Goal: Task Accomplishment & Management: Complete application form

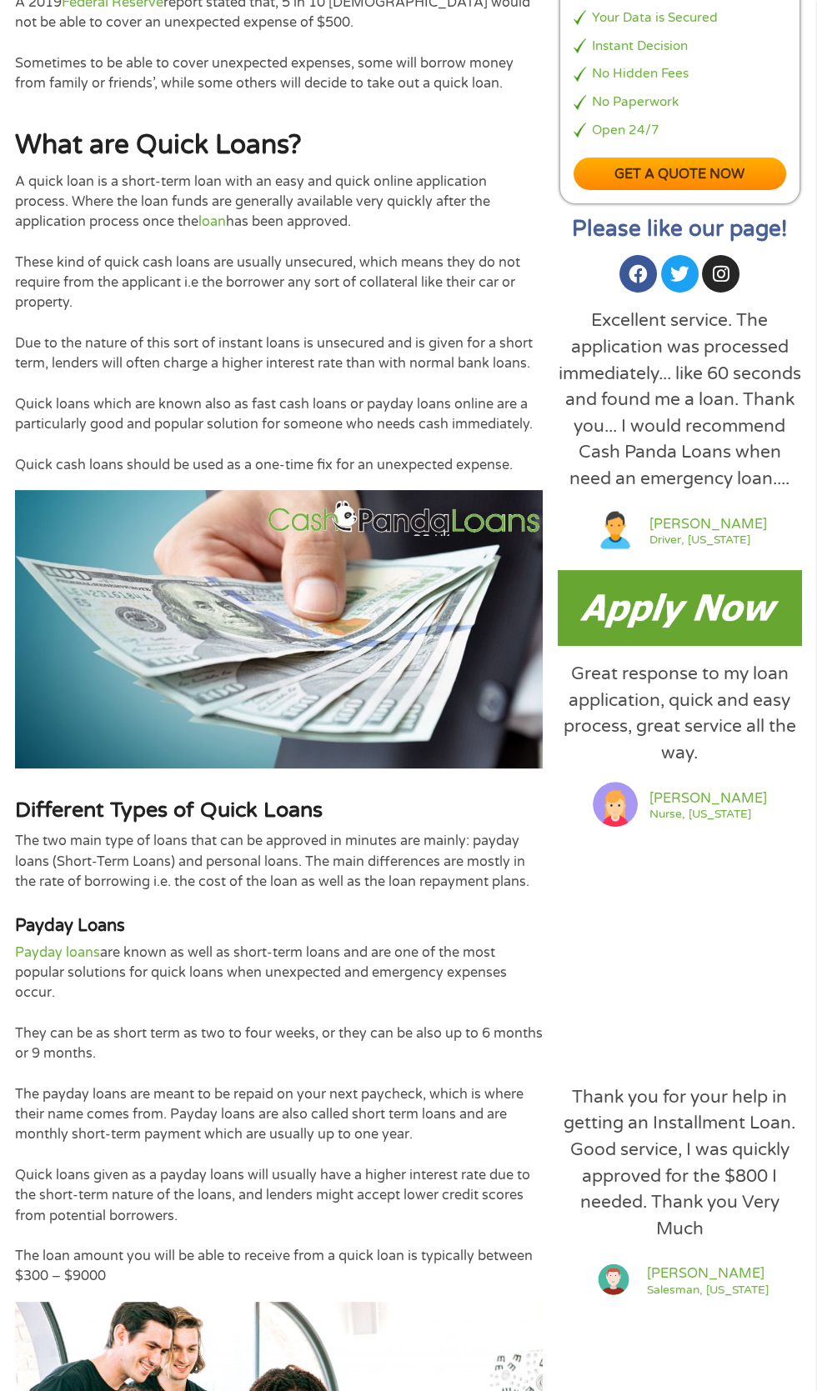
scroll to position [373, 0]
click at [724, 646] on img at bounding box center [680, 608] width 244 height 76
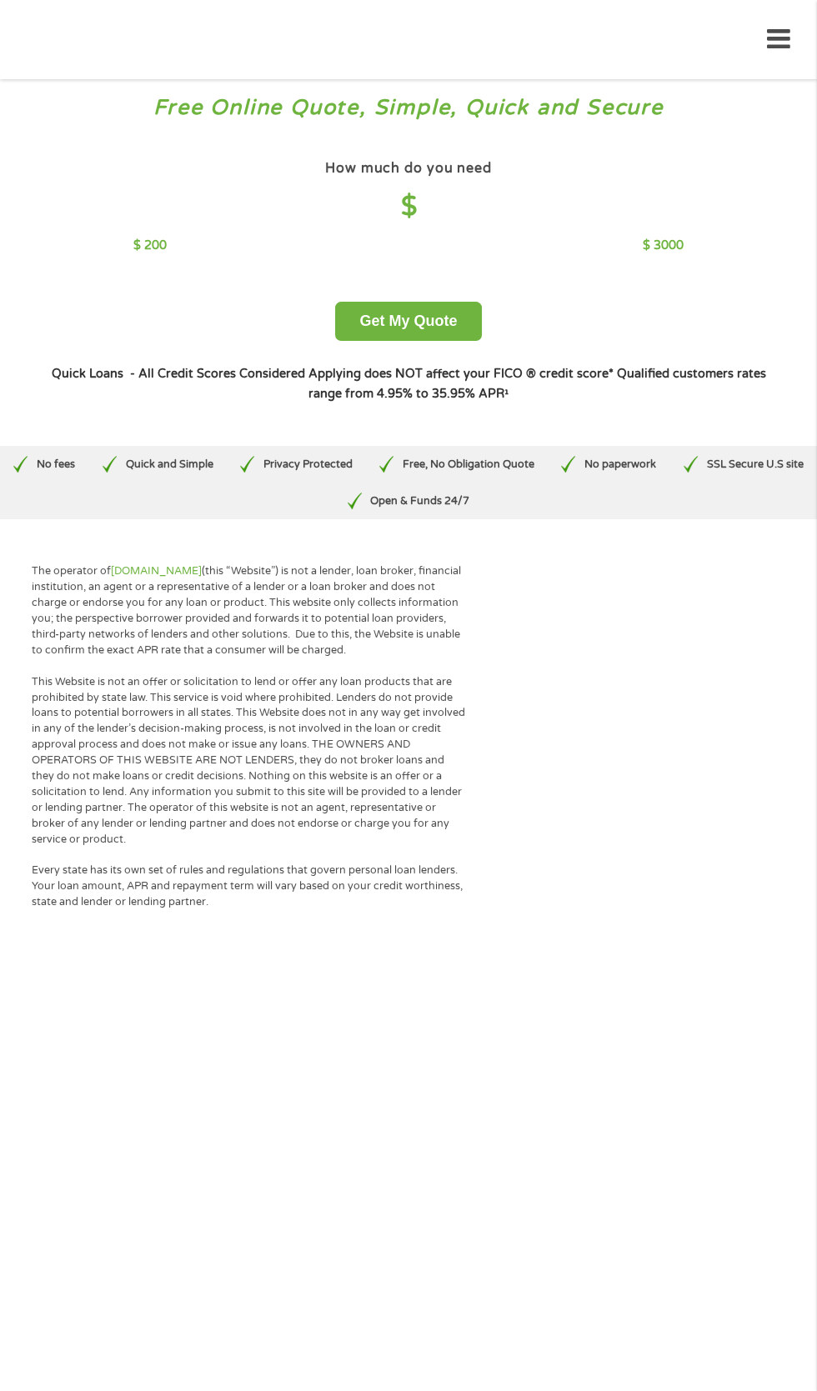
click at [679, 952] on div "The operator of [DOMAIN_NAME] (this “Website”) is not a lender, loan broker, fi…" at bounding box center [408, 749] width 817 height 419
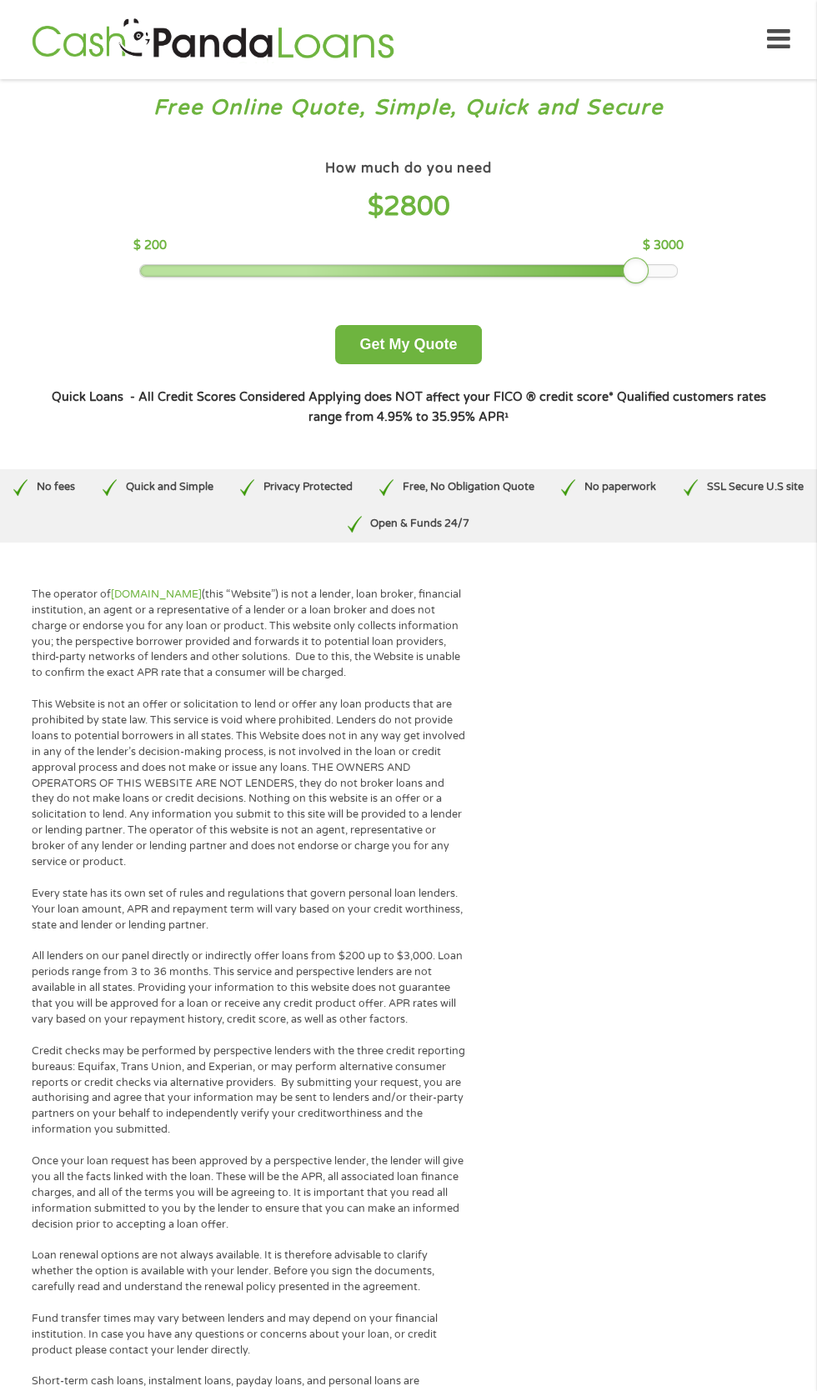
click at [665, 277] on div at bounding box center [408, 271] width 536 height 12
click at [443, 364] on button "Get My Quote" at bounding box center [408, 344] width 146 height 39
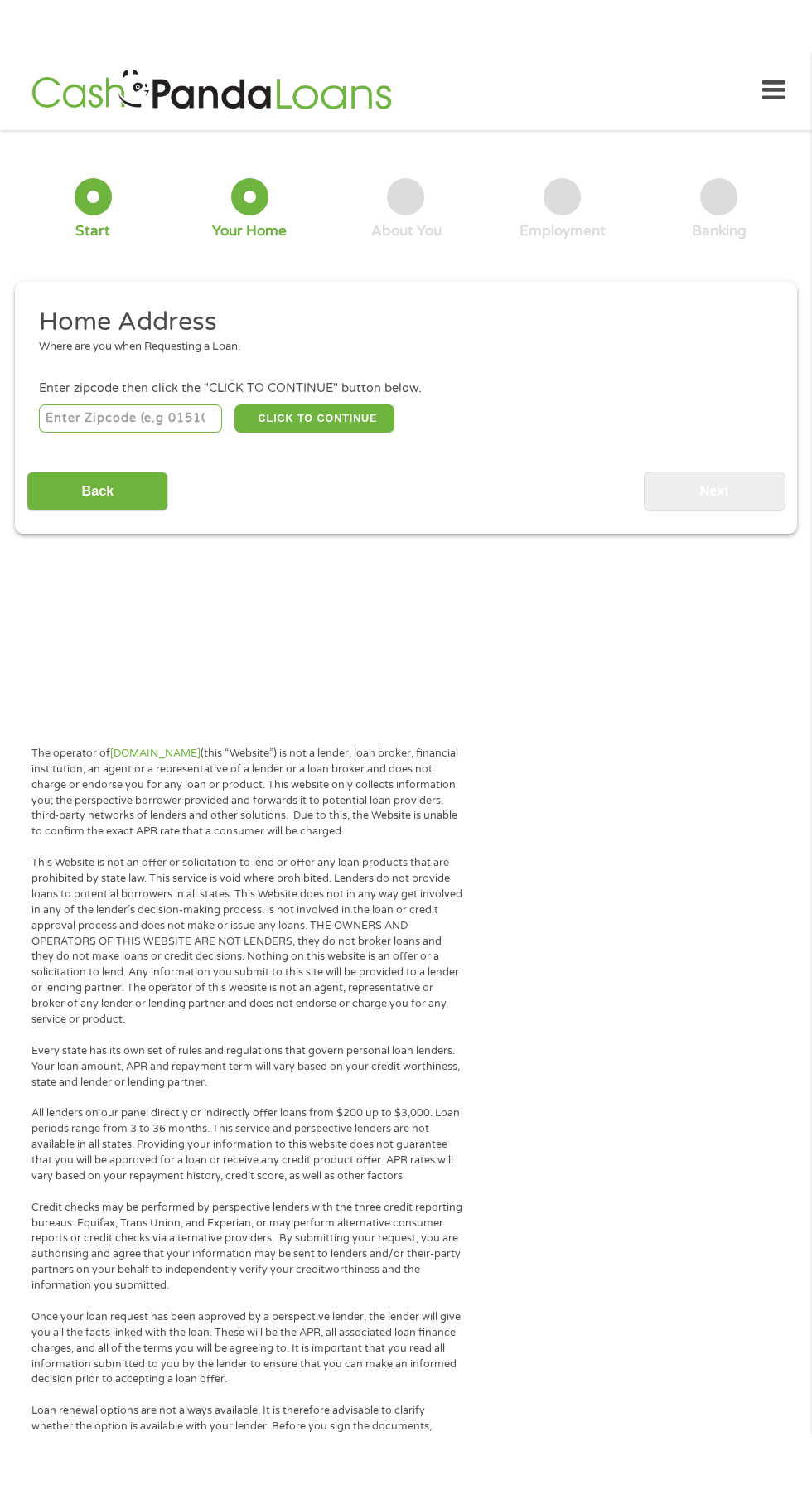
scroll to position [8, 0]
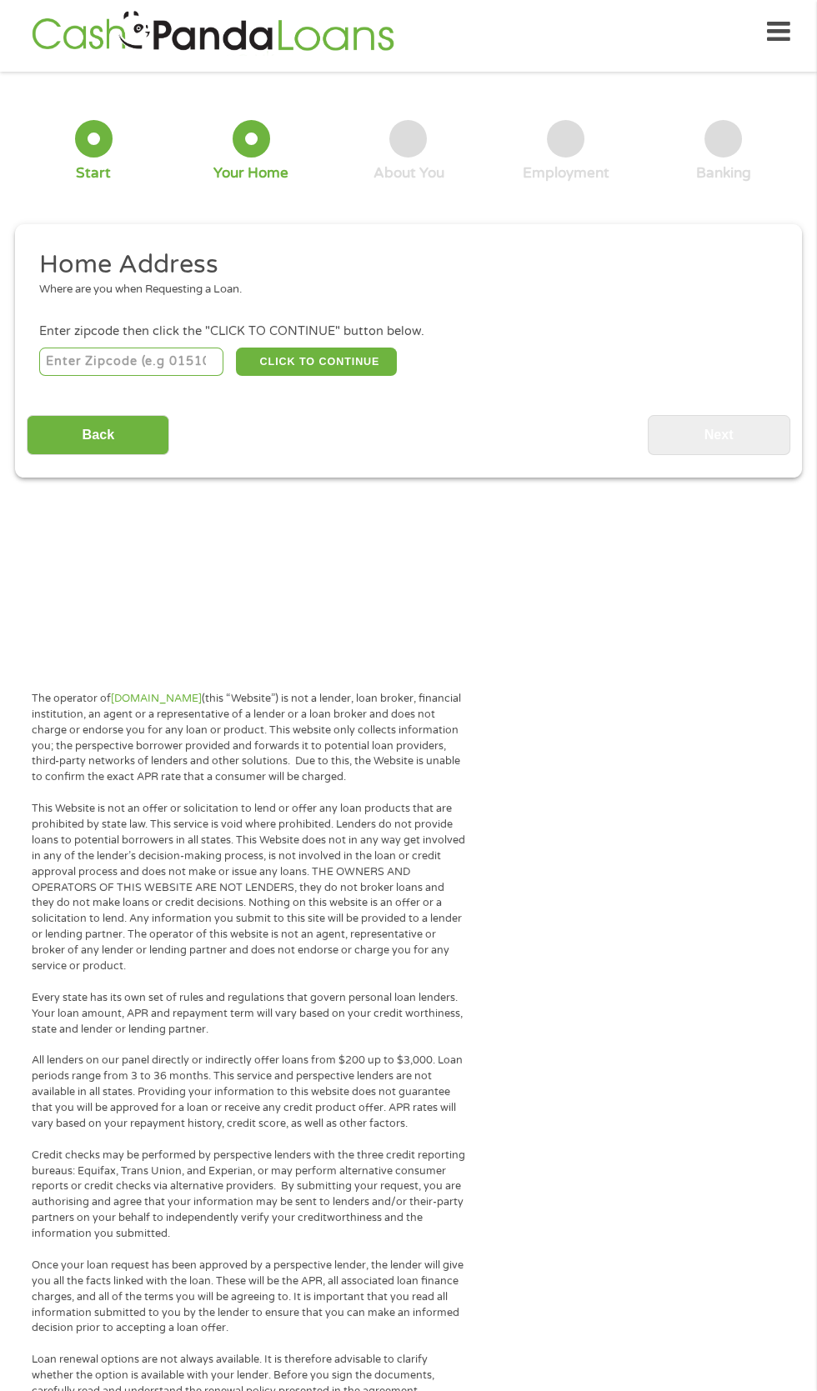
click at [73, 376] on input "number" at bounding box center [131, 362] width 185 height 28
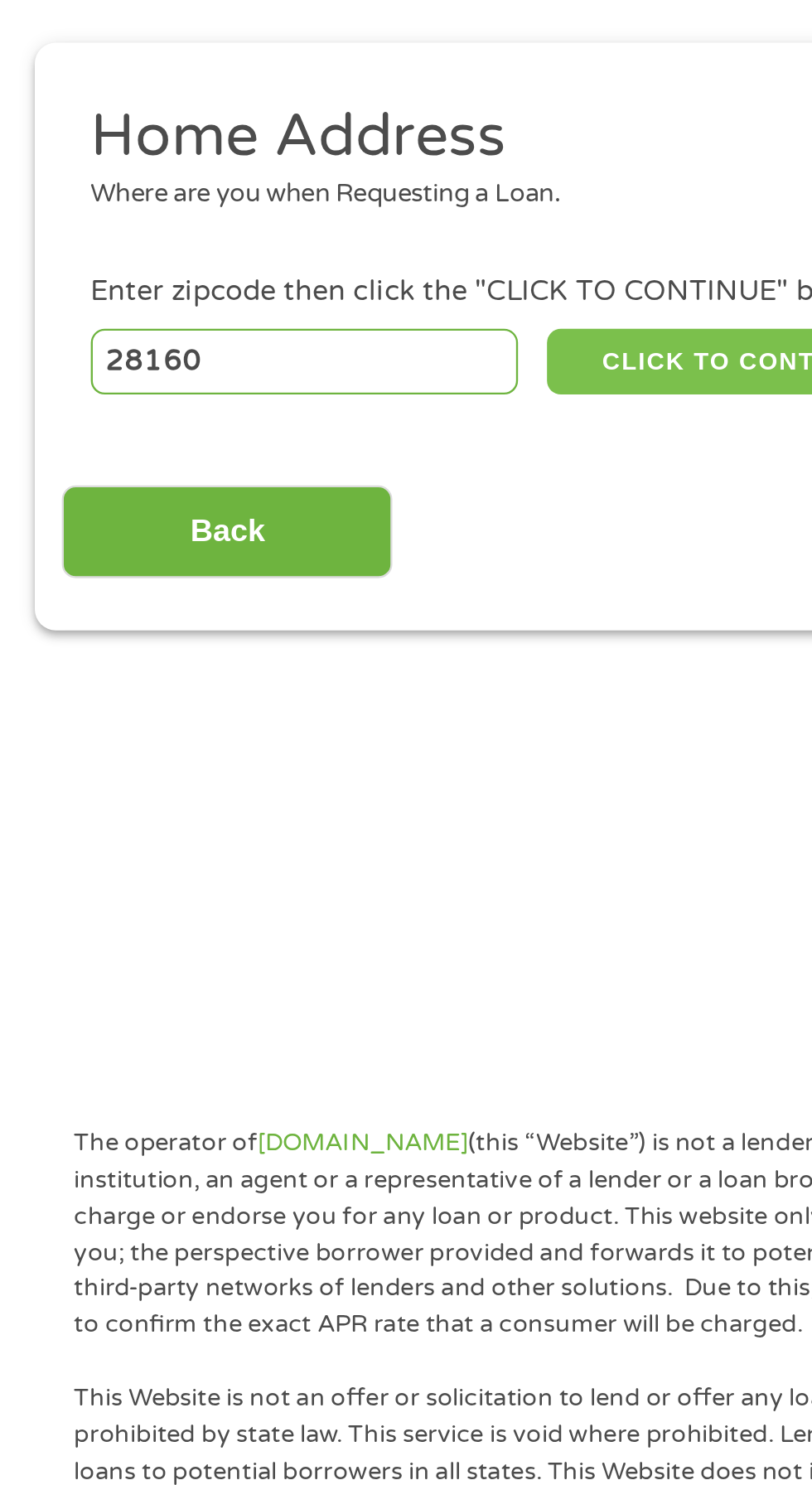
type input "28160"
click at [316, 374] on button "CLICK TO CONTINUE" at bounding box center [314, 360] width 160 height 28
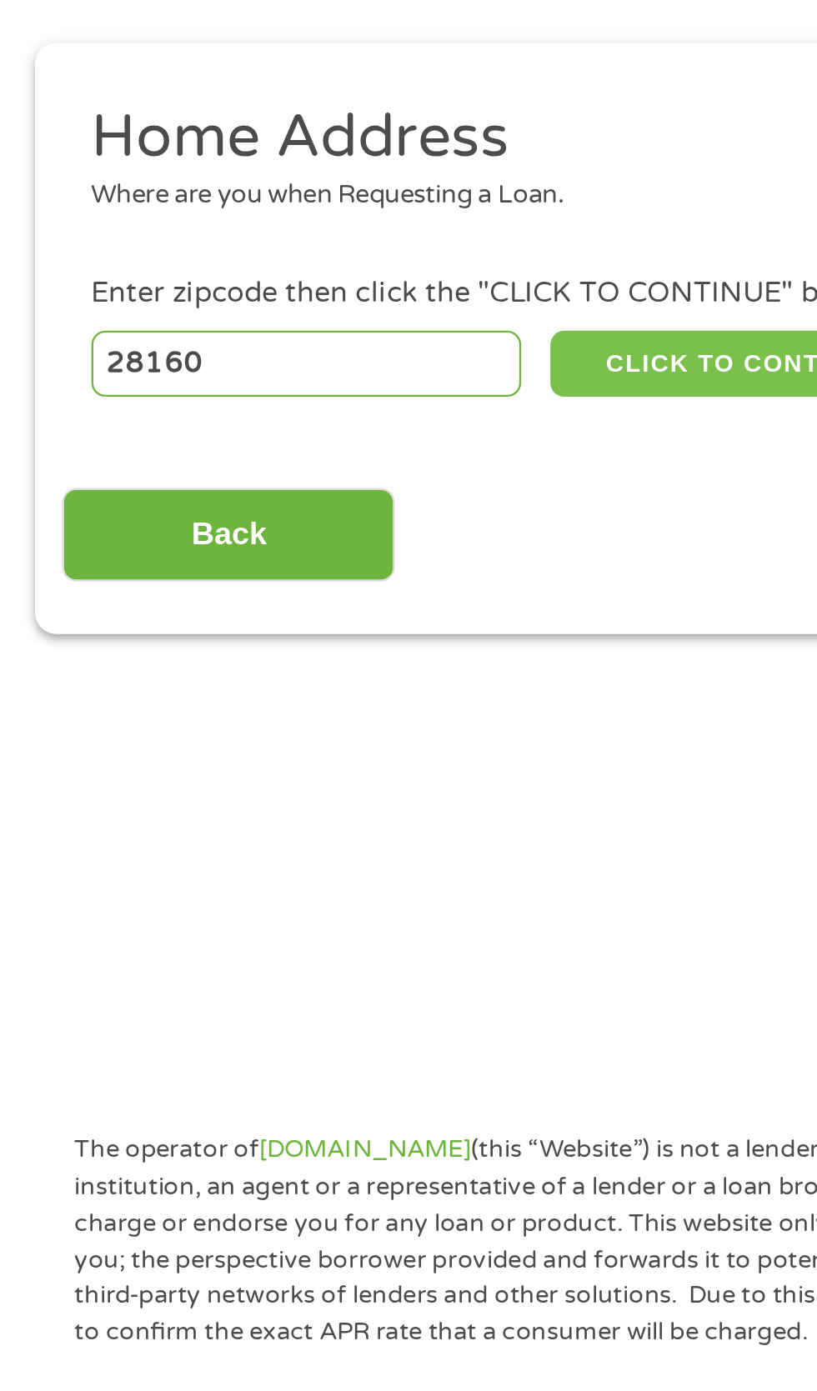
type input "28160"
type input "Spindale"
select select "[US_STATE]"
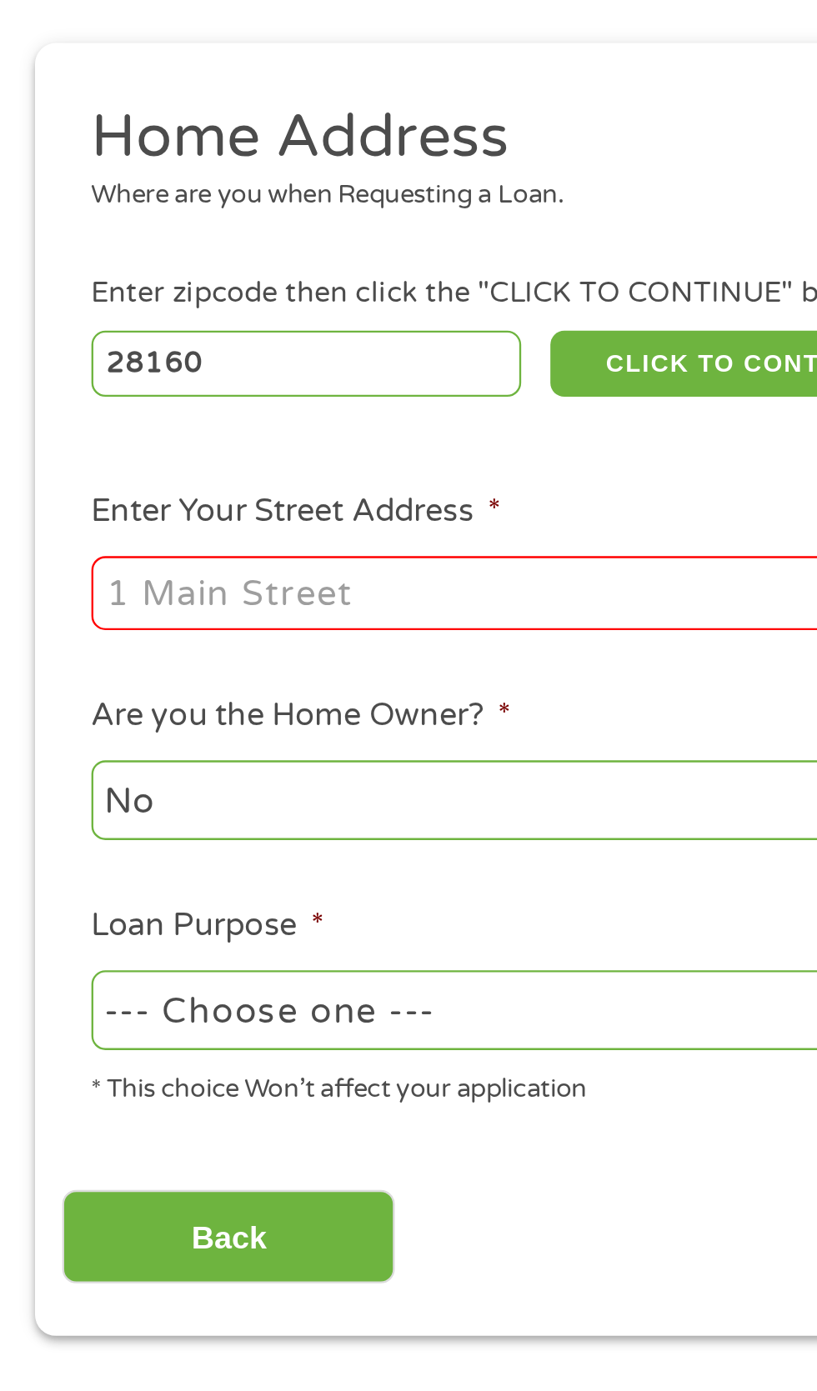
click at [113, 476] on input "Enter Your Street Address *" at bounding box center [218, 460] width 358 height 32
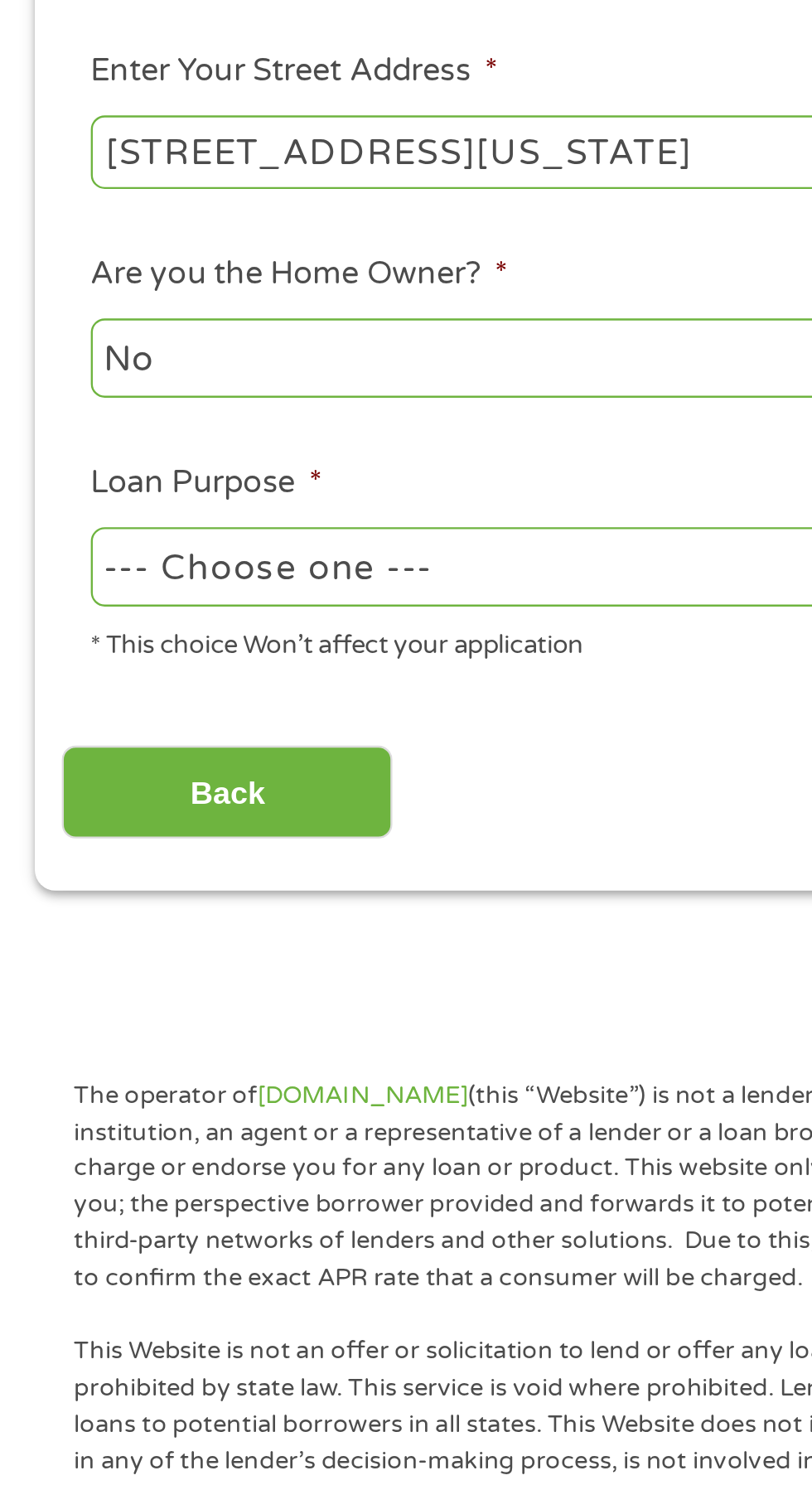
type input "139 Ohio St"
click at [254, 652] on select "--- Choose one --- Pay Bills Debt Consolidation Home Improvement Major Purchase…" at bounding box center [217, 635] width 356 height 34
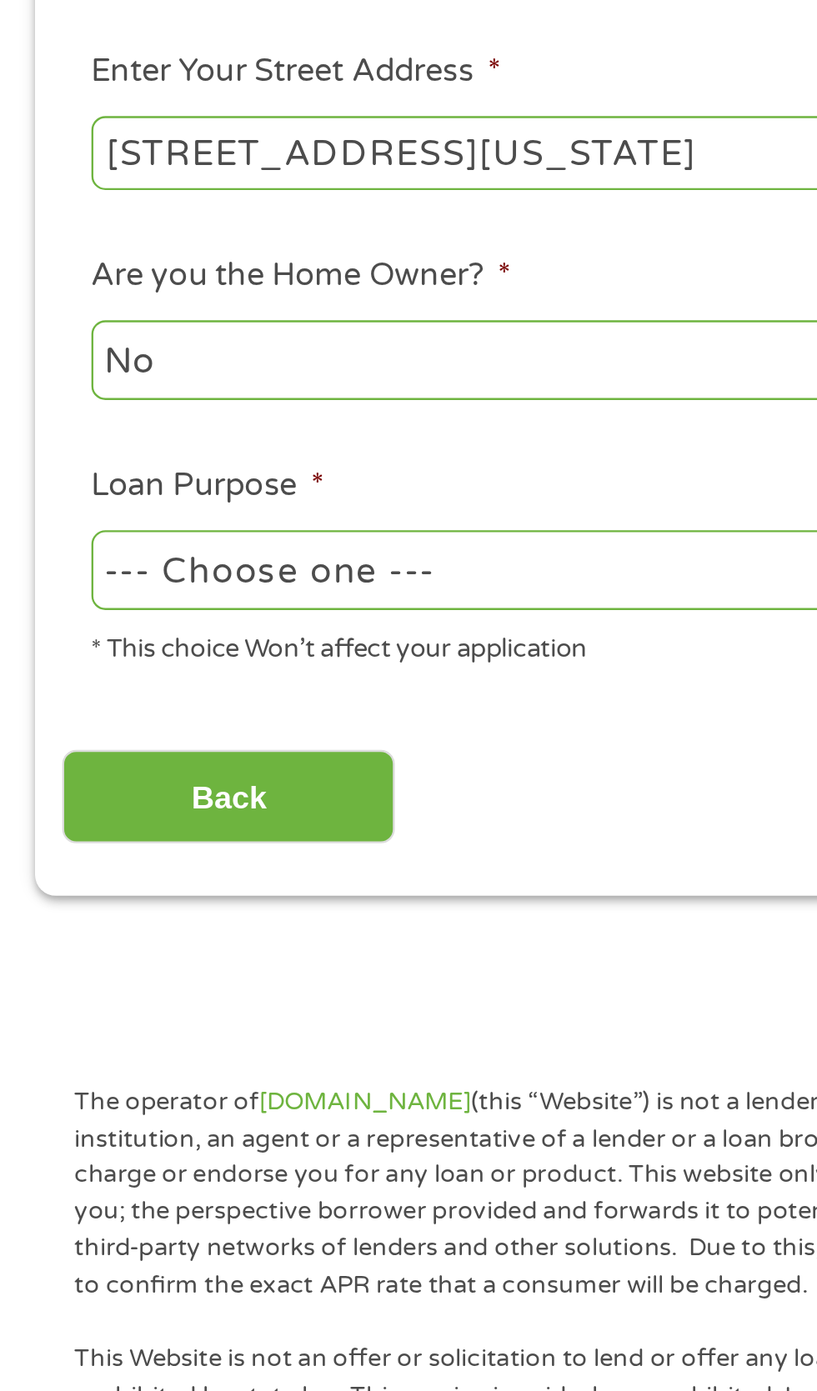
select select "carloan"
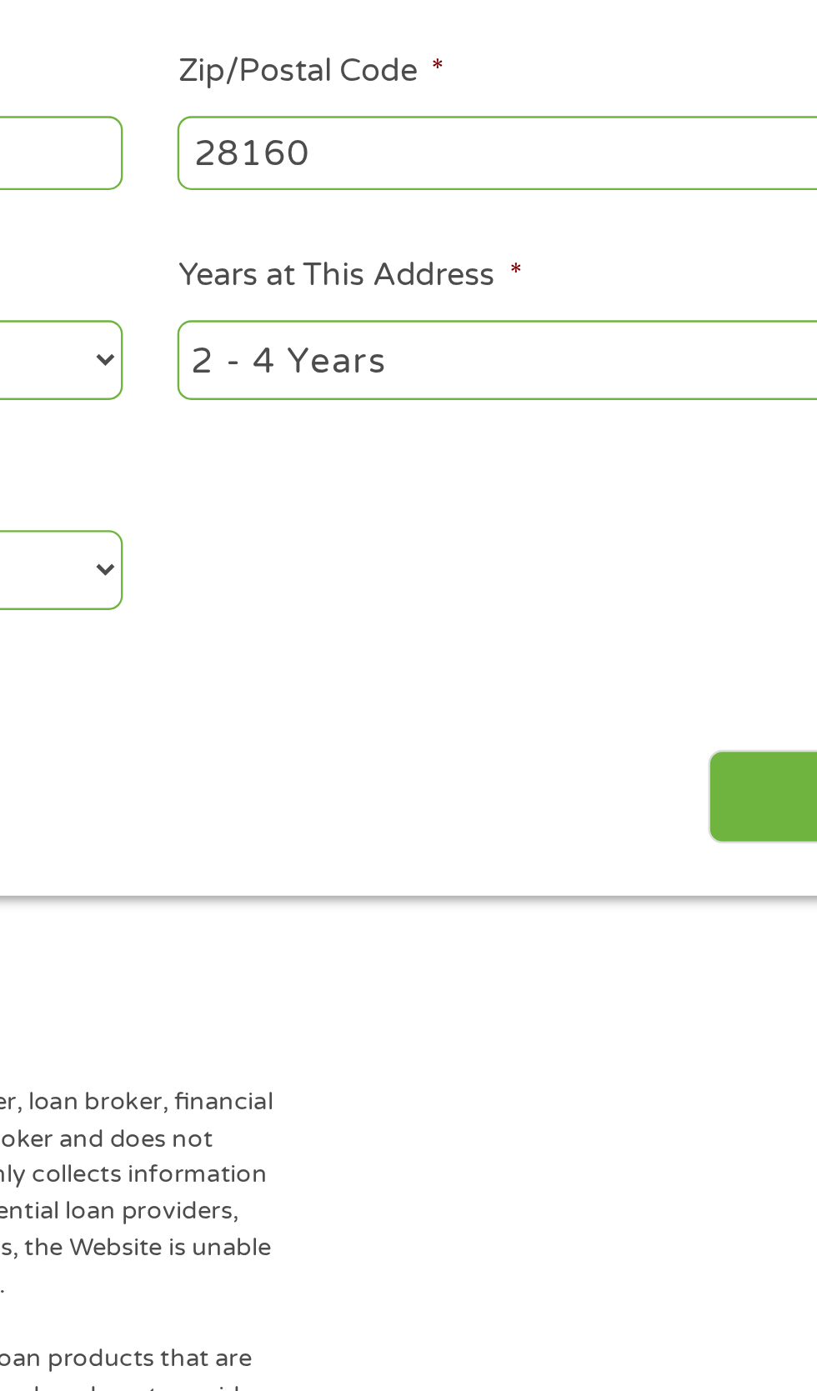
click at [566, 566] on select "1 Year or less 1 - 2 Years 2 - 4 Years Over 4 Years" at bounding box center [599, 549] width 358 height 34
select select "12months"
click at [242, 656] on select "--- Choose one --- Pay Bills Debt Consolidation Home Improvement Major Purchase…" at bounding box center [218, 639] width 358 height 34
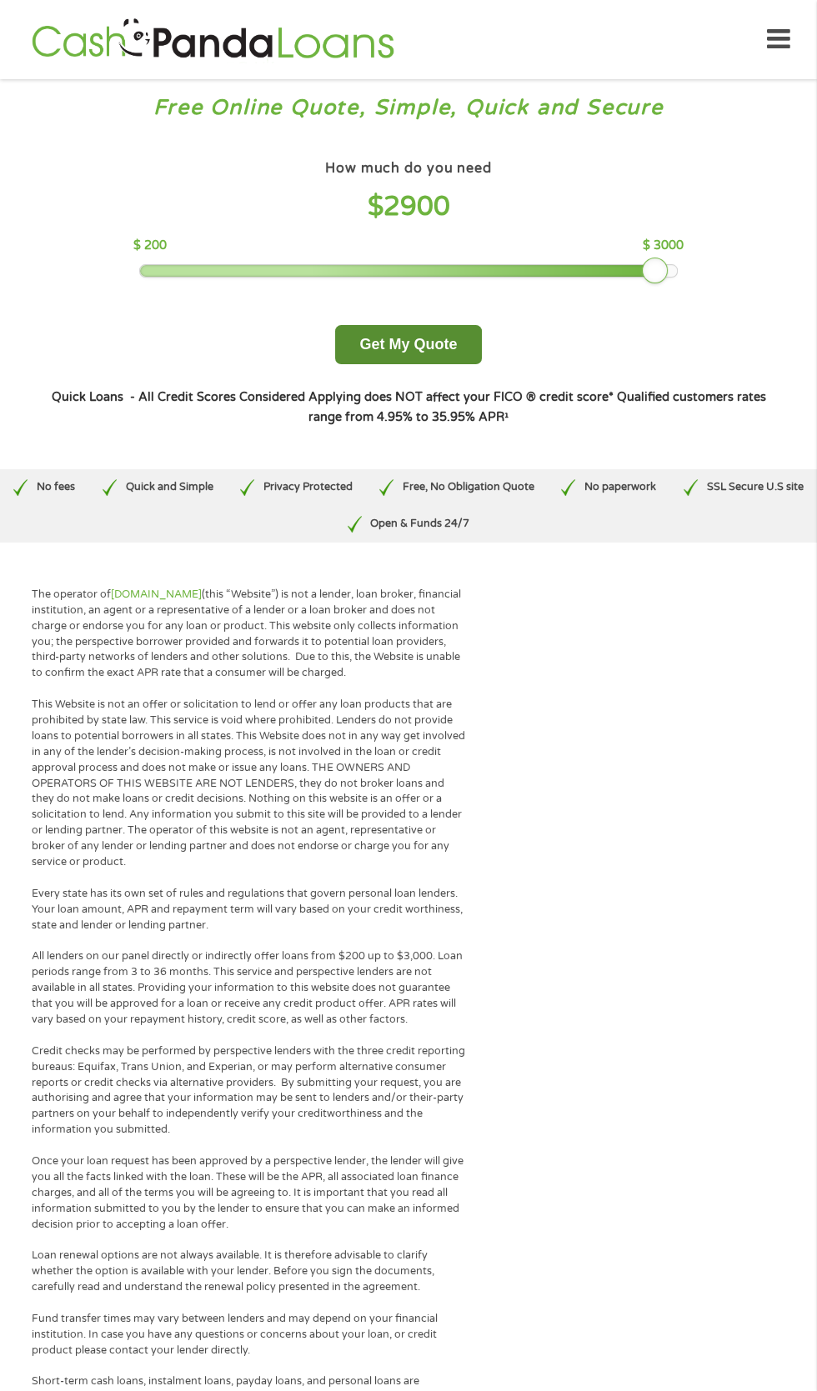
click at [433, 364] on button "Get My Quote" at bounding box center [408, 344] width 146 height 39
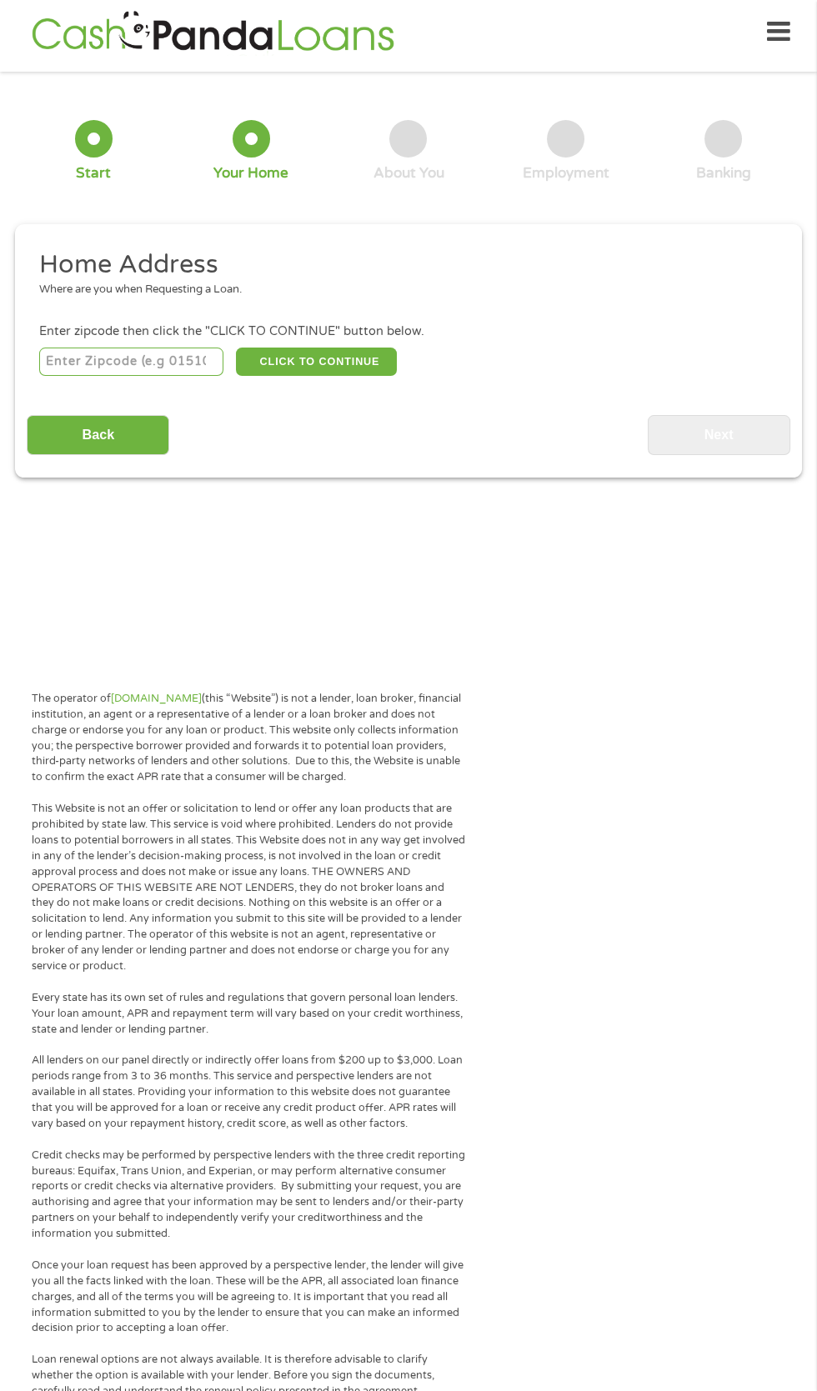
click at [83, 376] on input "number" at bounding box center [131, 362] width 185 height 28
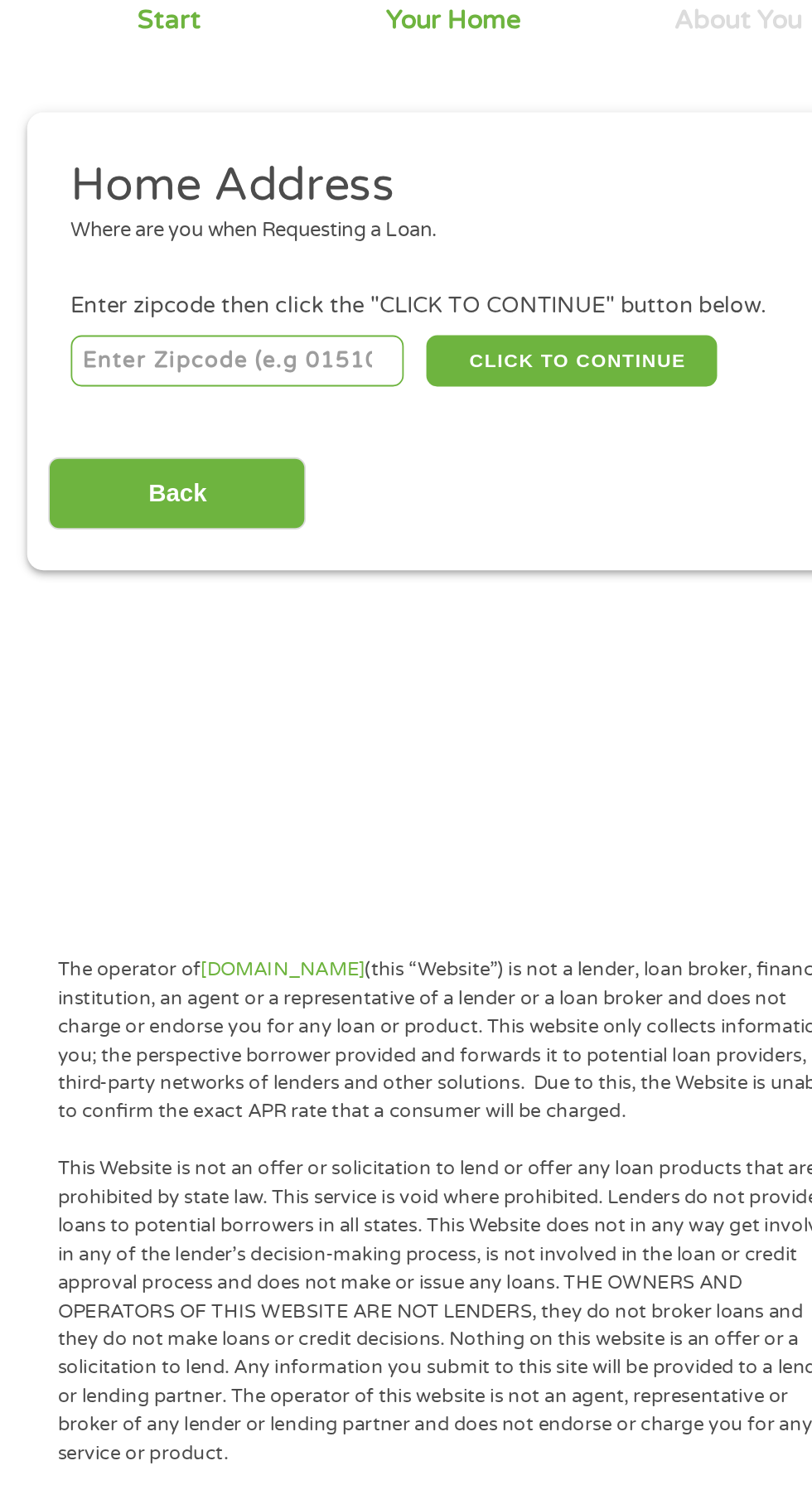
scroll to position [8, 0]
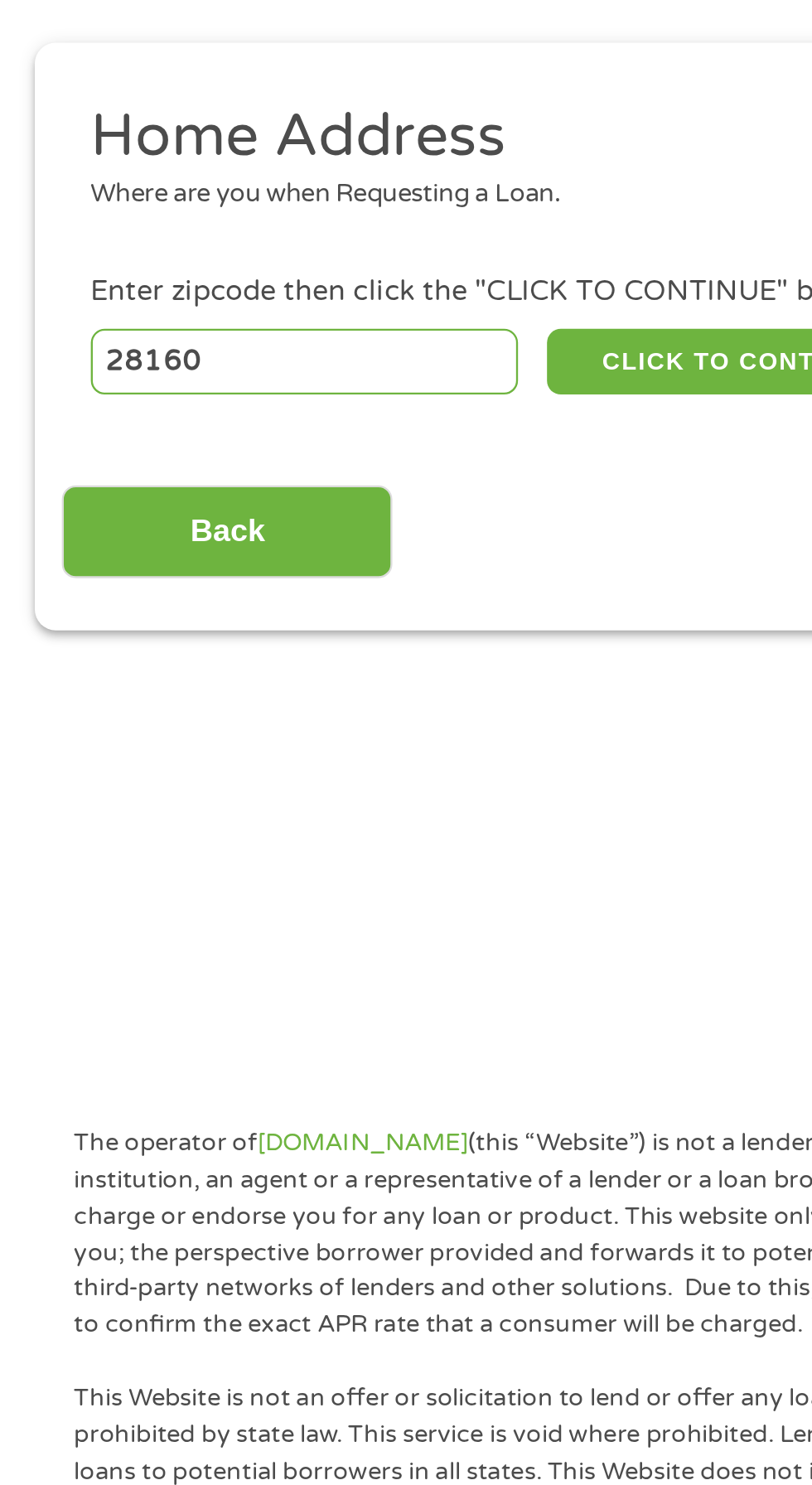
type input "28160"
click at [327, 374] on button "CLICK TO CONTINUE" at bounding box center [314, 360] width 160 height 28
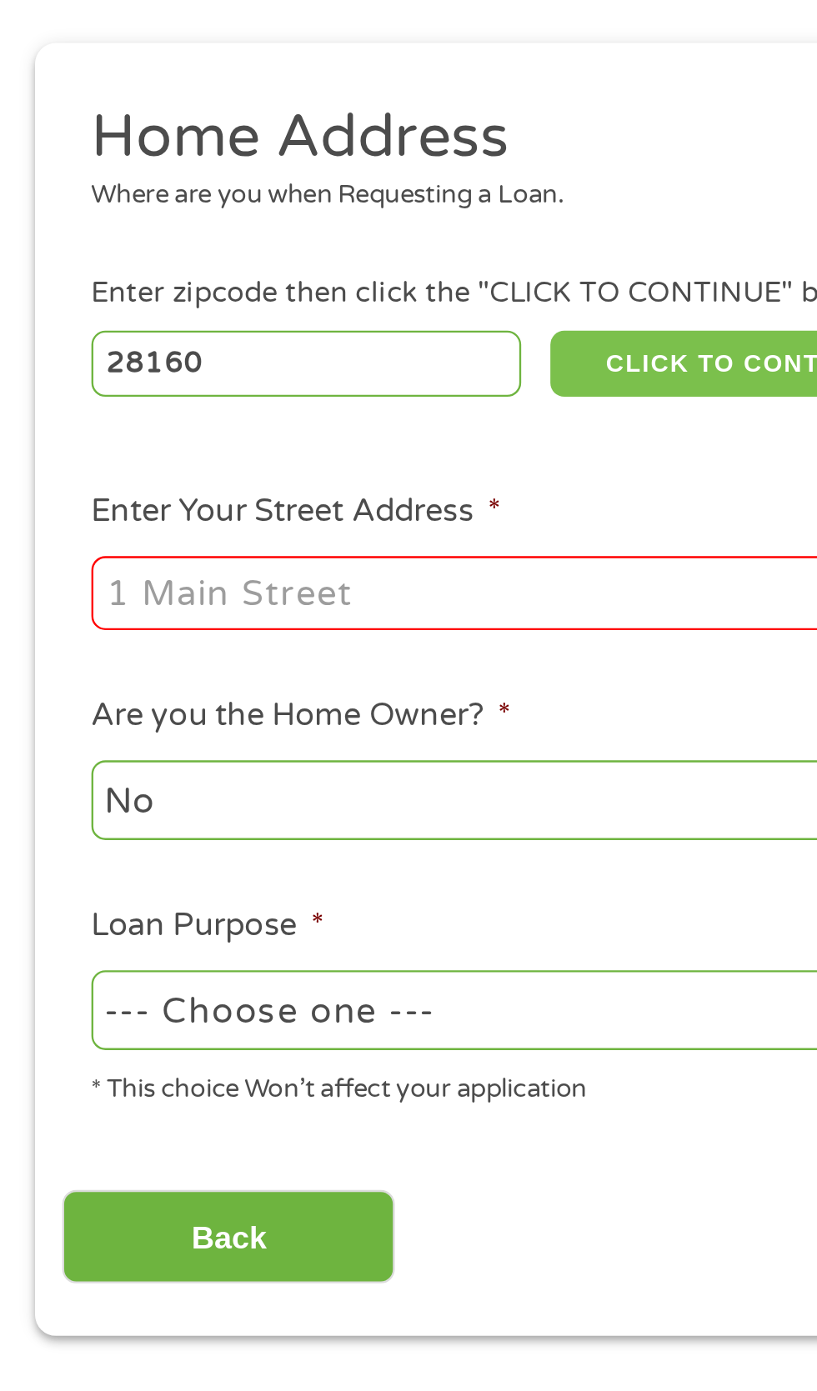
type input "28160"
type input "Spindale"
select select "North Carolina"
click at [95, 476] on input "Enter Your Street Address *" at bounding box center [218, 460] width 358 height 32
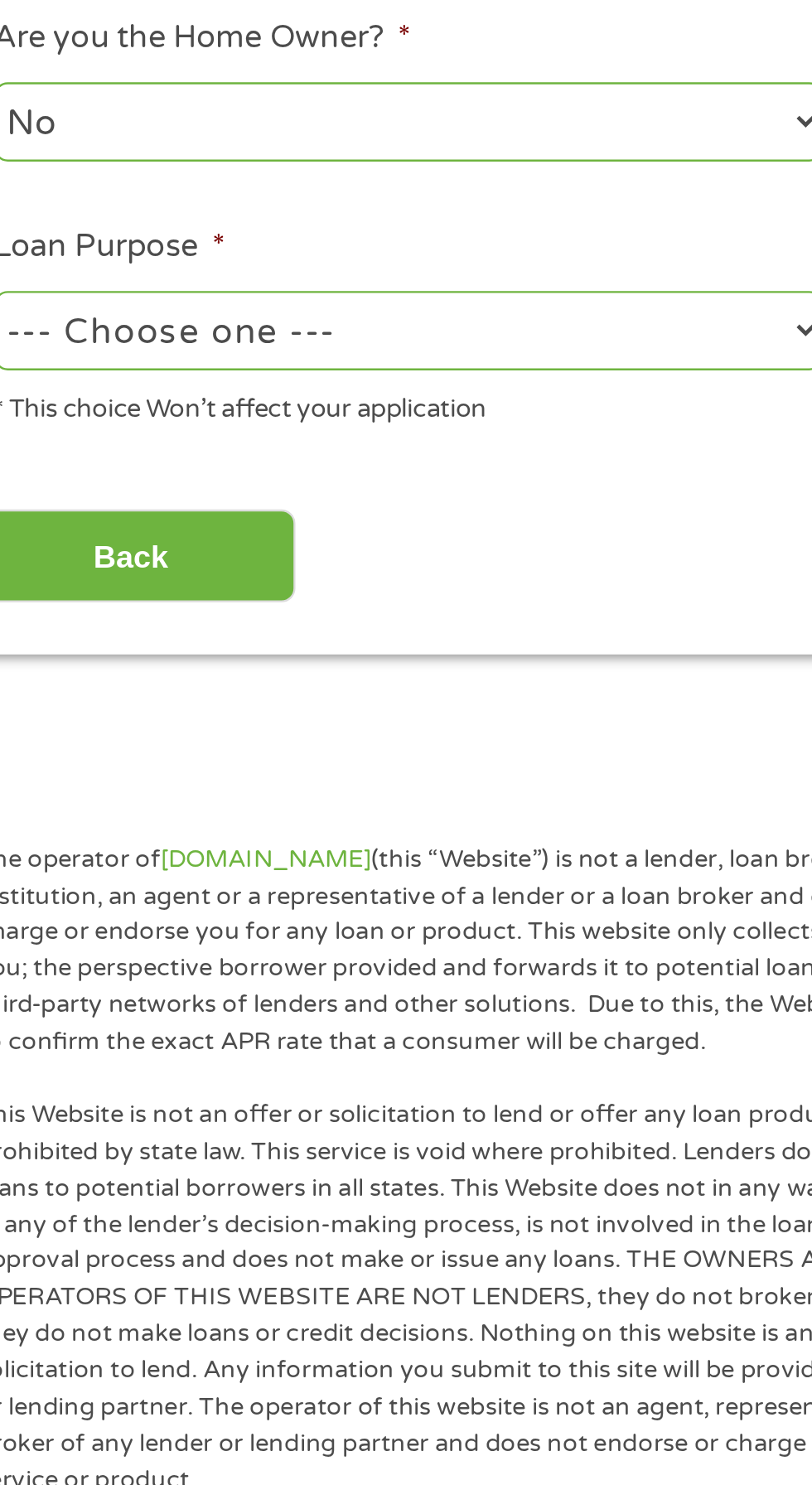
type input "139 Ohio St"
click at [356, 652] on select "--- Choose one --- Pay Bills Debt Consolidation Home Improvement Major Purchase…" at bounding box center [217, 635] width 356 height 34
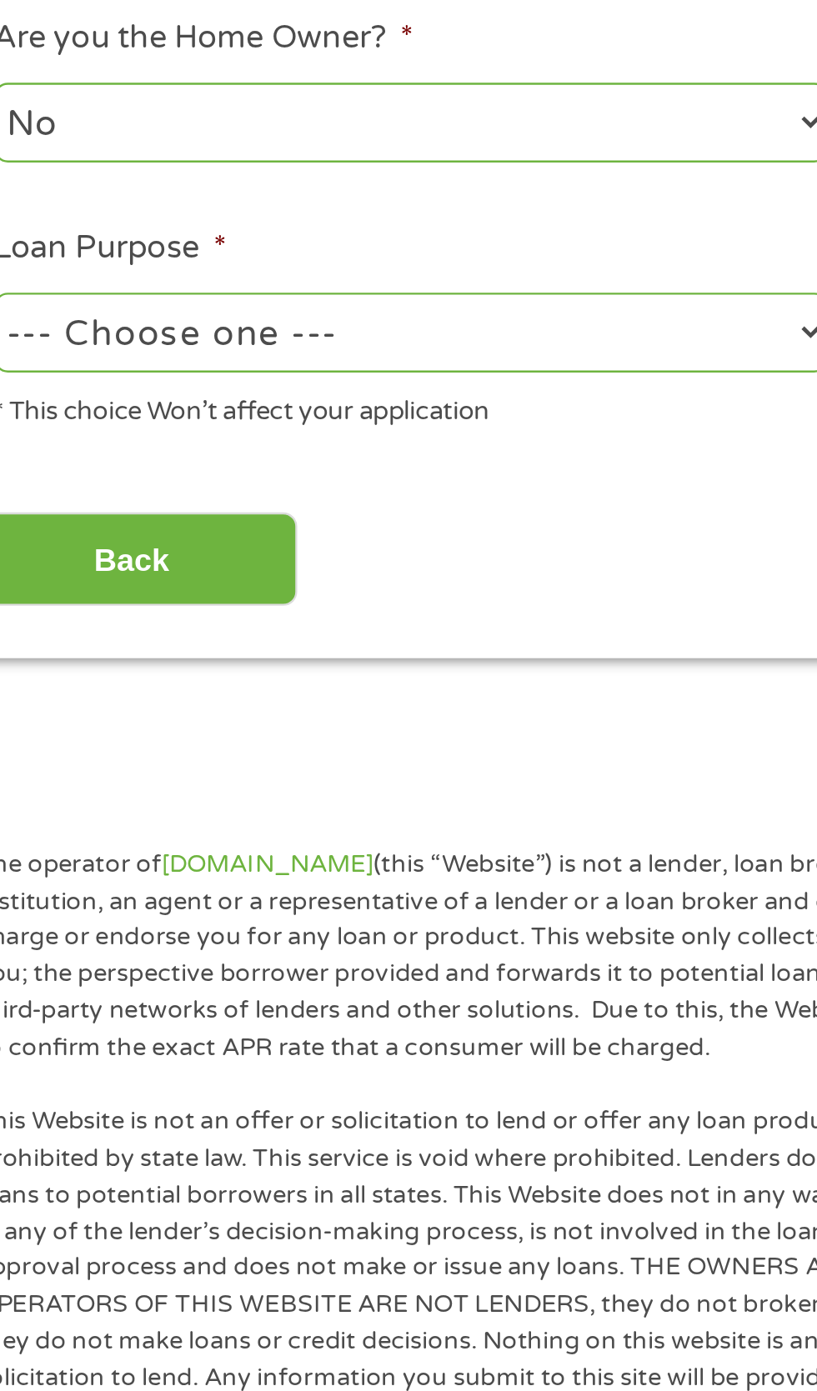
select select "carloan"
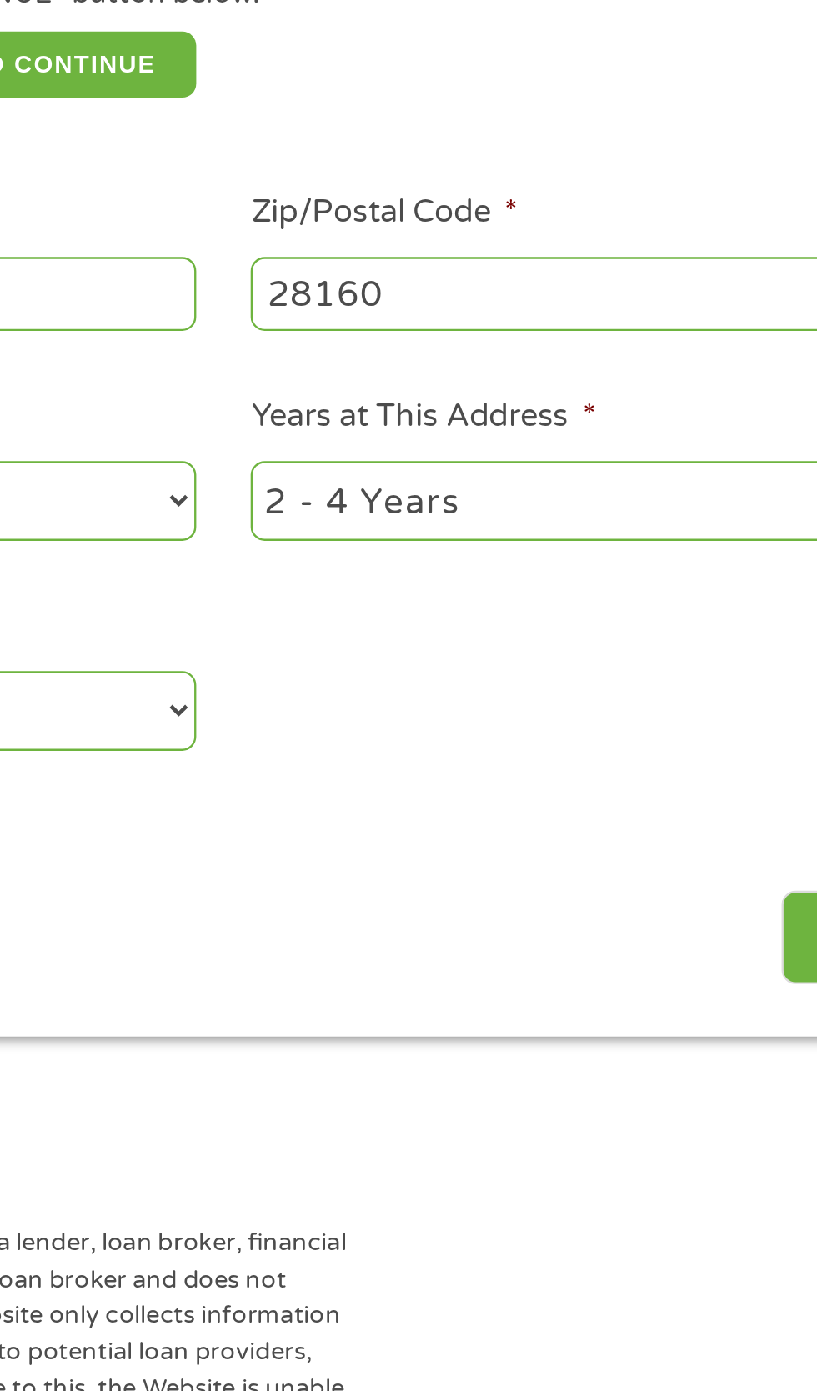
click at [535, 566] on select "1 Year or less 1 - 2 Years 2 - 4 Years Over 4 Years" at bounding box center [599, 549] width 358 height 34
select select "12months"
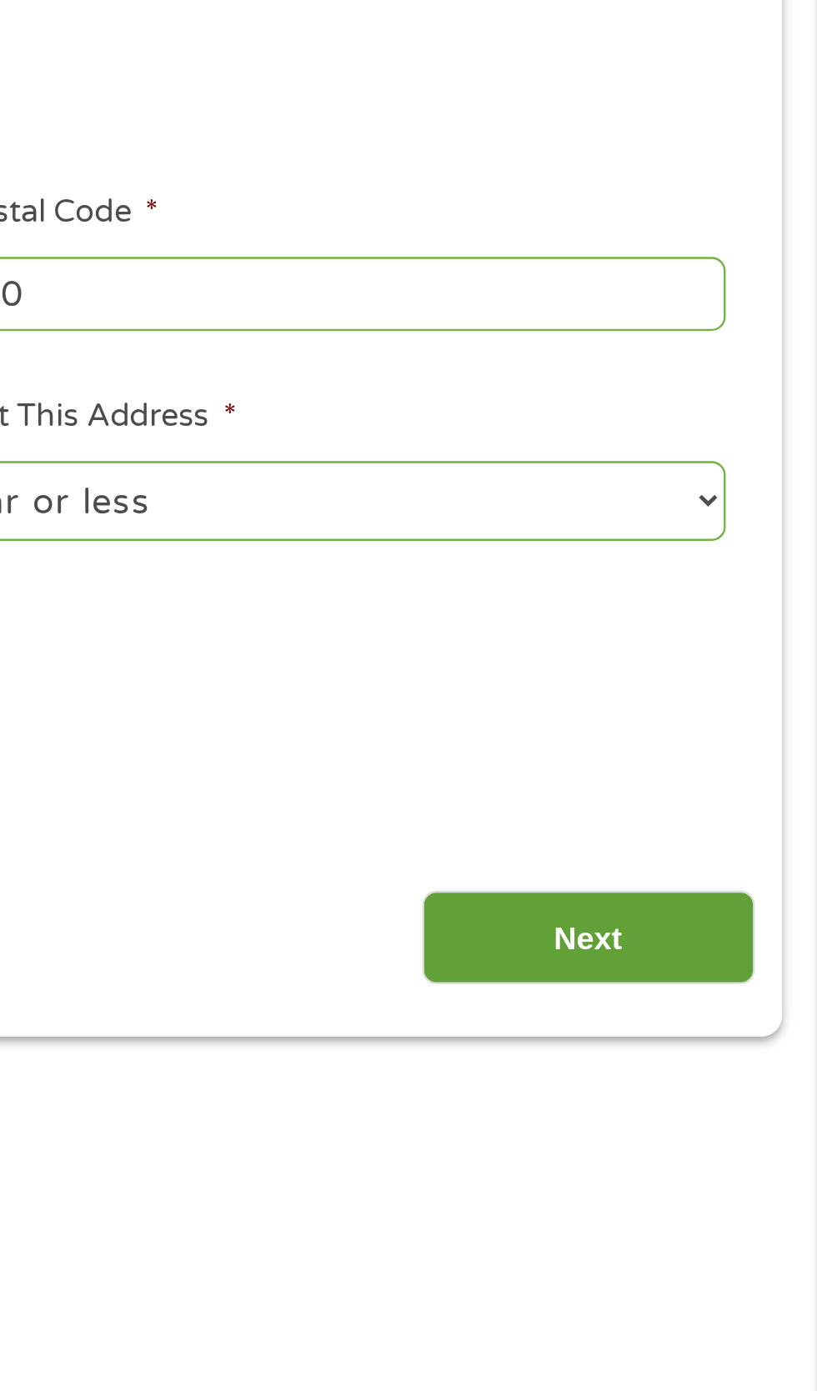
click at [733, 757] on input "Next" at bounding box center [719, 736] width 143 height 41
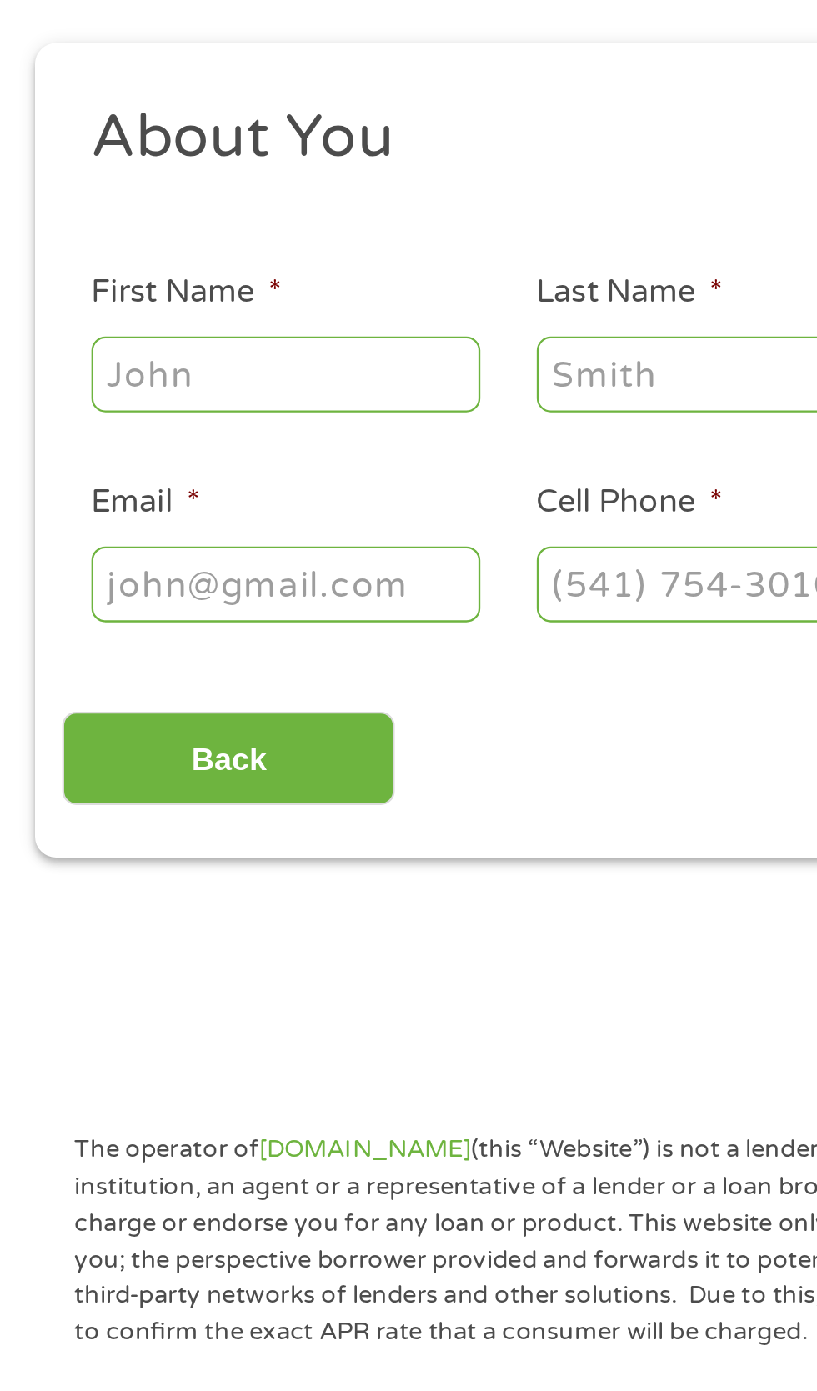
click at [113, 382] on input "First Name *" at bounding box center [122, 366] width 167 height 32
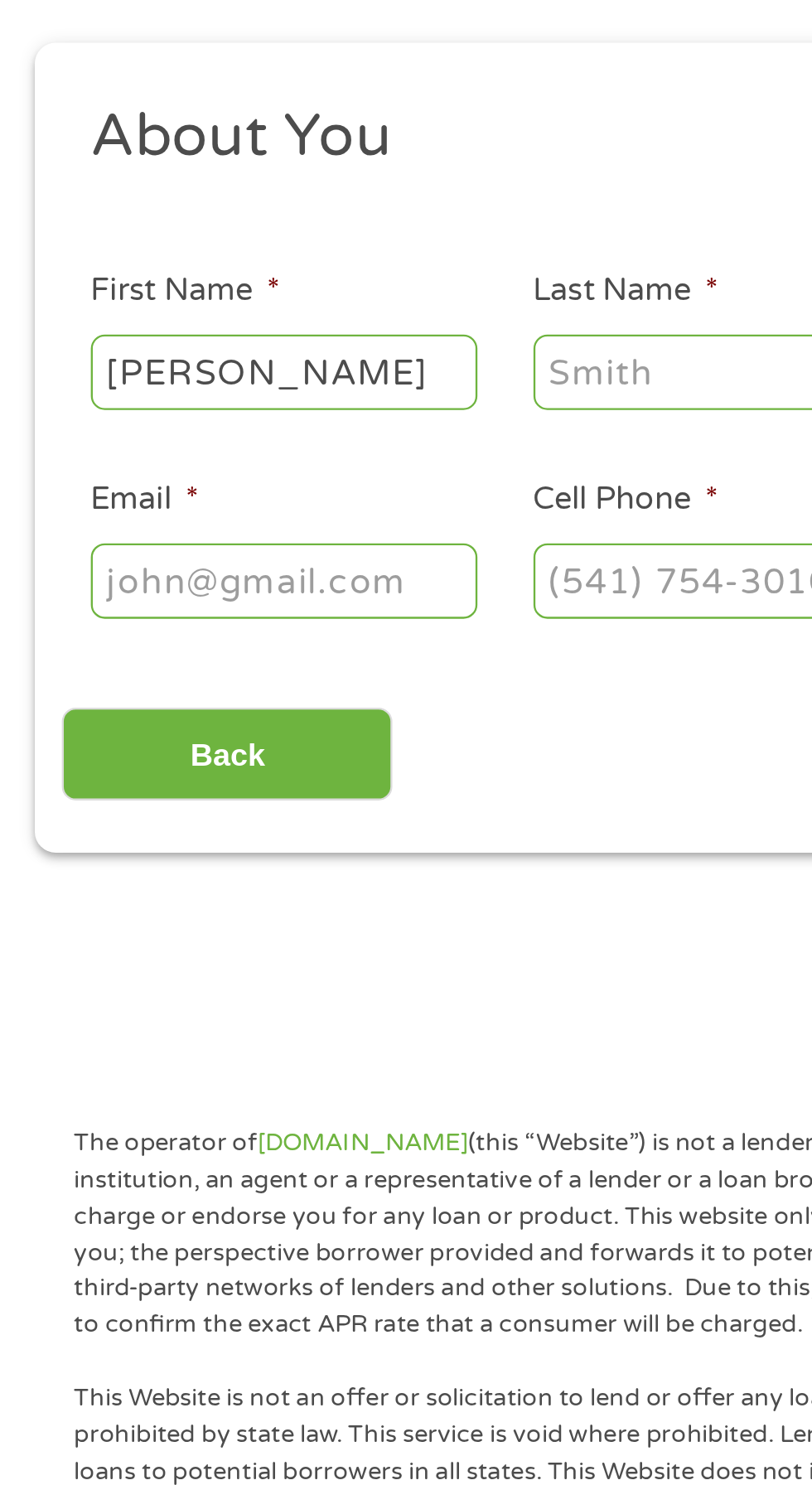
type input "Douglas"
click at [267, 378] on input "Last Name *" at bounding box center [311, 364] width 166 height 32
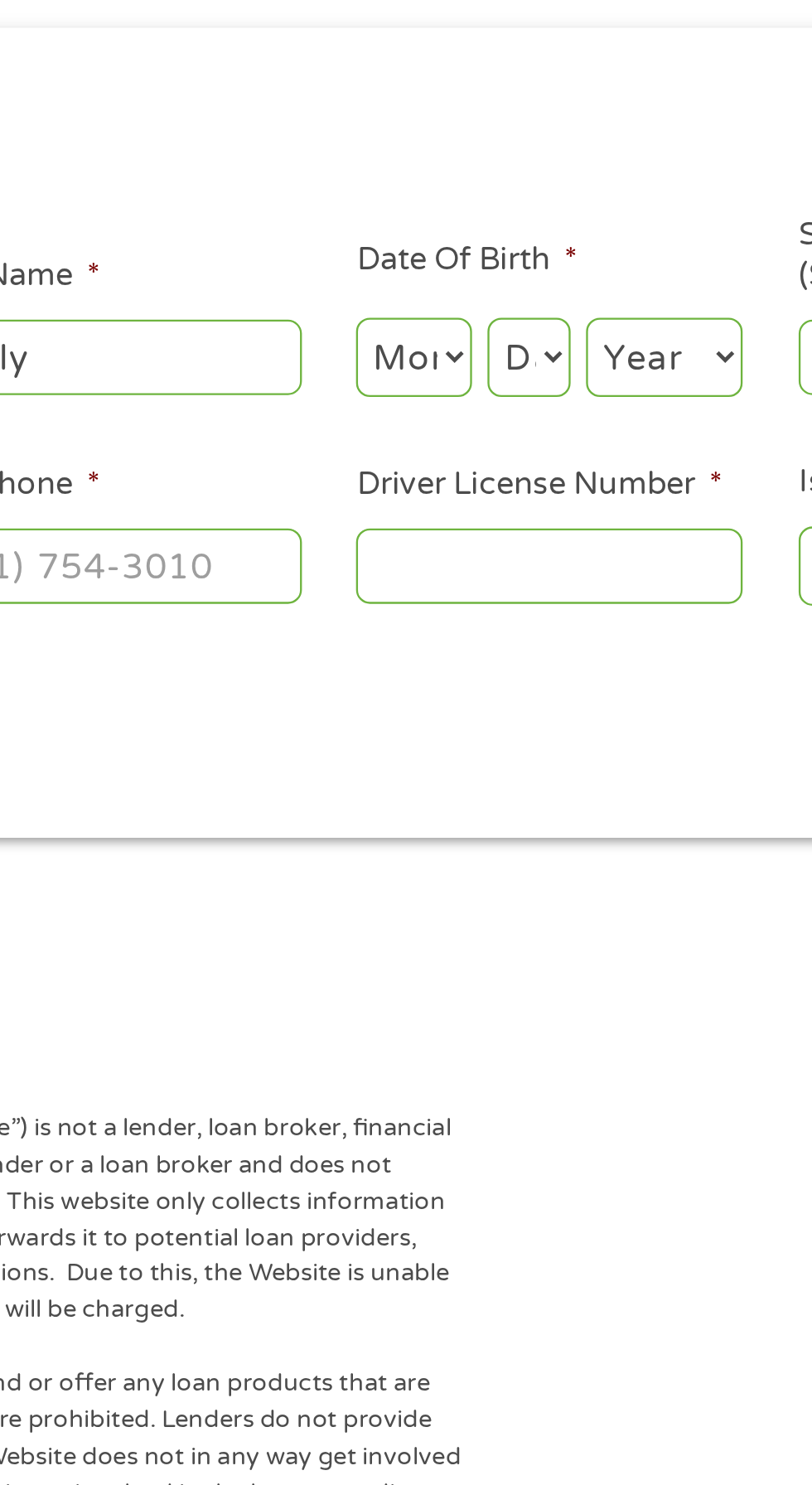
type input "Kenly"
click at [440, 377] on select "Month 1 2 3 4 5 6 7 8 9 10 11 12" at bounding box center [442, 364] width 50 height 34
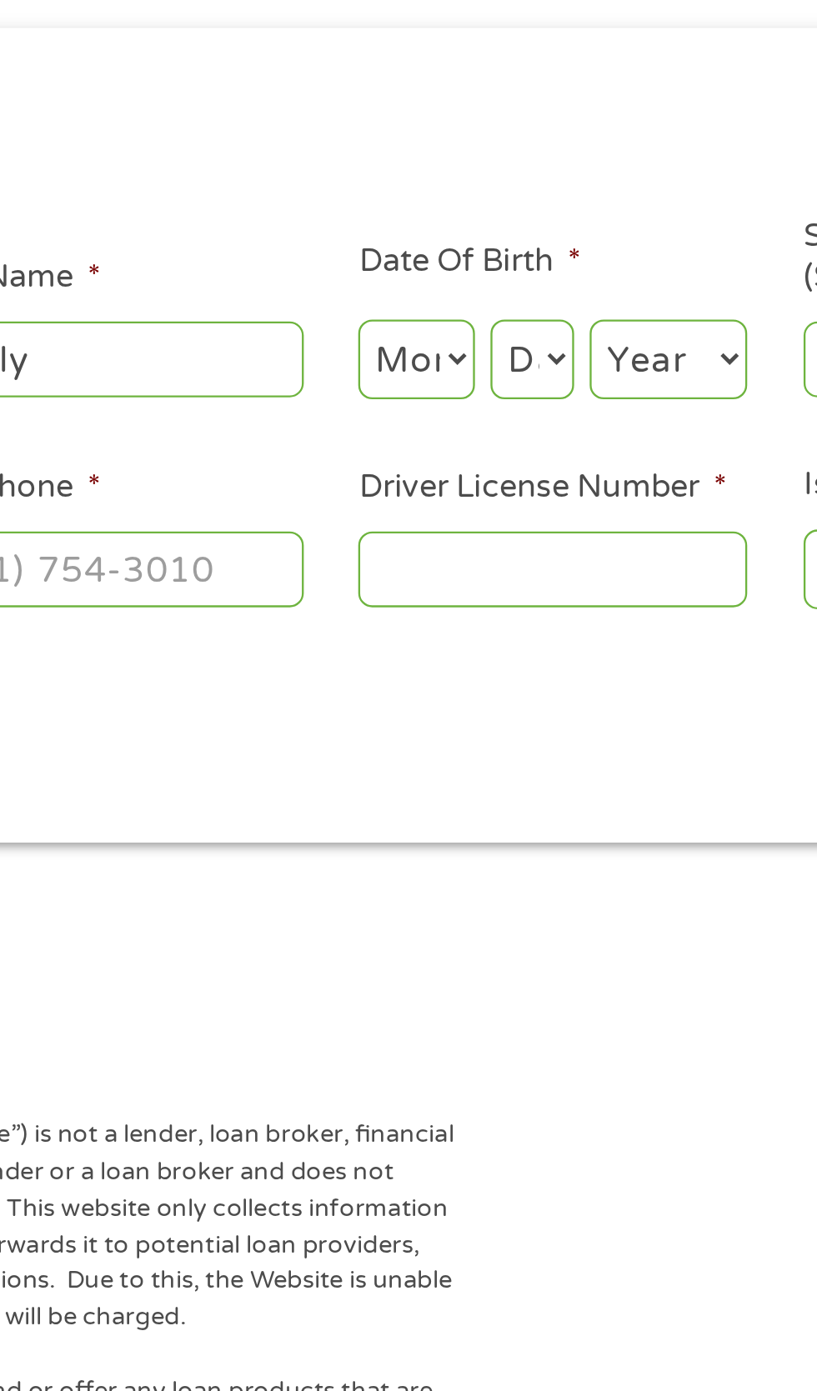
select select "5"
click at [513, 384] on select "Day 1 2 3 4 5 6 7 8 9 10 11 12 13 14 15 16 17 18 19 20 21 22 23 24 25 26 27 28 …" at bounding box center [495, 366] width 36 height 34
select select "27"
click at [587, 384] on select "Year 2007 2006 2005 2004 2003 2002 2001 2000 1999 1998 1997 1996 1995 1994 1993…" at bounding box center [553, 366] width 68 height 34
select select "1958"
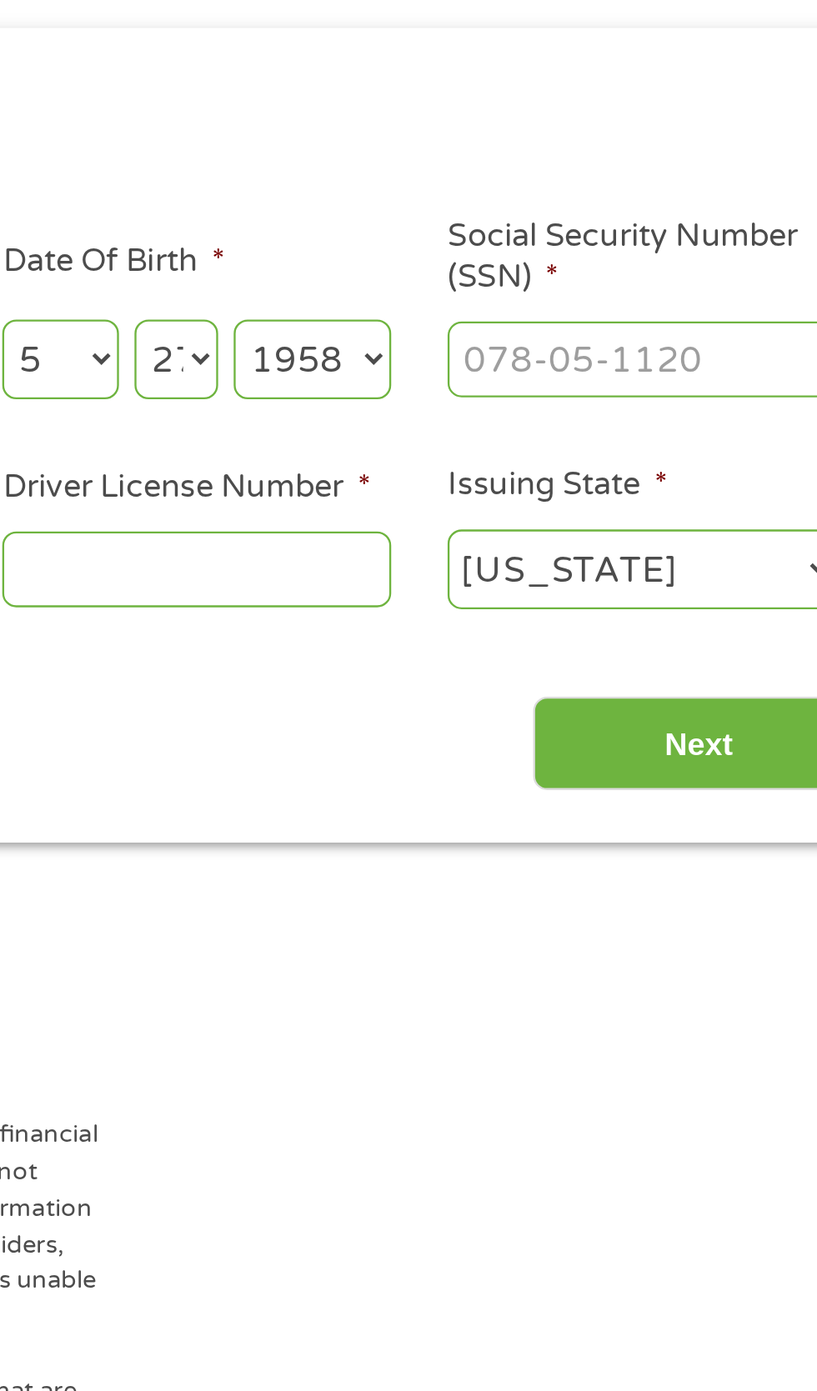
click at [659, 382] on input "Social Security Number (SSN) *" at bounding box center [694, 366] width 167 height 32
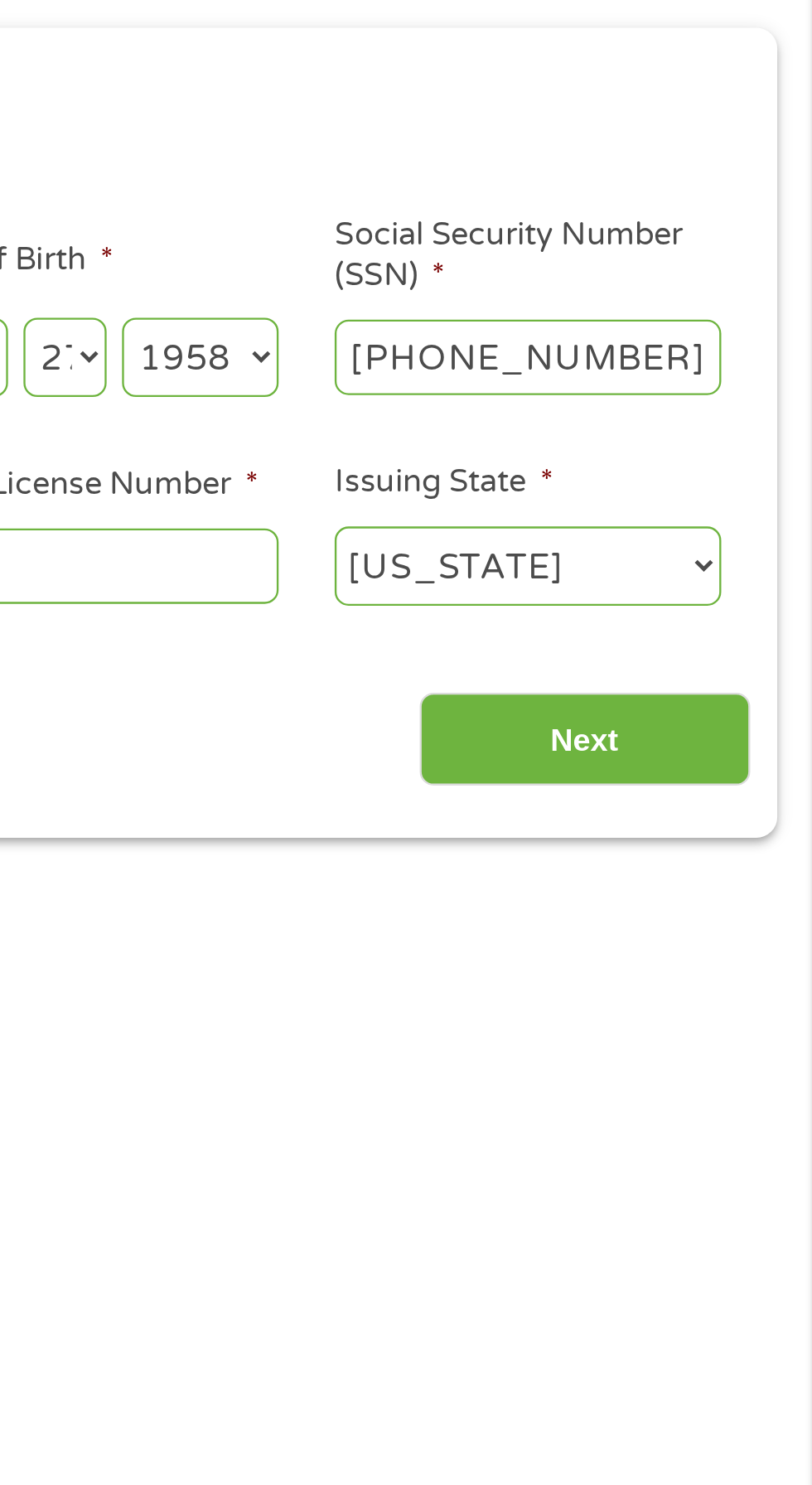
type input "216-66-7853"
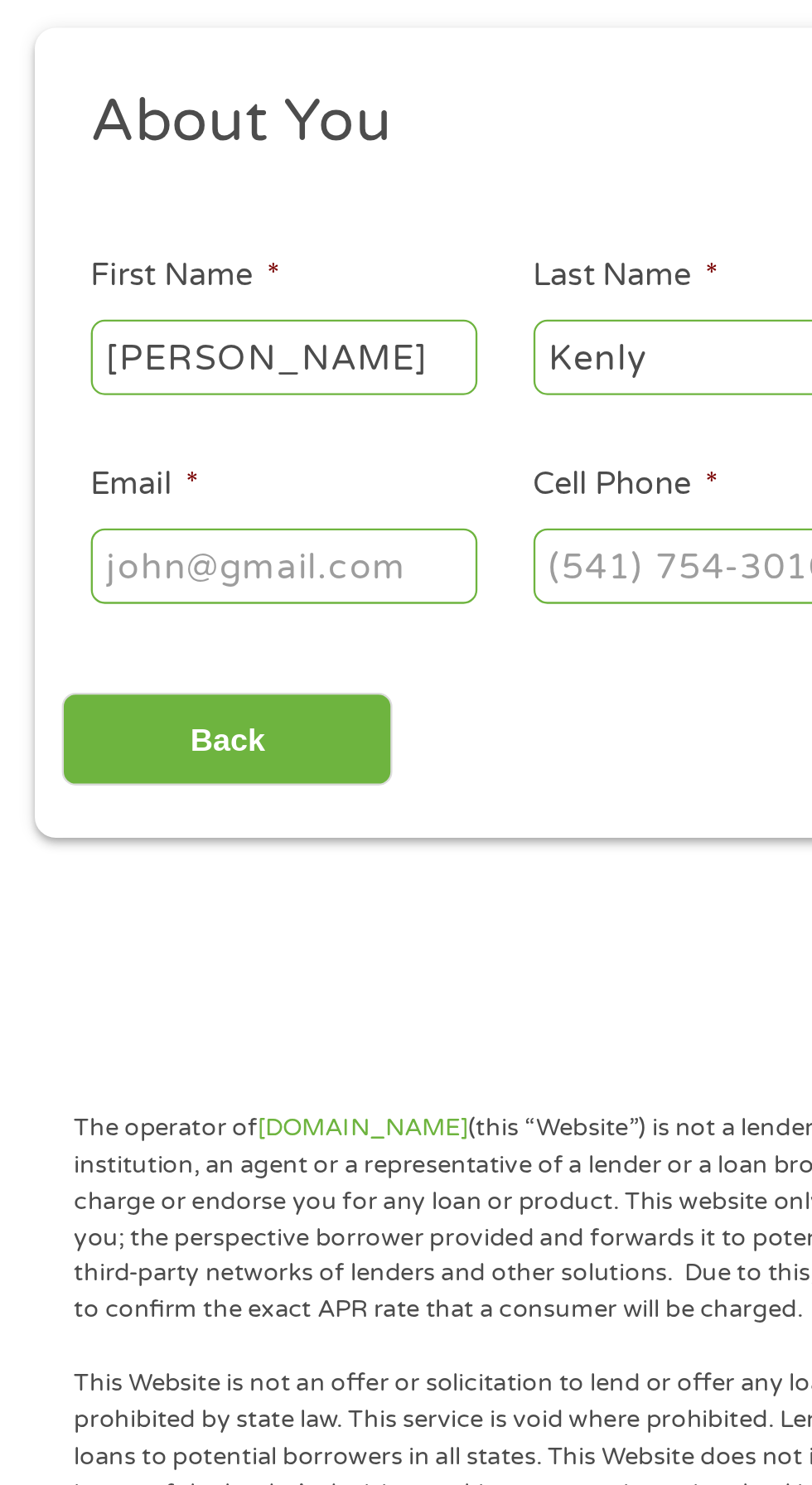
click at [66, 469] on input "Email *" at bounding box center [121, 453] width 166 height 32
type input "kenlyd2758@gmail.com"
click at [266, 469] on input "Cell Phone *" at bounding box center [311, 453] width 166 height 32
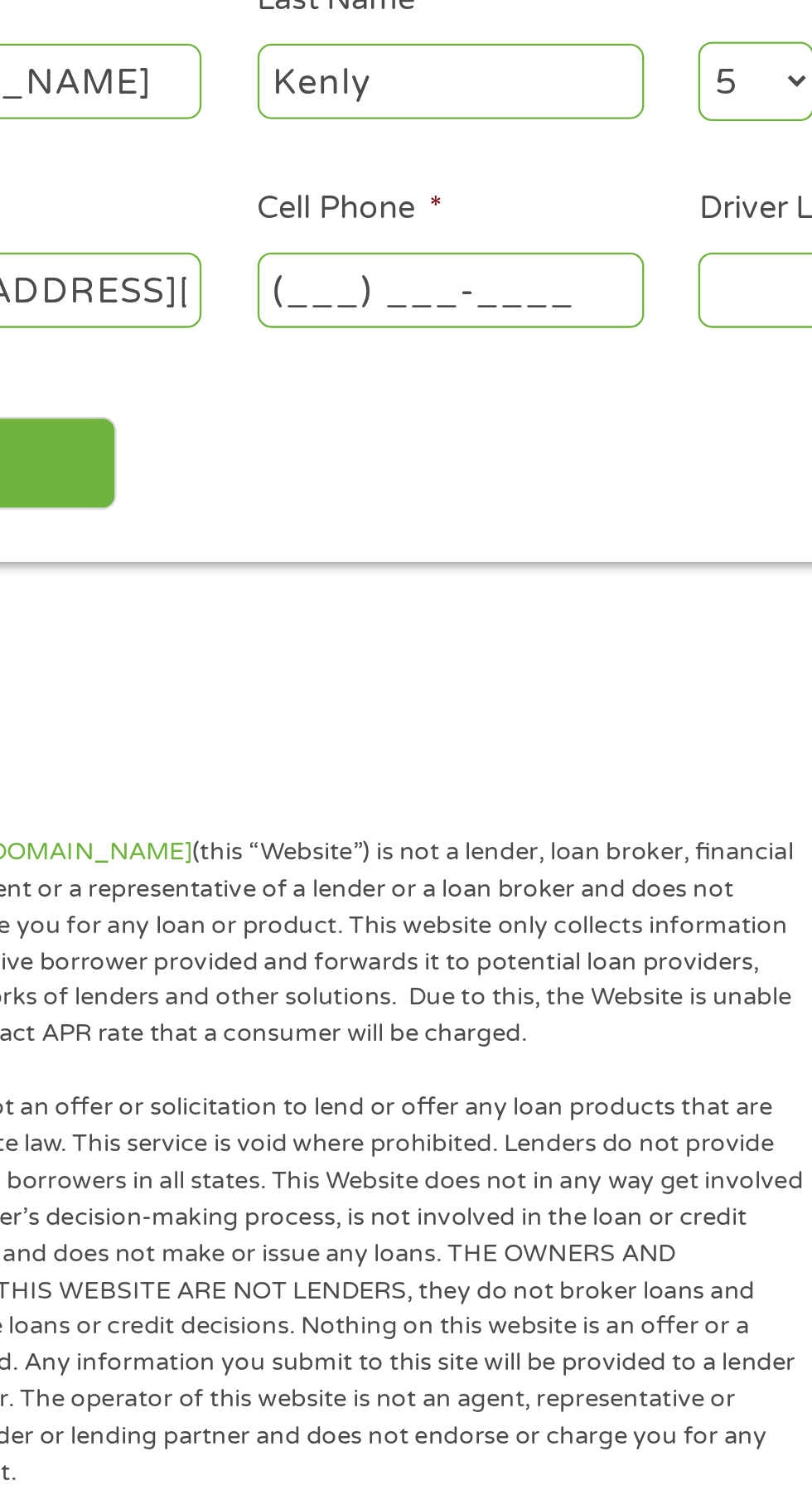
scroll to position [8, 0]
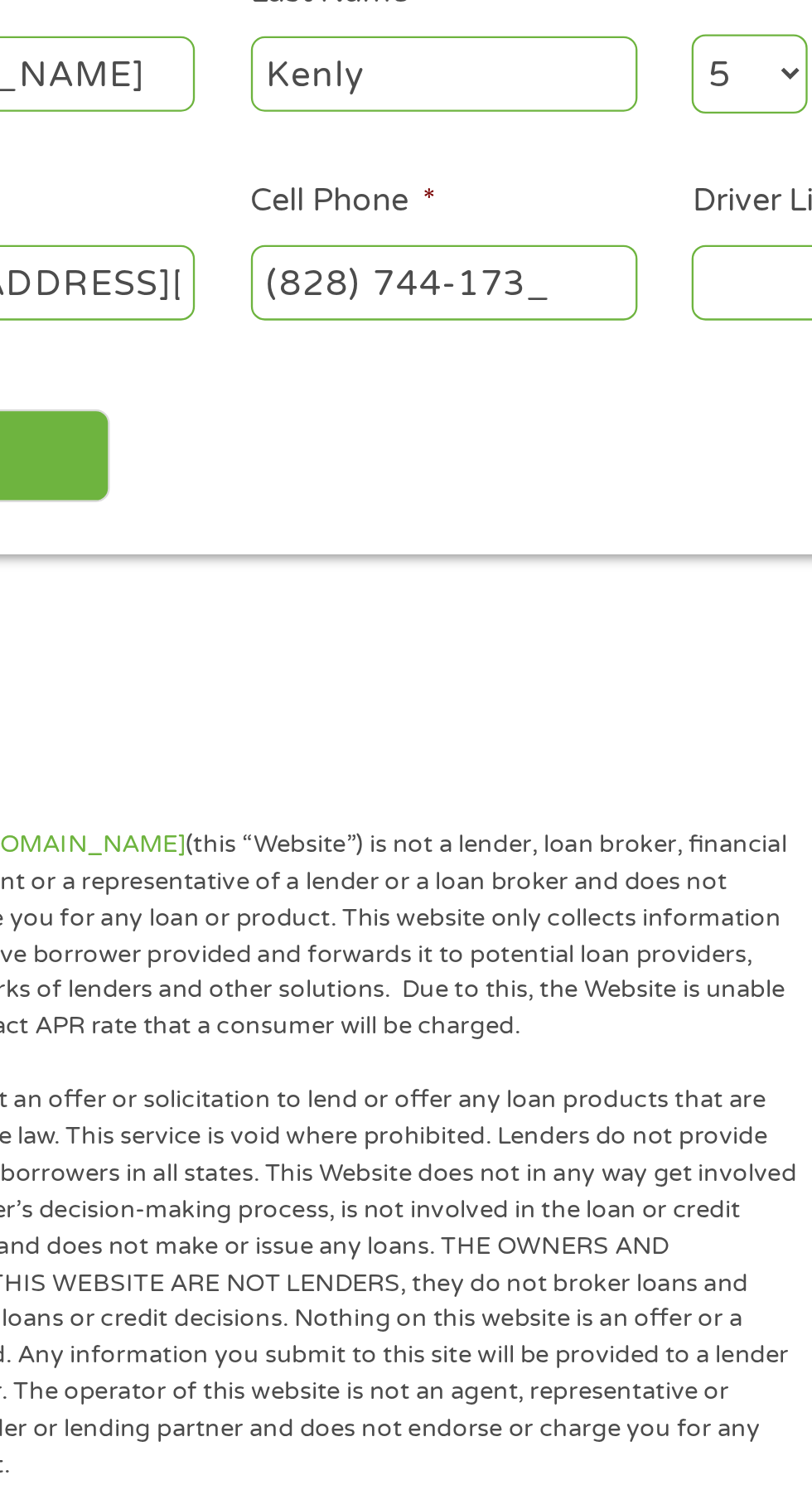
type input "(828) 744-1739"
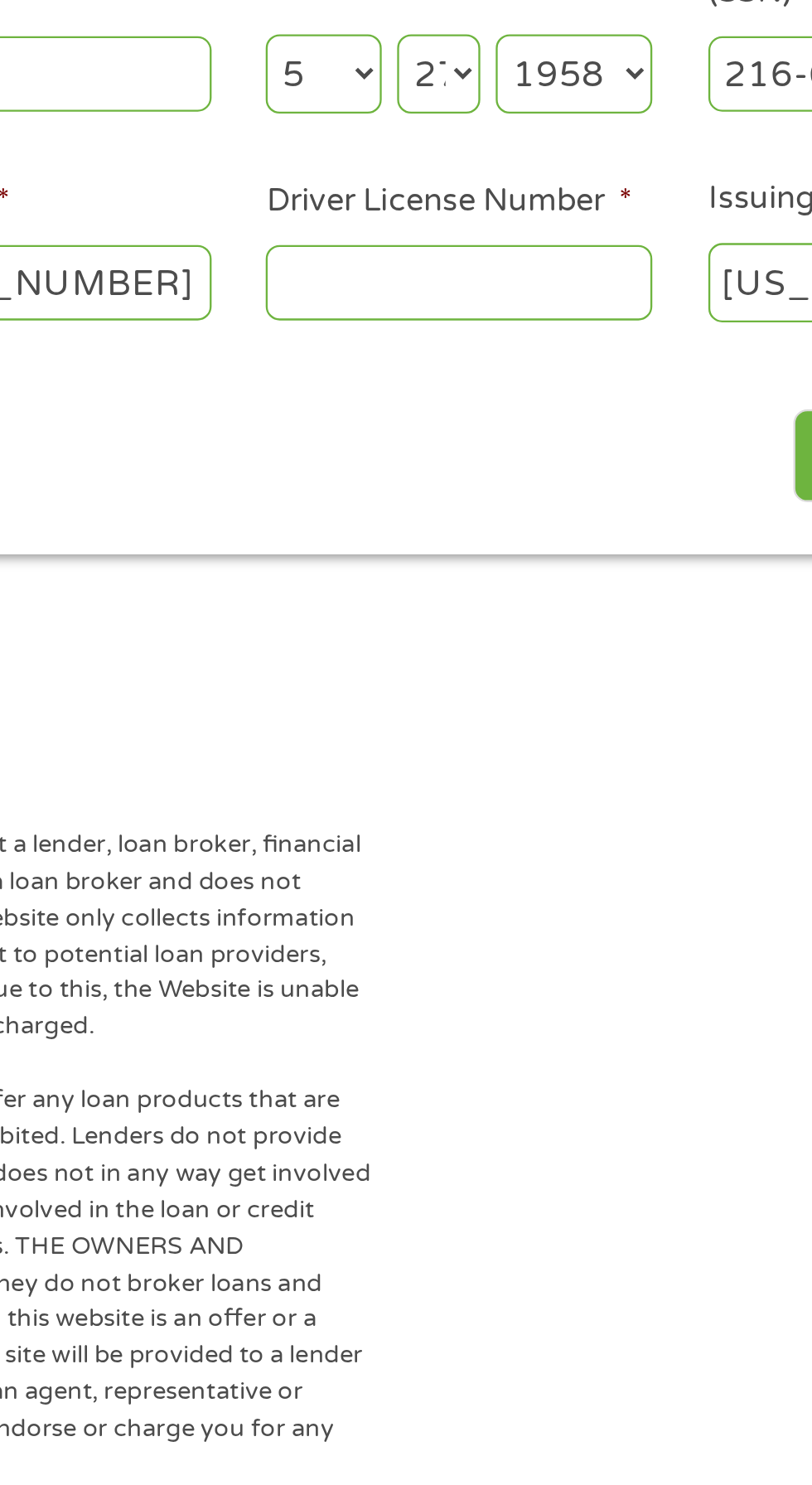
click at [456, 469] on input "Driver License Number *" at bounding box center [500, 453] width 166 height 32
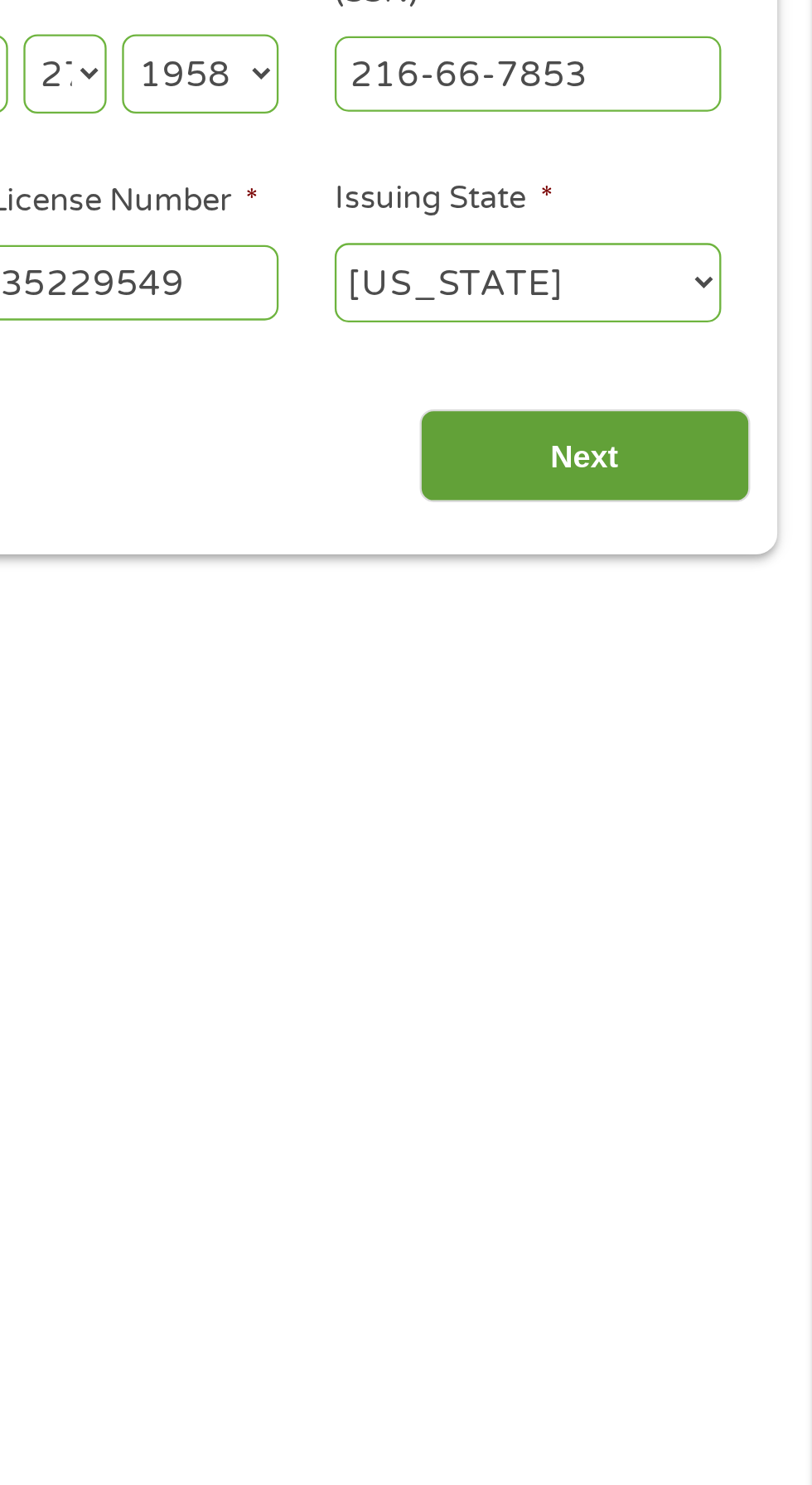
type input "000035229549"
click at [723, 549] on input "Next" at bounding box center [715, 528] width 142 height 41
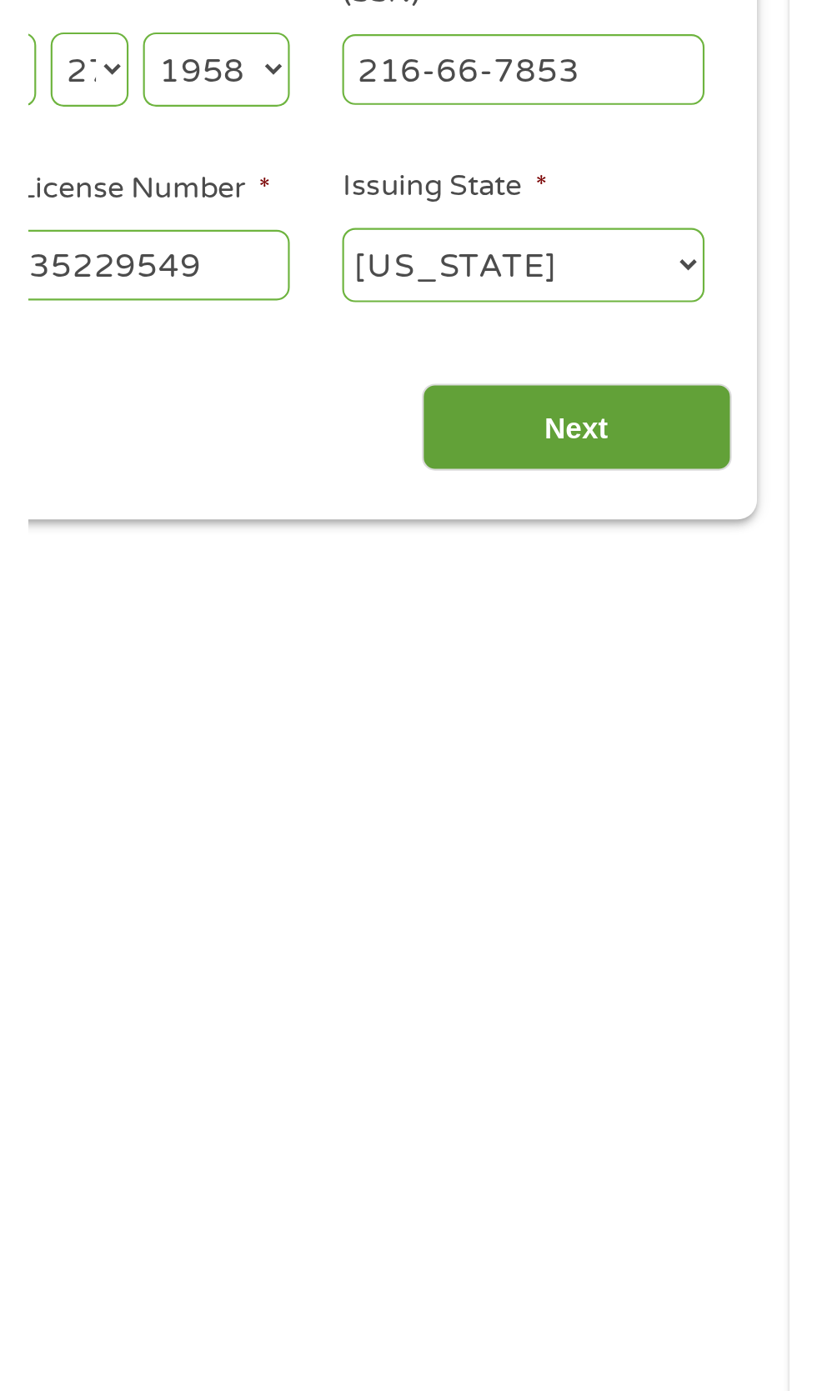
scroll to position [0, 0]
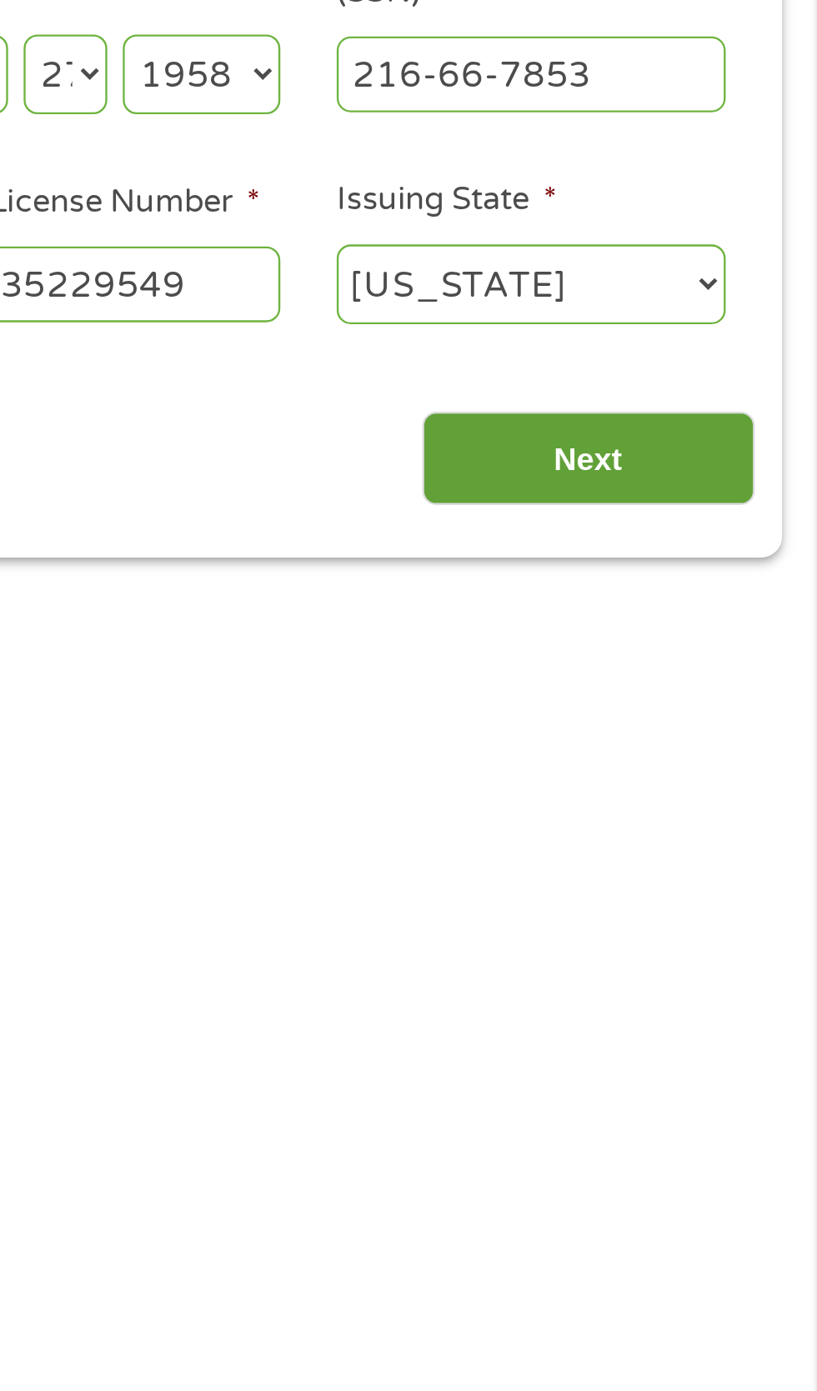
click at [724, 552] on input "Next" at bounding box center [719, 531] width 143 height 41
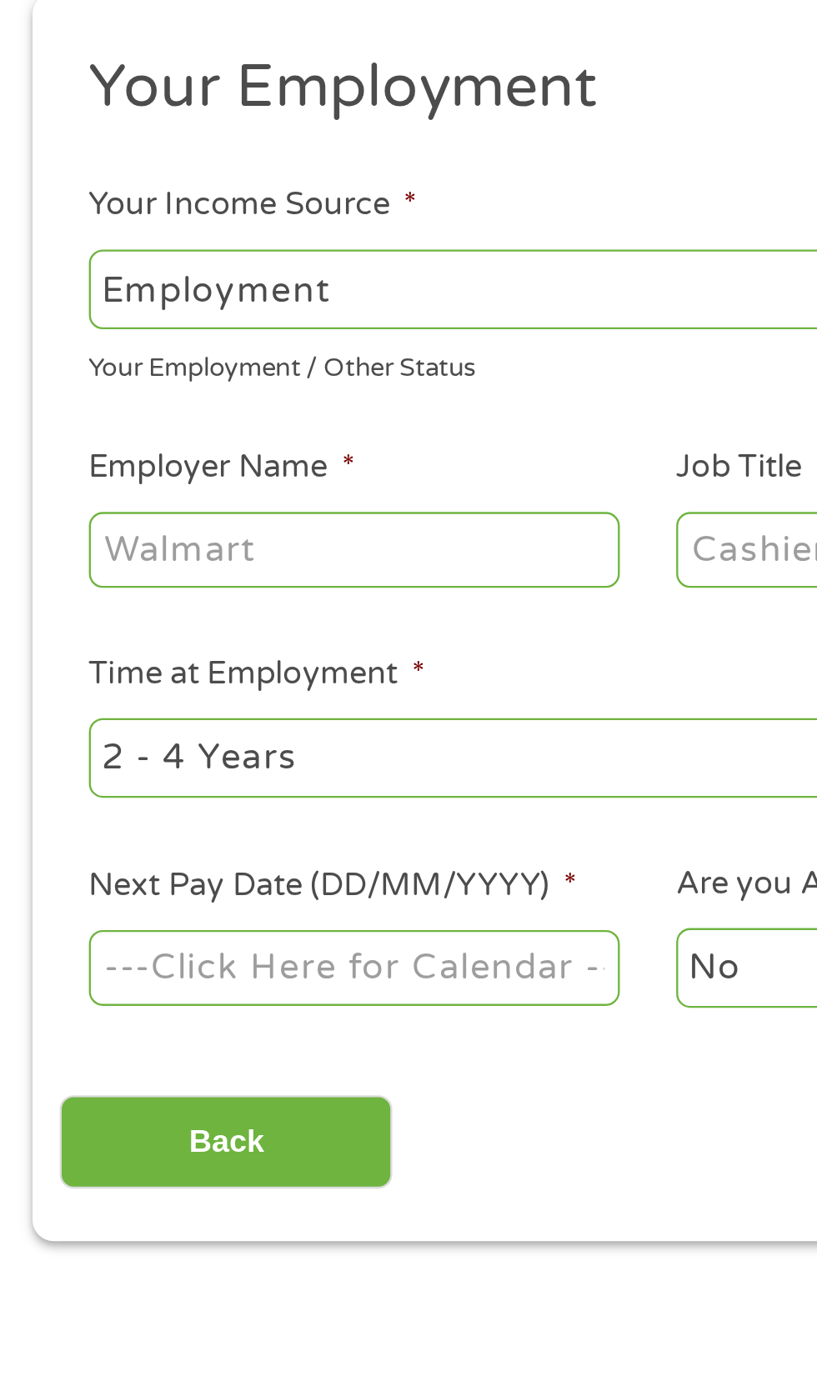
scroll to position [8, 0]
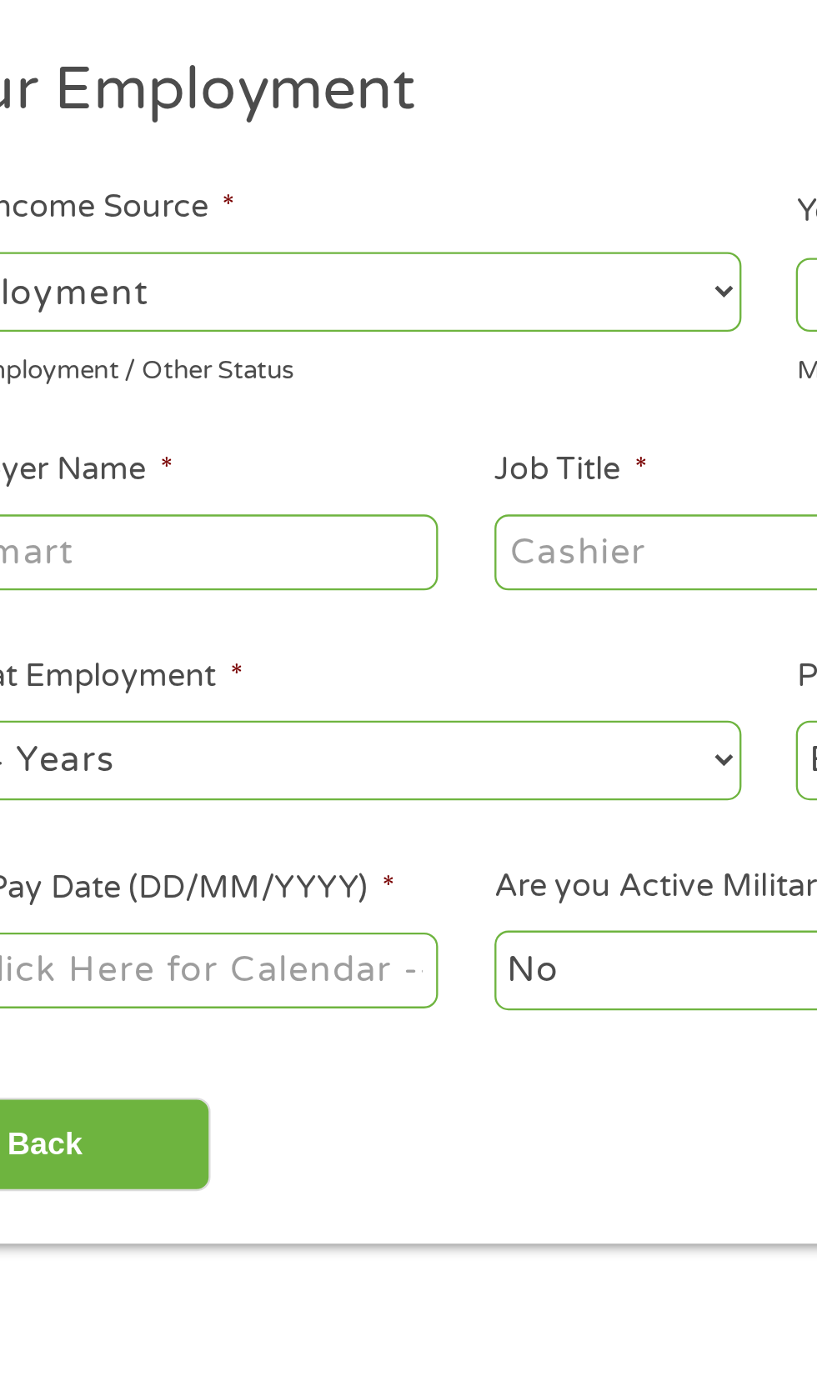
click at [334, 569] on select "--- Choose one --- 1 Year or less 1 - 2 Years 2 - 4 Years Over 4 Years" at bounding box center [218, 552] width 358 height 34
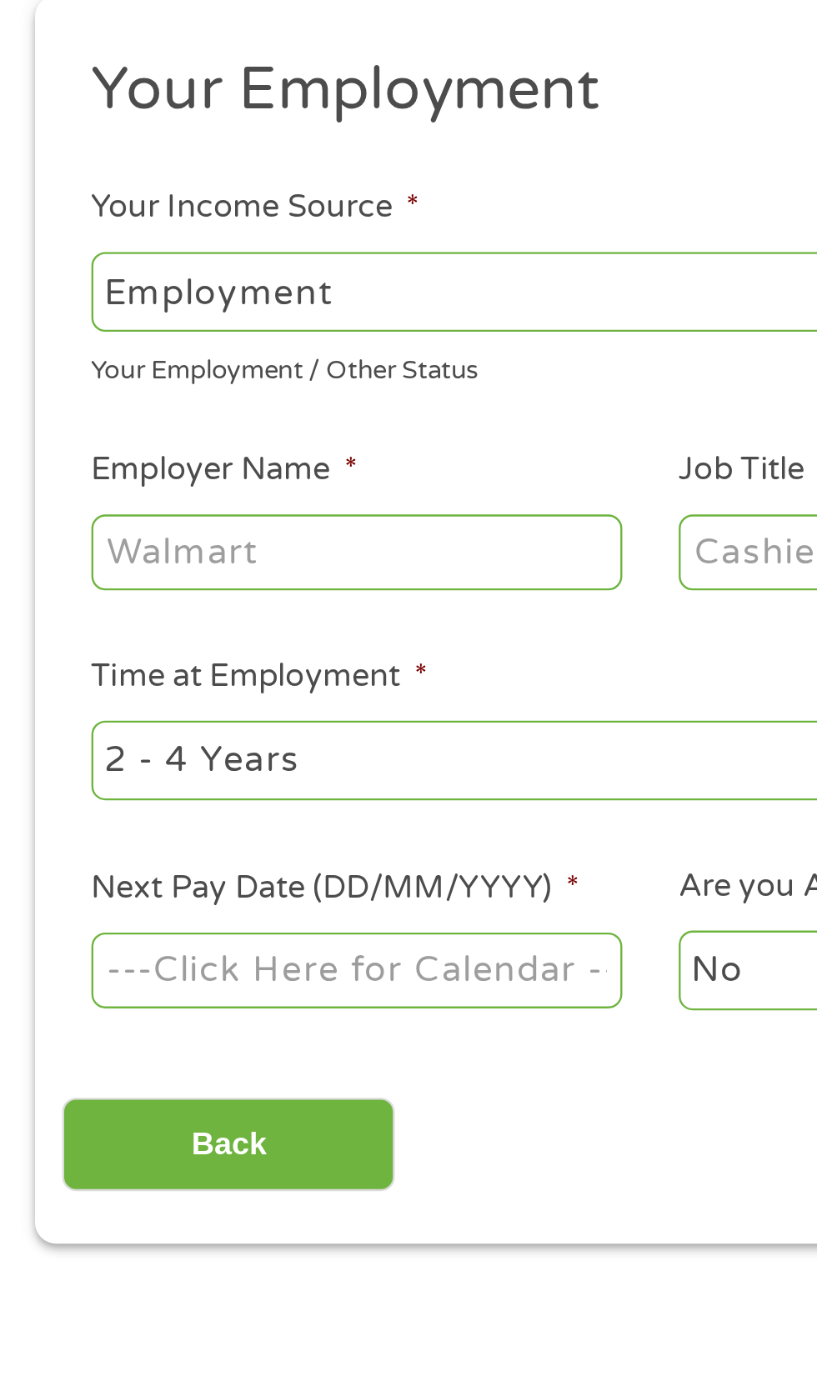
click at [132, 367] on select "--- Choose one --- Employment Self Employed Benefits" at bounding box center [218, 351] width 358 height 34
select select "benefits"
type input "Other"
type input "(828) 744-1739"
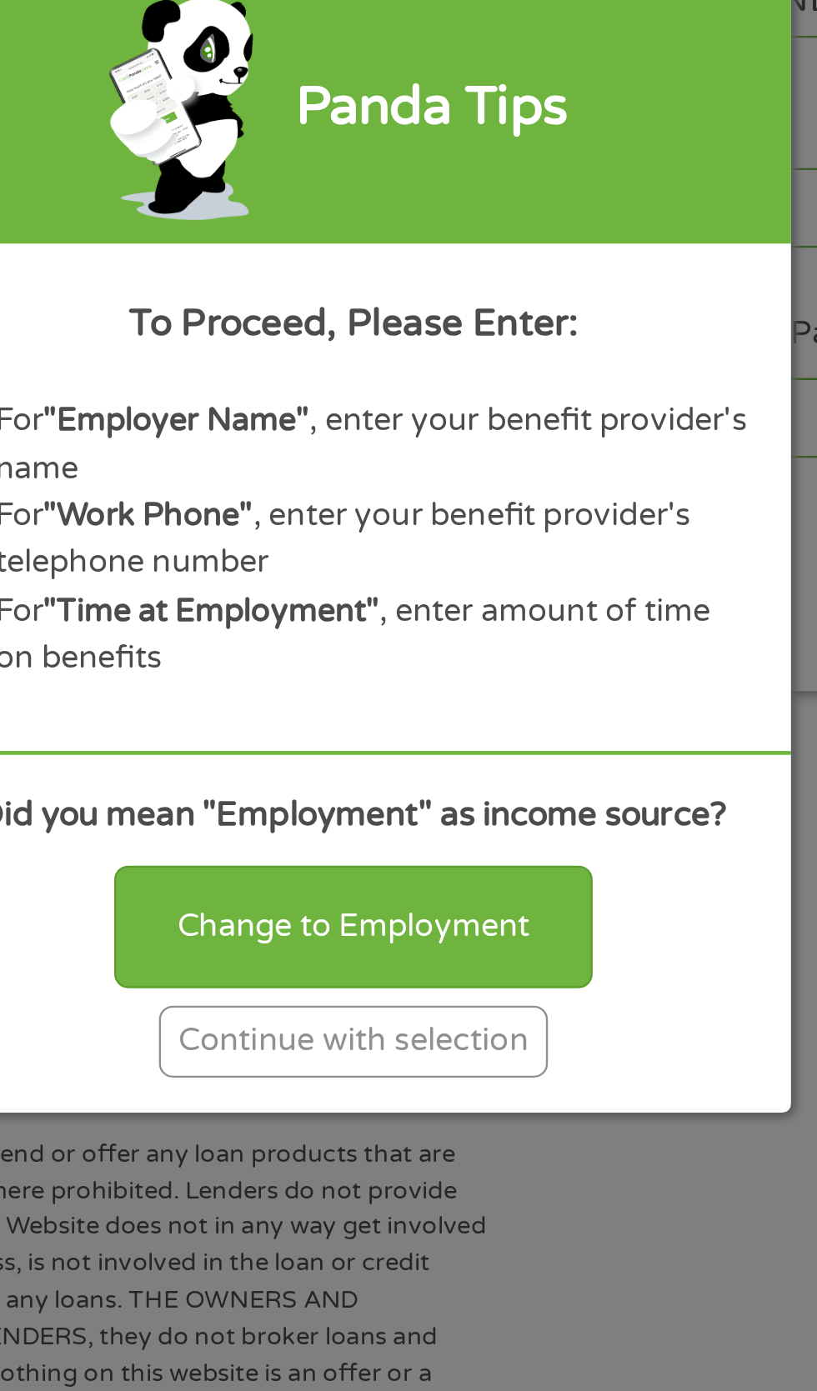
click at [473, 925] on div "Continue with selection" at bounding box center [408, 910] width 167 height 31
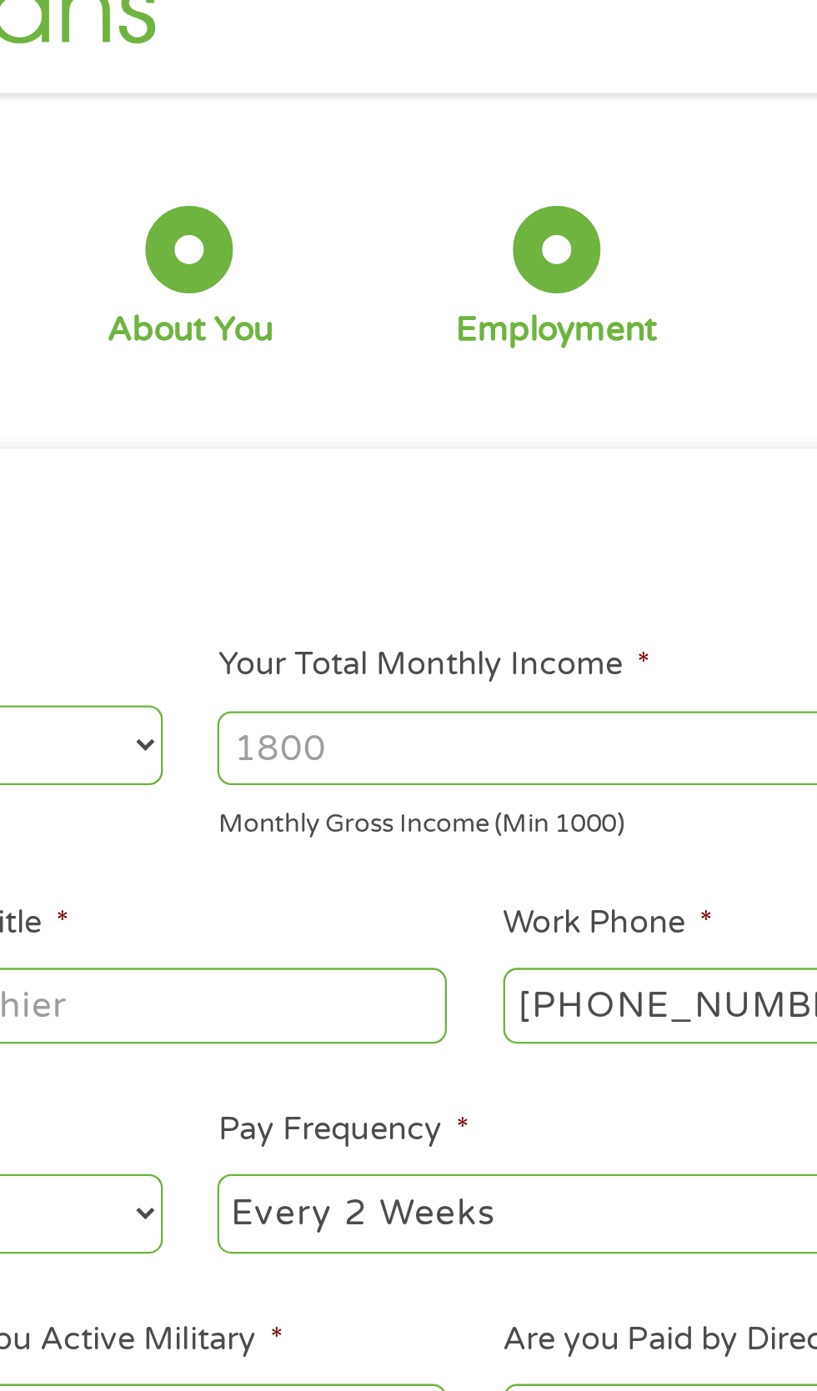
click at [489, 369] on input "Your Total Monthly Income *" at bounding box center [599, 353] width 358 height 32
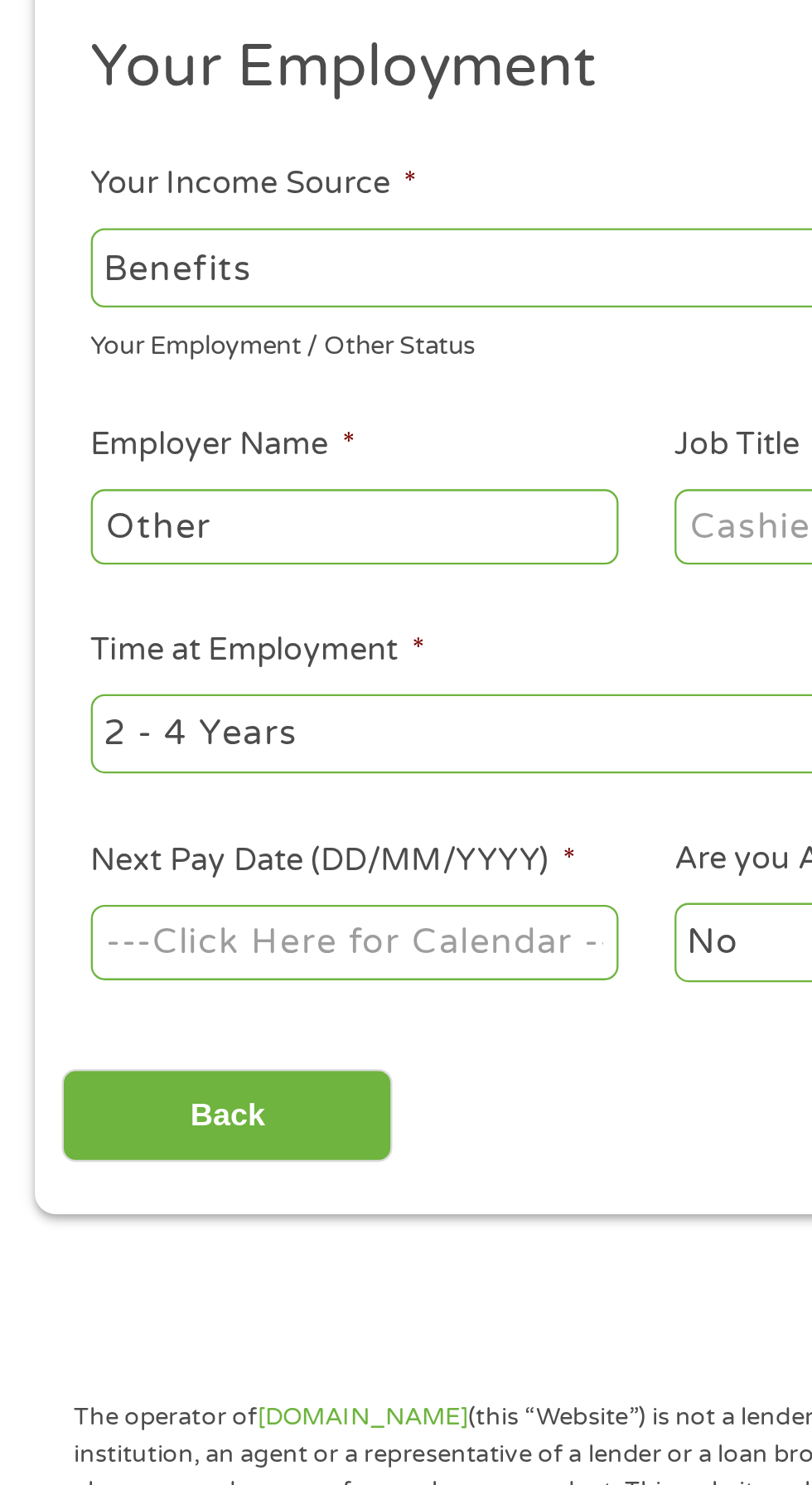
type input "1489"
click at [64, 476] on input "Other" at bounding box center [152, 460] width 227 height 32
click at [96, 476] on input "ther" at bounding box center [152, 460] width 227 height 32
type input "t"
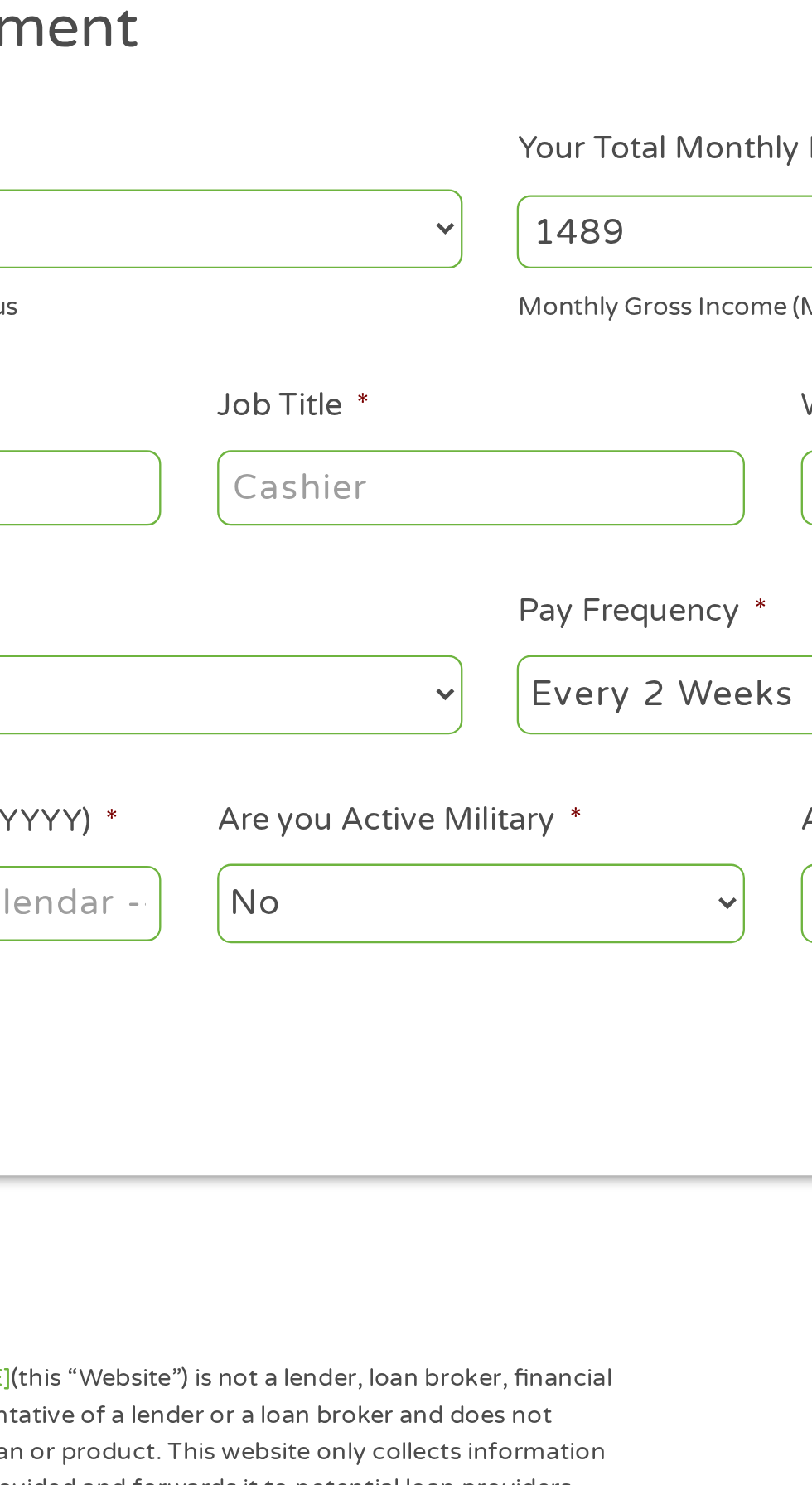
type input "Social security"
click at [474, 522] on label "Pay Frequency *" at bounding box center [471, 514] width 107 height 18
click at [474, 561] on select "--- Choose one --- Every 2 Weeks Every Week Monthly Semi-Monthly" at bounding box center [595, 549] width 356 height 34
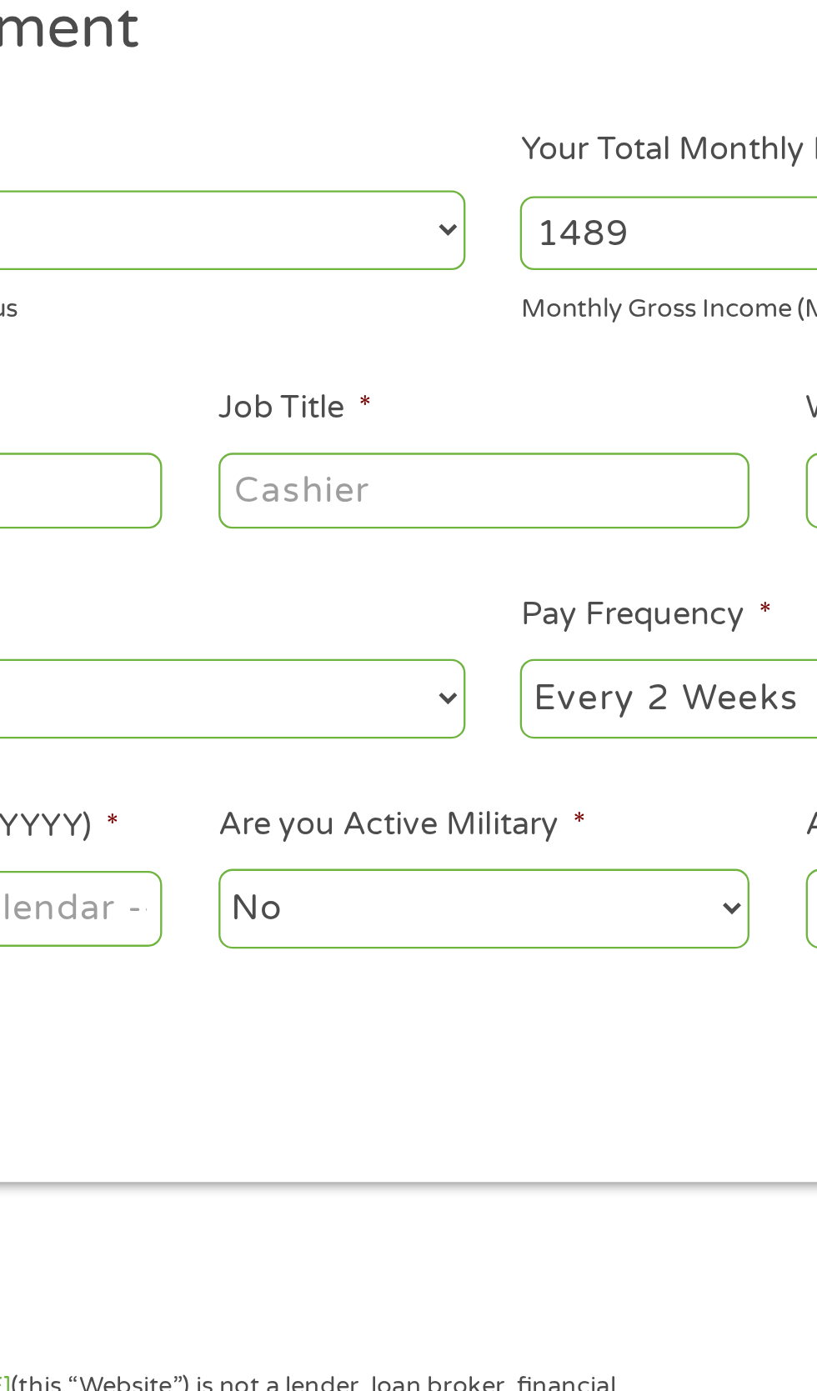
click at [352, 479] on input "Job Title *" at bounding box center [405, 463] width 228 height 32
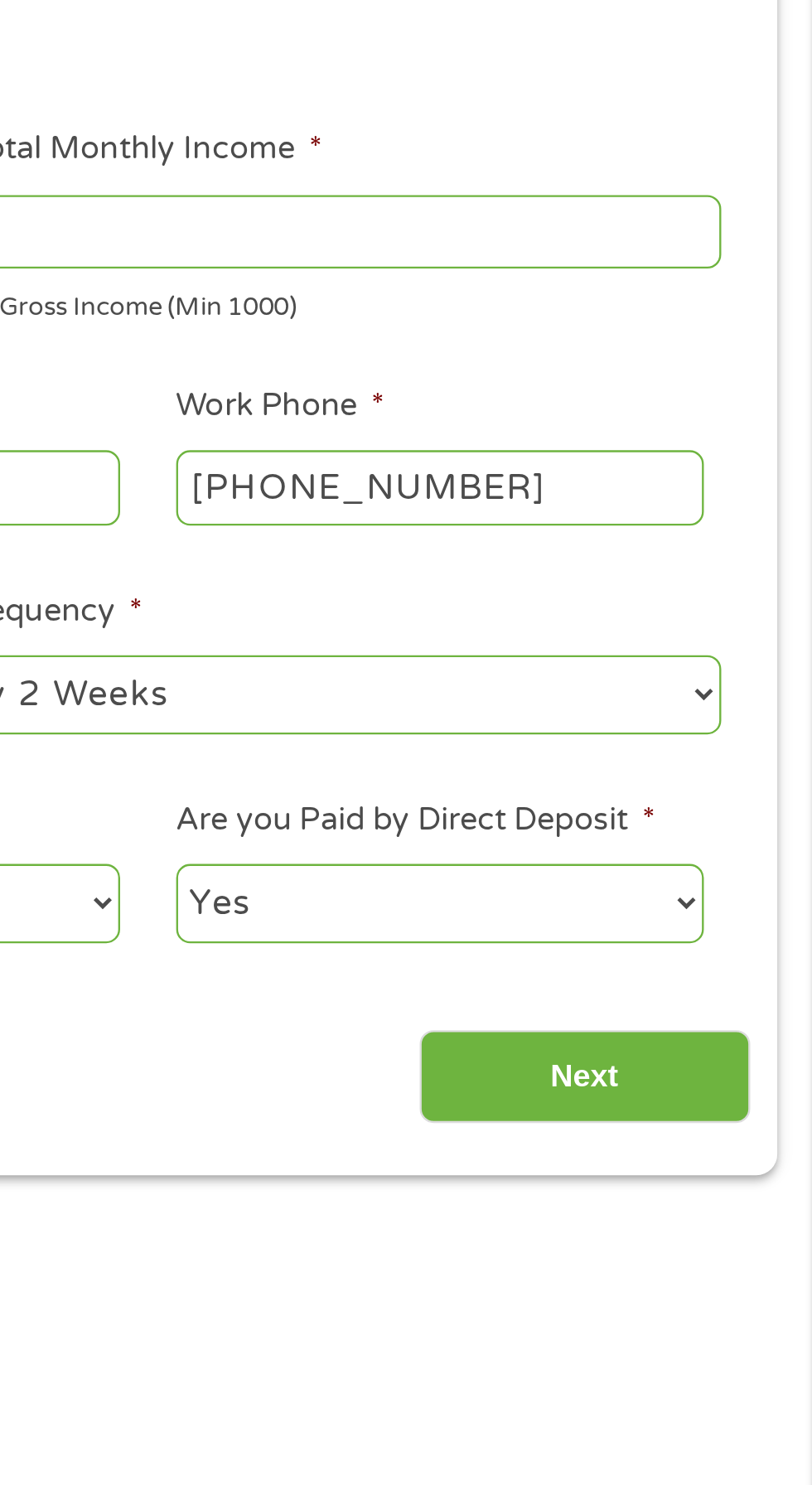
type input "Benefits"
click at [743, 476] on input "(828) 744-1739" at bounding box center [653, 460] width 227 height 32
type input "(800) 772-1213"
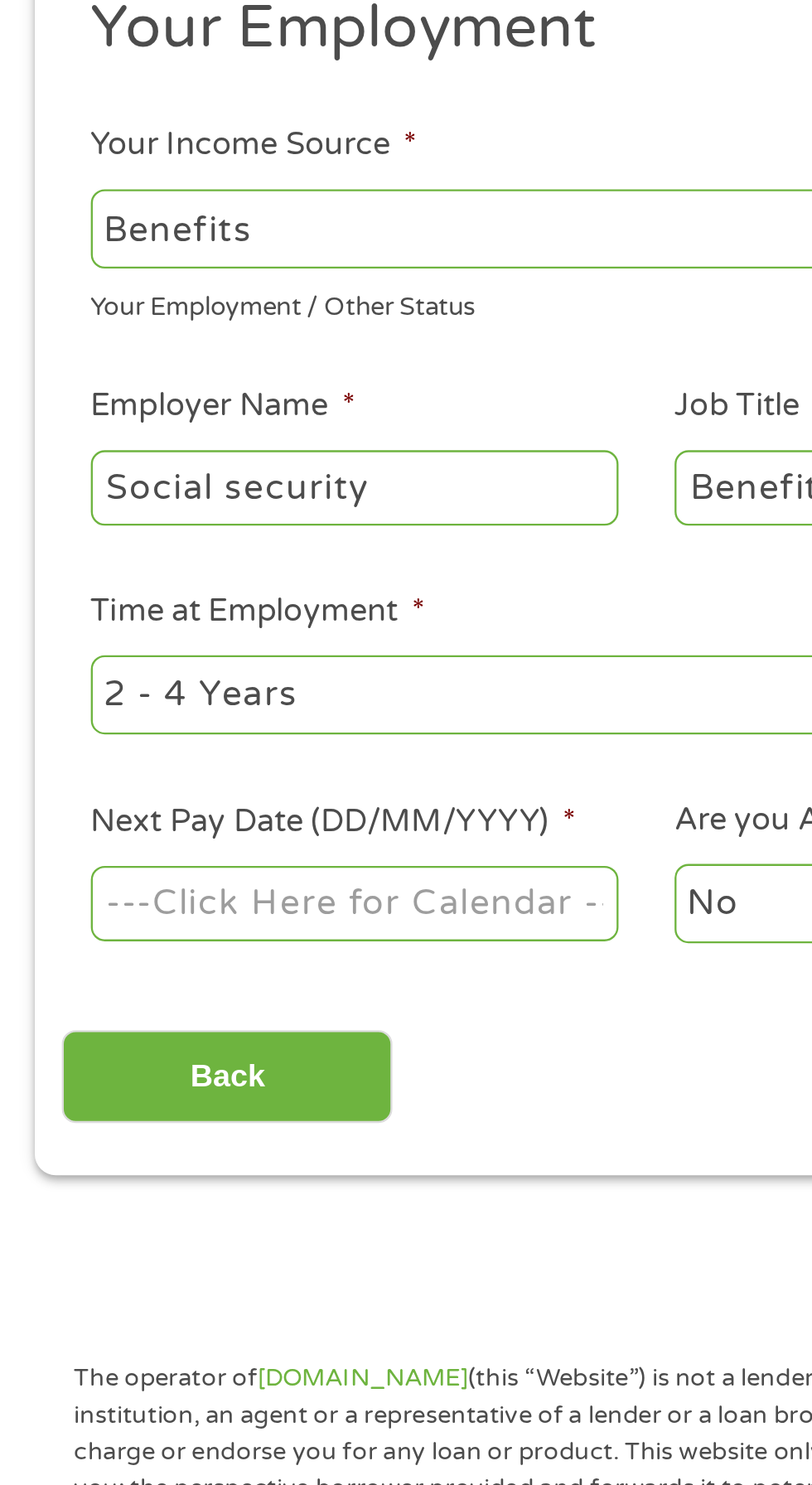
click at [170, 566] on select "--- Choose one --- 1 Year or less 1 - 2 Years 2 - 4 Years Over 4 Years" at bounding box center [217, 549] width 356 height 34
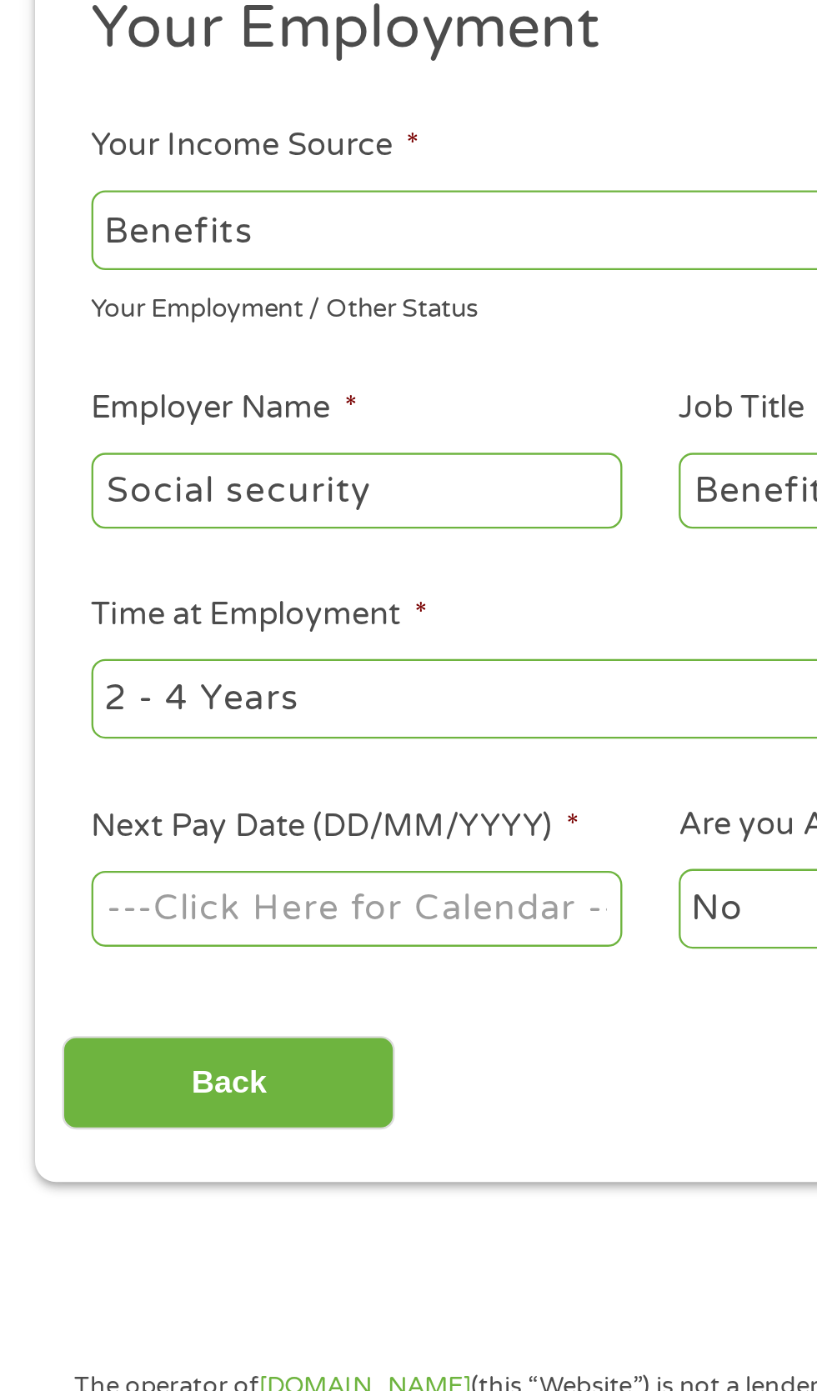
select select "60months"
click at [665, 569] on select "--- Choose one --- Every 2 Weeks Every Week Monthly Semi-Monthly" at bounding box center [599, 552] width 358 height 34
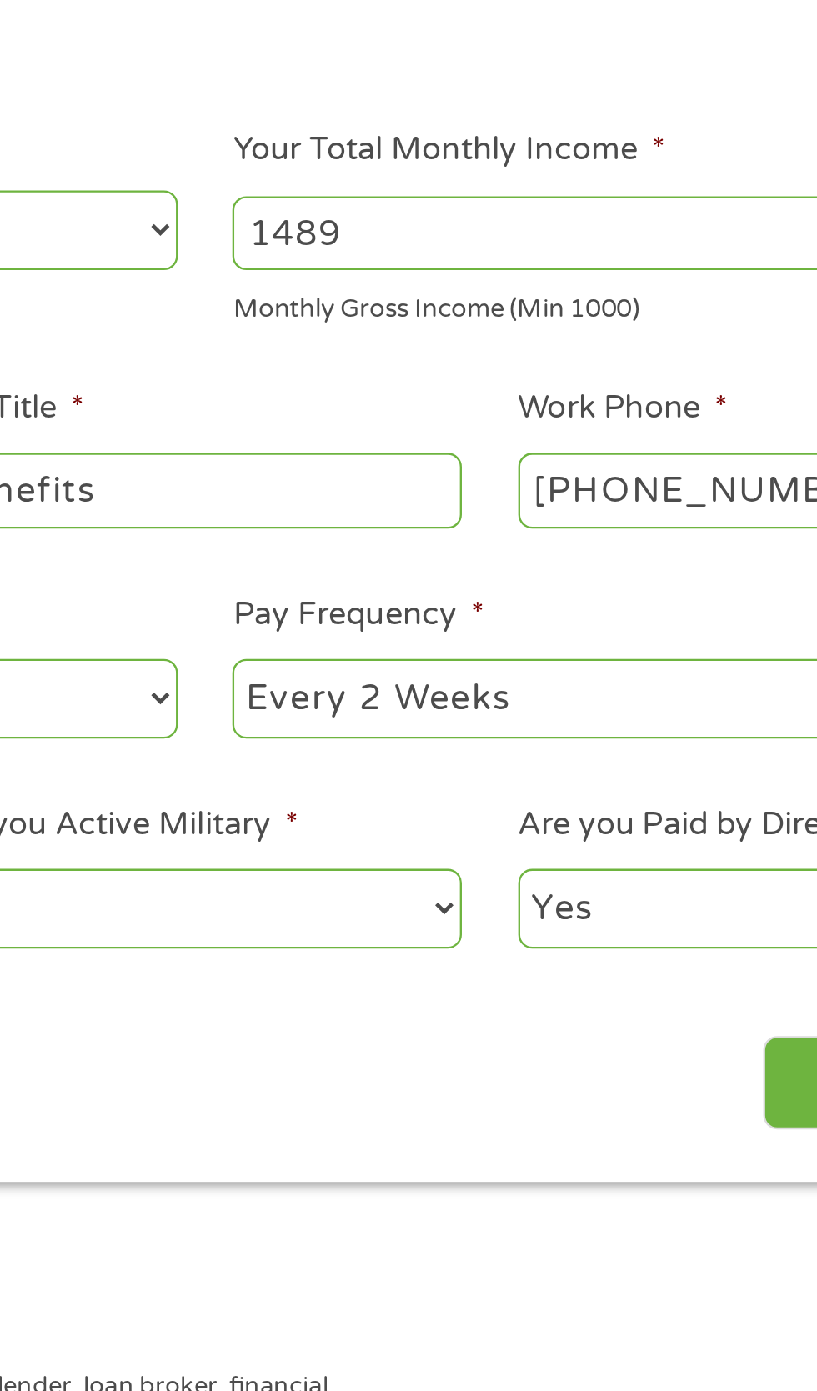
click at [600, 569] on select "--- Choose one --- Every 2 Weeks Every Week Monthly Semi-Monthly" at bounding box center [599, 552] width 358 height 34
select select "monthly"
click at [449, 659] on select "No Yes" at bounding box center [405, 642] width 228 height 34
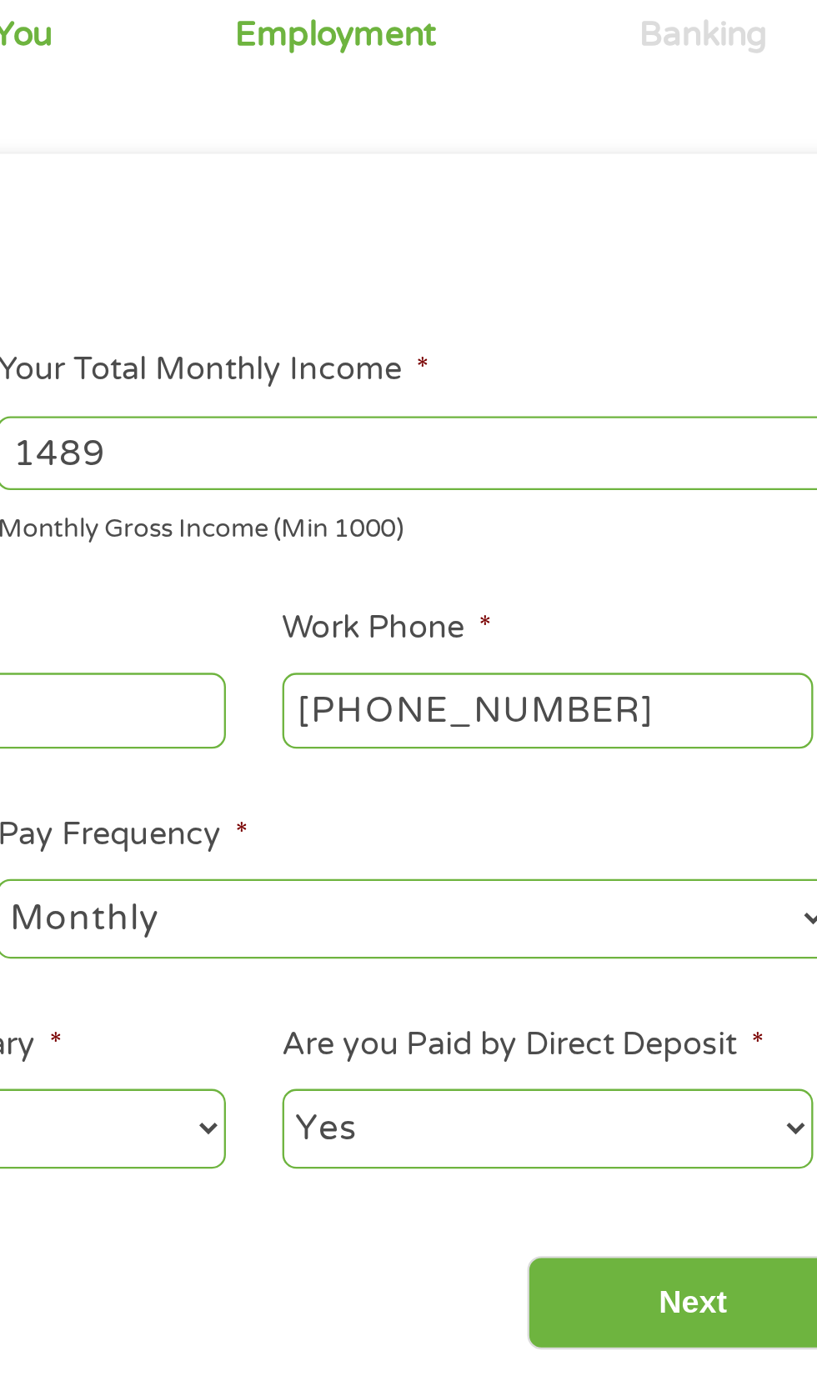
scroll to position [0, 0]
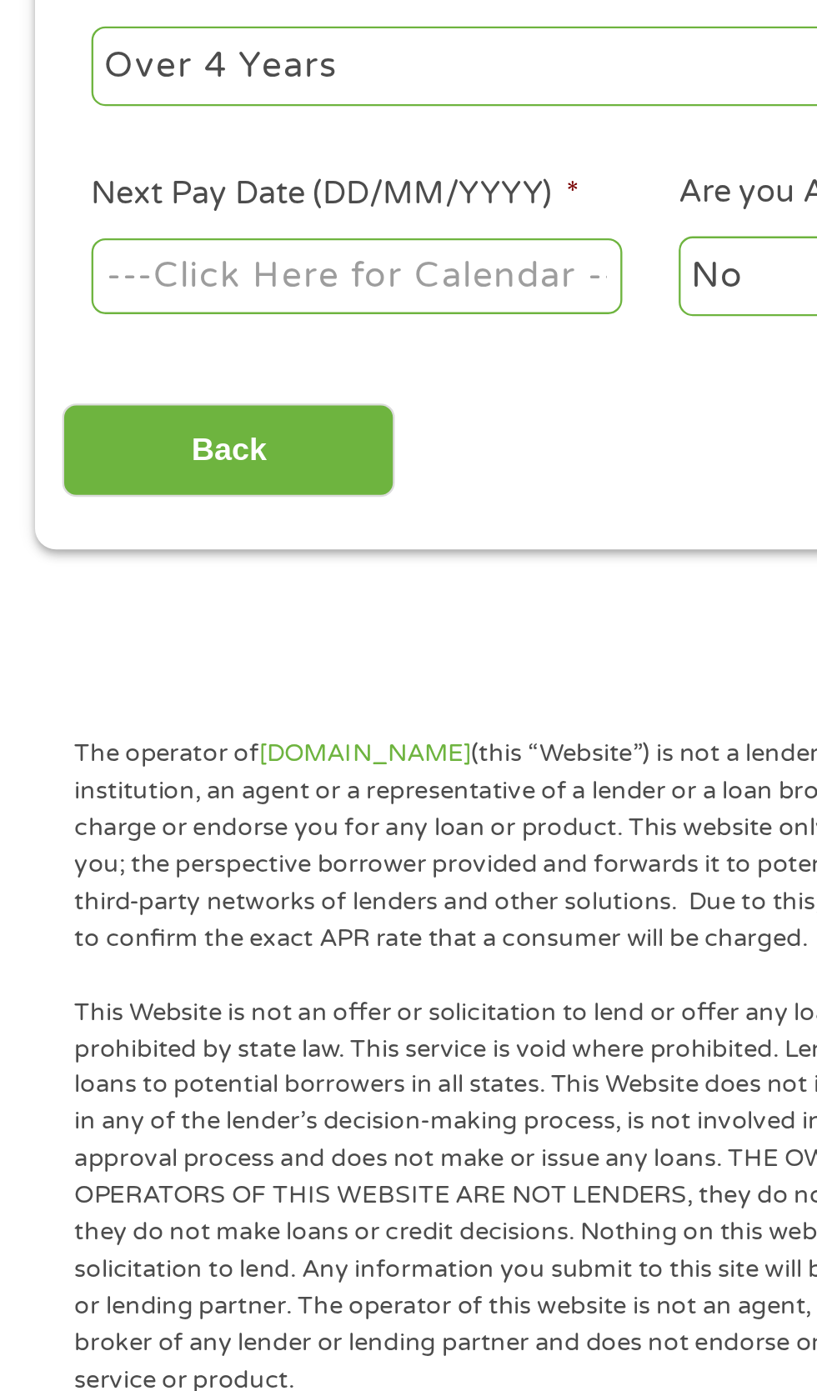
click at [138, 739] on body "Home Get Loan Offer How it works FAQs Blog Cash Loans Quick Loans Online Loans …" at bounding box center [408, 1270] width 817 height 2541
click at [233, 665] on input "Next Pay Date (DD/MM/YYYY) *" at bounding box center [153, 650] width 228 height 32
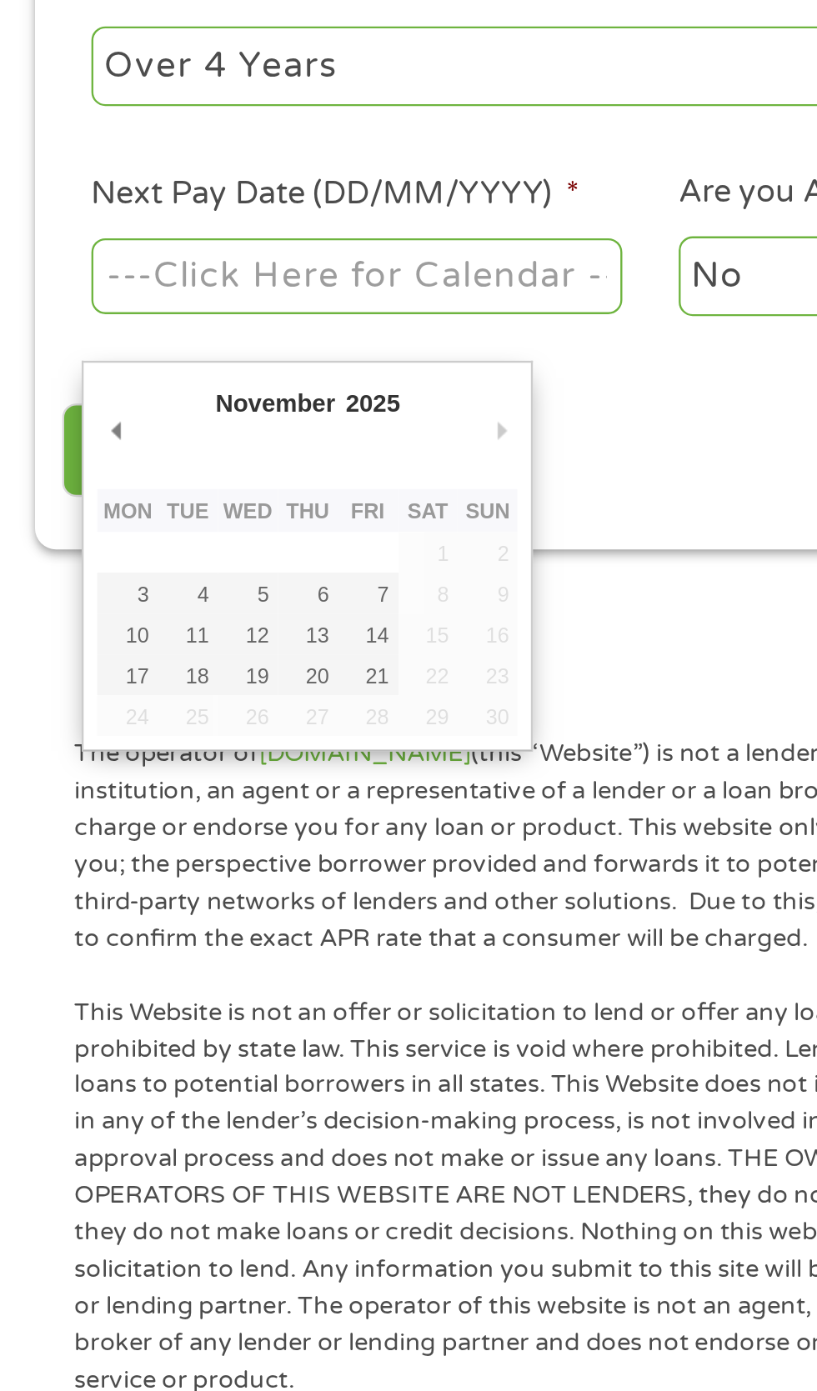
type input "03/11/2025"
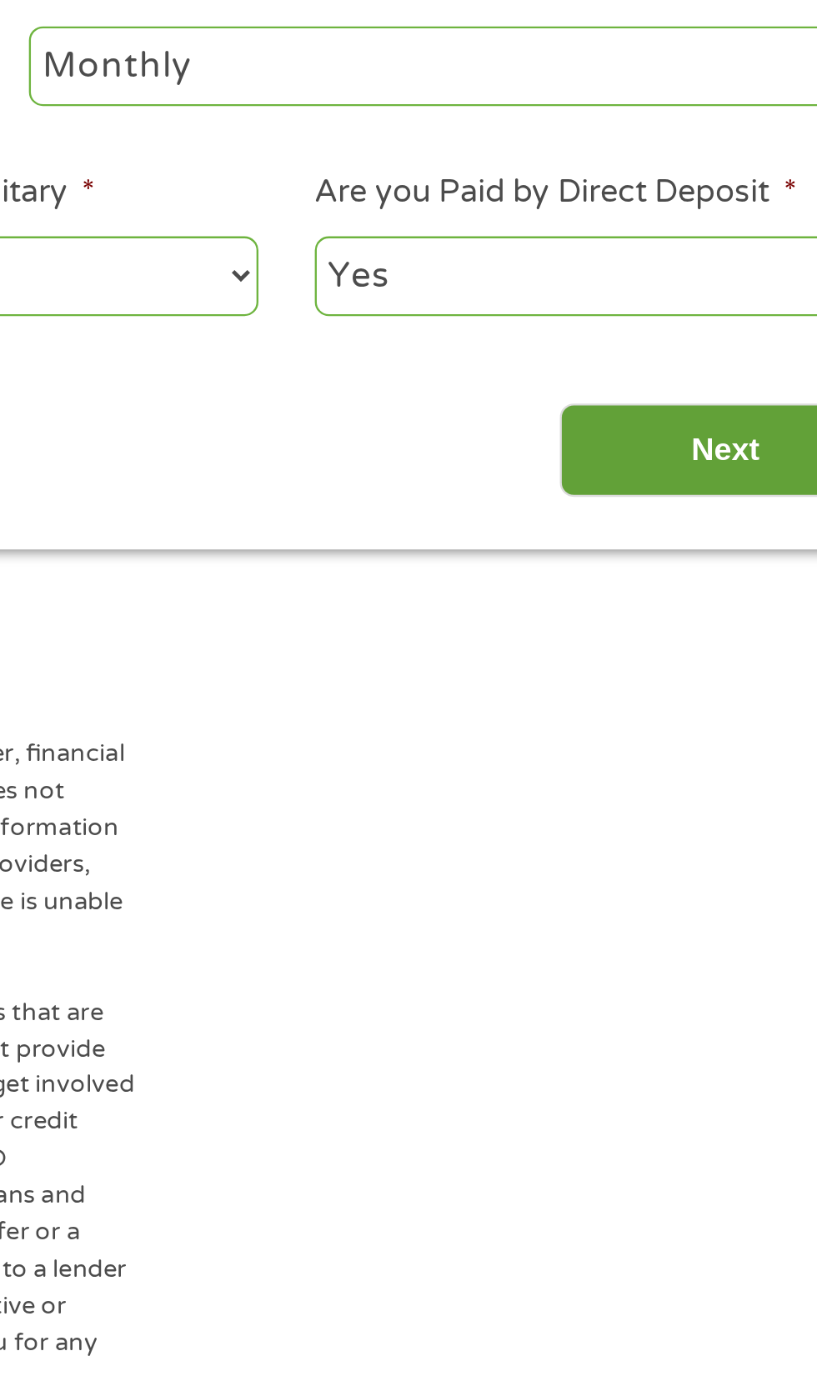
click at [712, 745] on input "Next" at bounding box center [719, 724] width 143 height 41
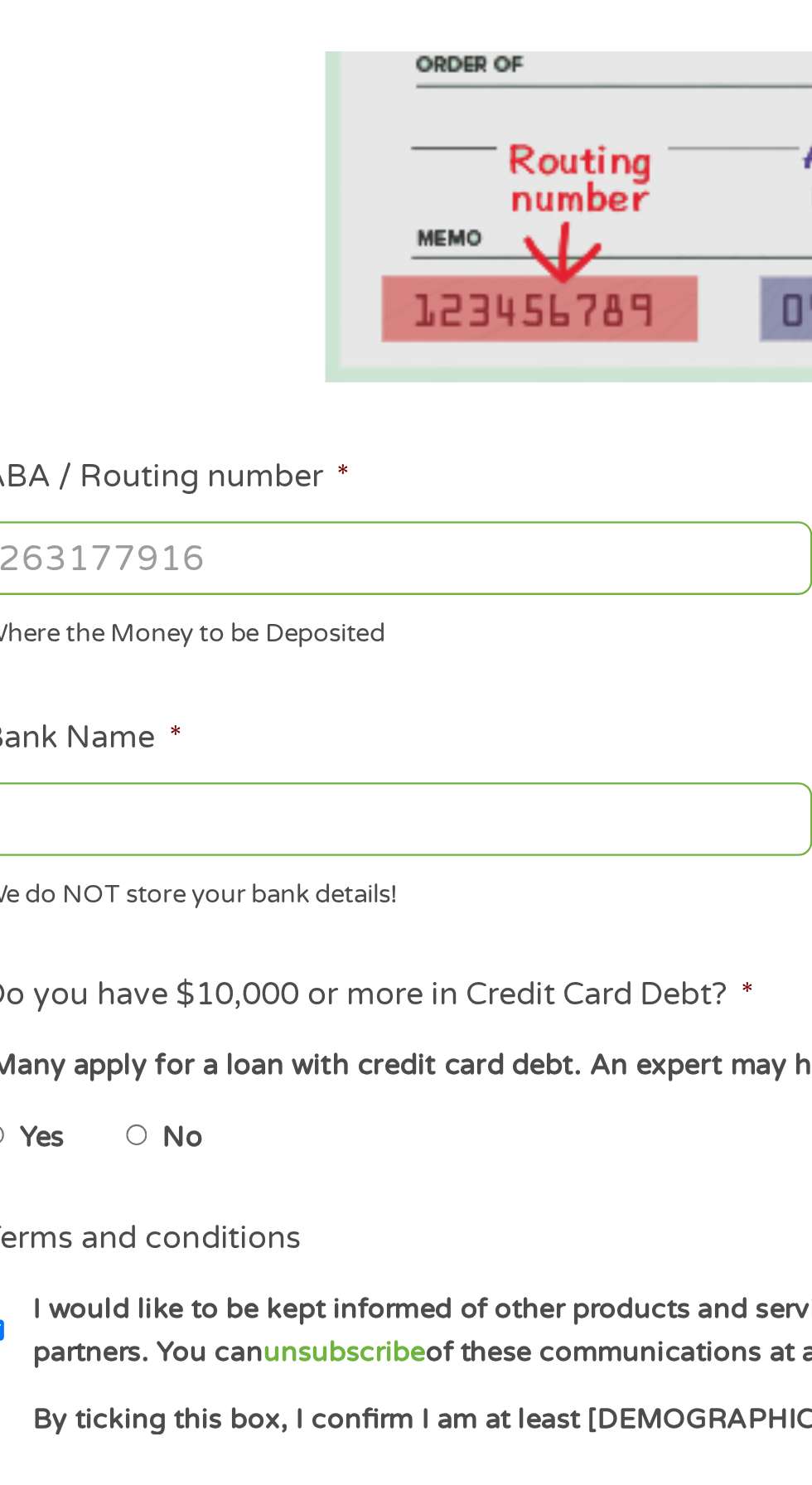
scroll to position [8, 0]
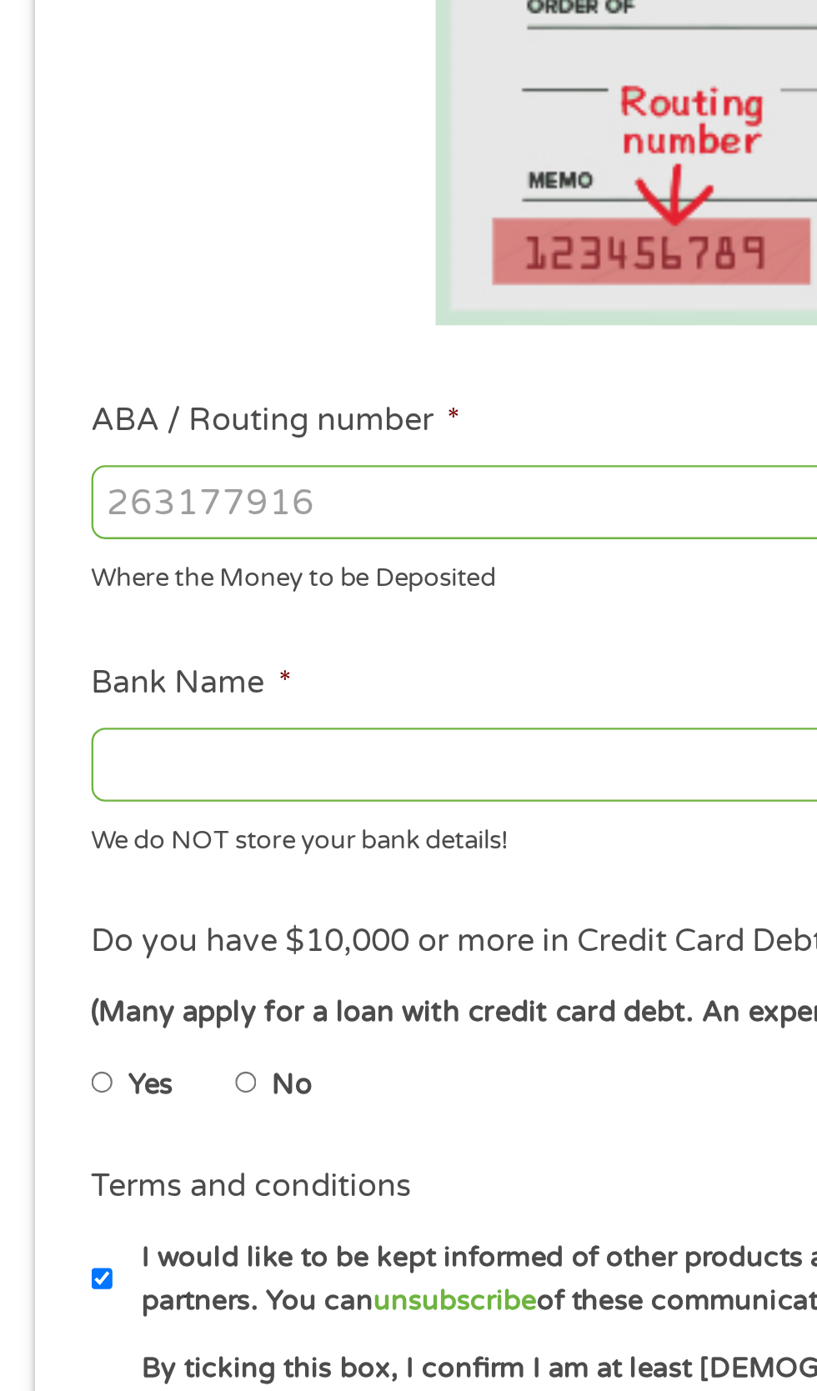
click at [68, 604] on input "ABA / Routing number *" at bounding box center [218, 588] width 358 height 32
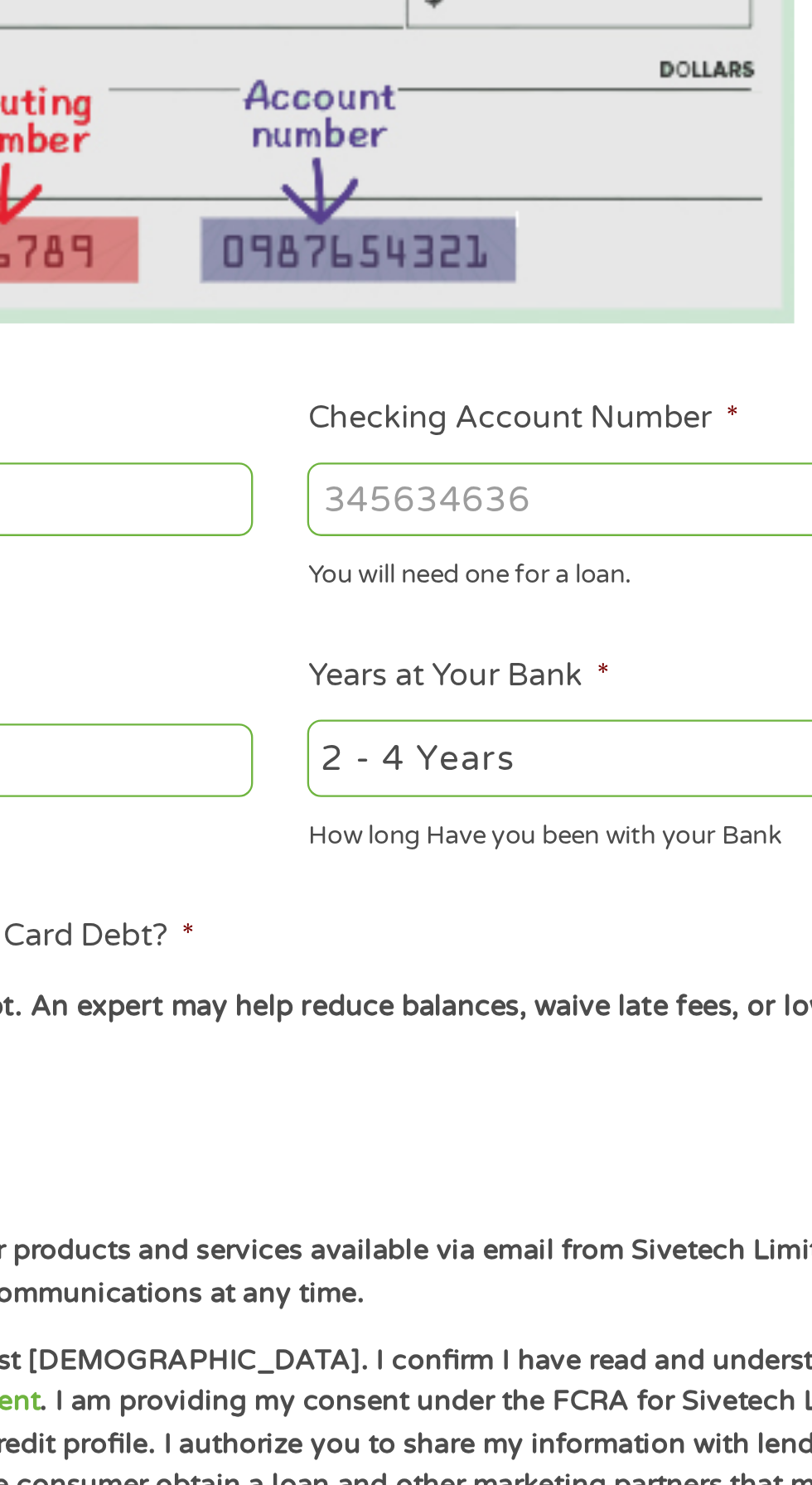
type input "000053219"
click at [567, 600] on input "Checking Account Number *" at bounding box center [595, 584] width 356 height 32
click at [561, 600] on input "Checking Account Number *" at bounding box center [595, 584] width 356 height 32
click at [543, 600] on input "Checking Account Number *" at bounding box center [595, 584] width 356 height 32
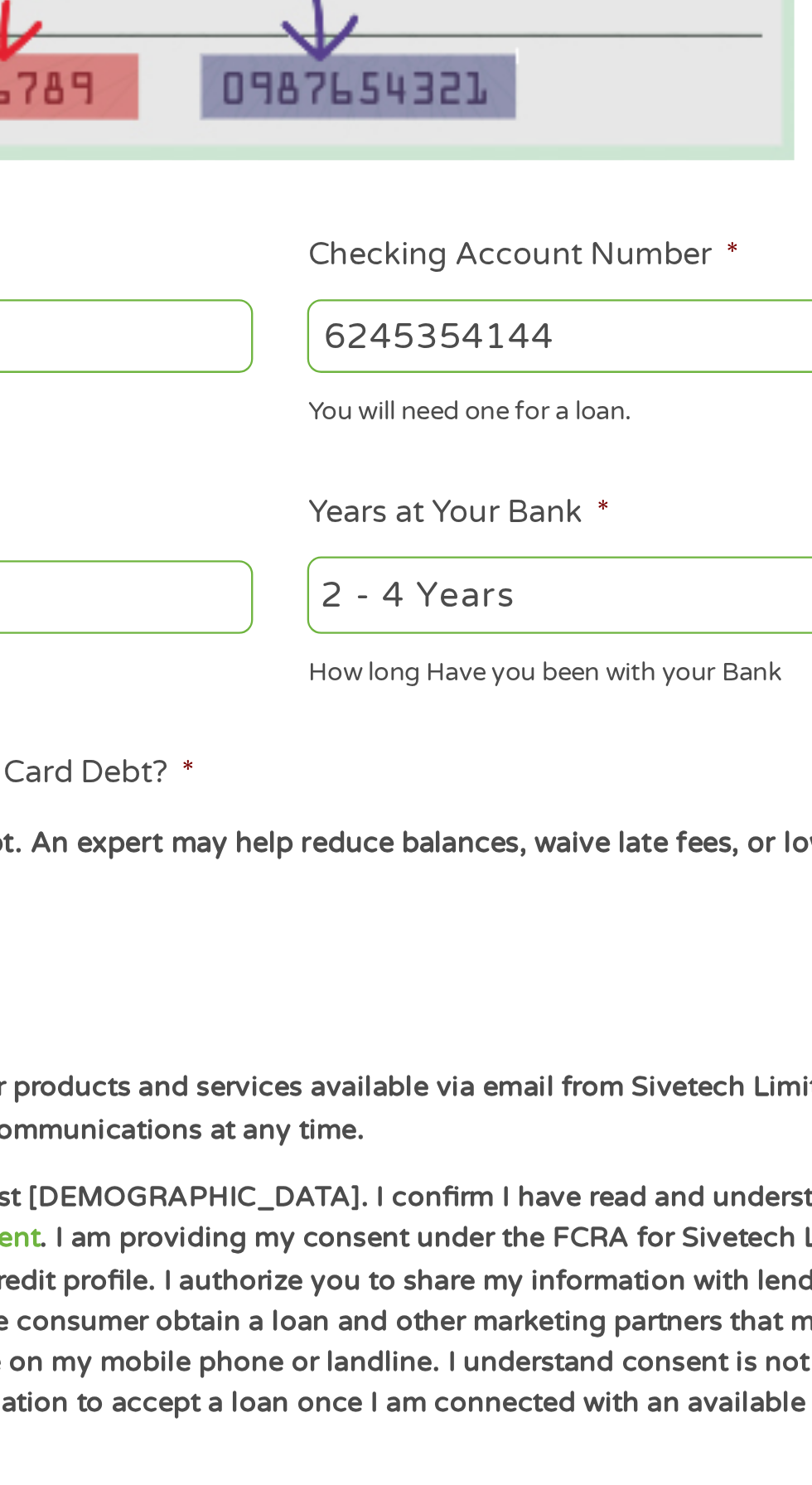
type input "6245354144"
click at [561, 713] on select "2 - 4 Years 6 - 12 Months 1 - 2 Years Over 4 Years" at bounding box center [595, 696] width 356 height 34
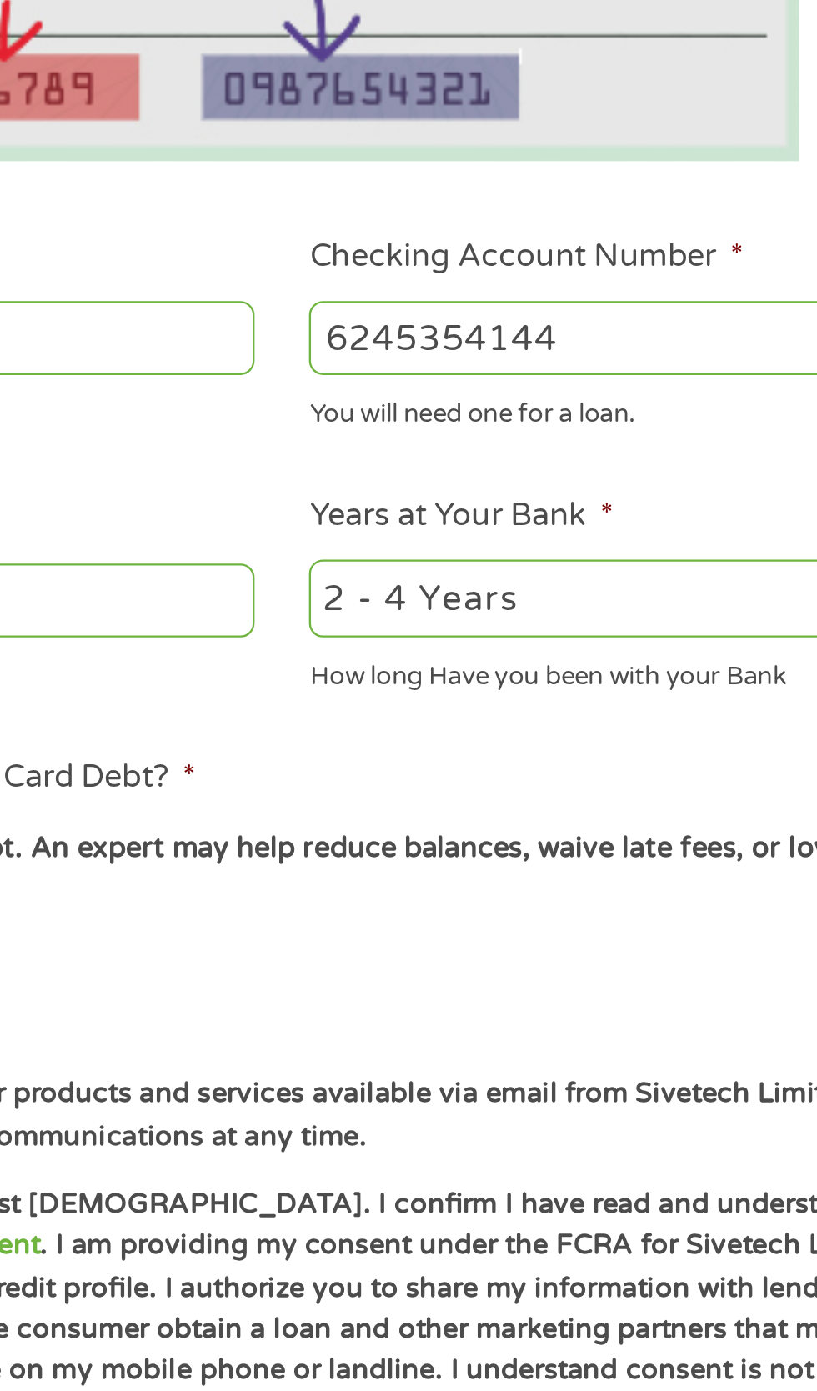
select select "12months"
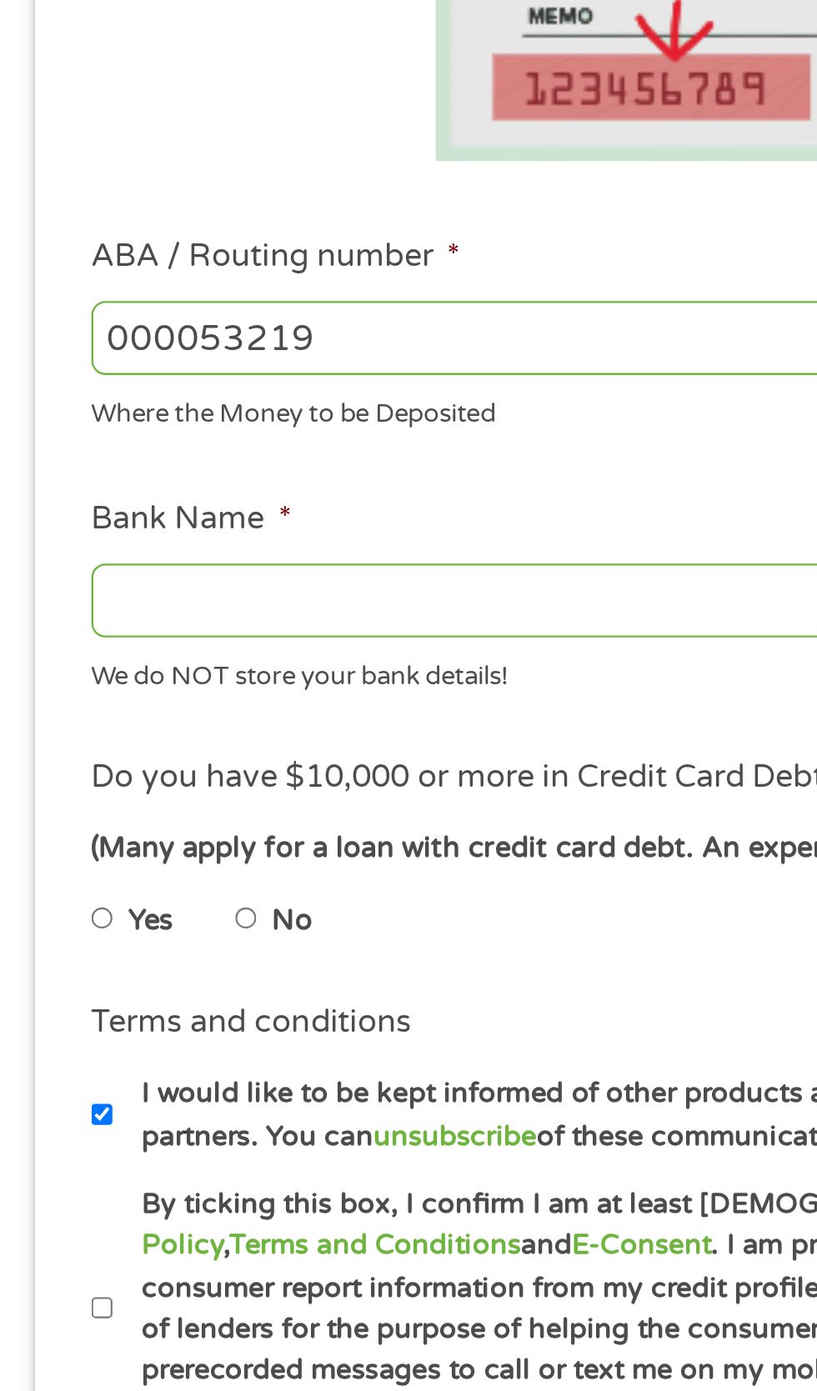
click at [77, 716] on input "Bank Name *" at bounding box center [218, 700] width 358 height 32
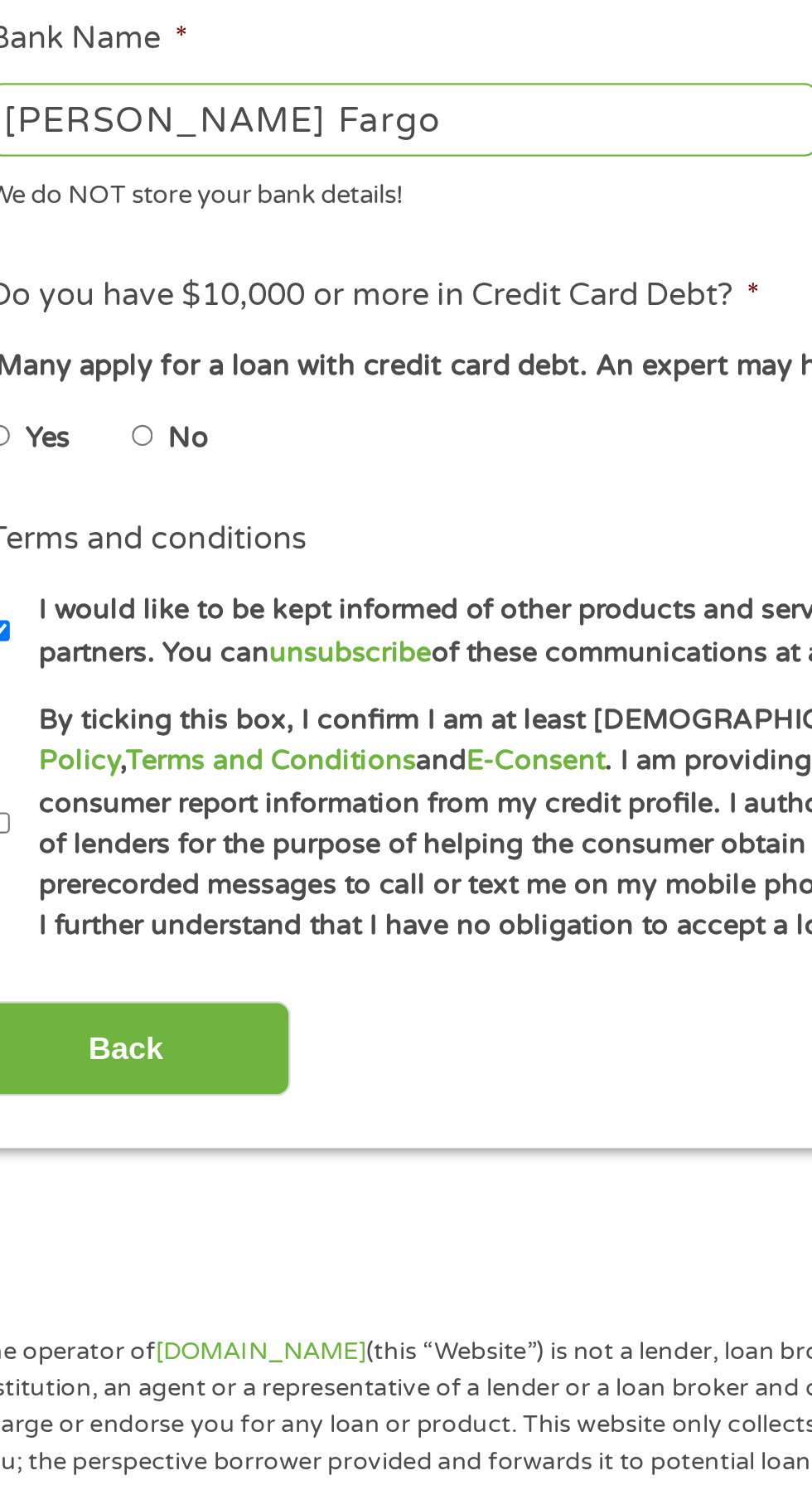
type input "Wells Fargo"
click at [132, 842] on label "No" at bounding box center [125, 833] width 18 height 18
click at [110, 845] on input "No" at bounding box center [105, 832] width 10 height 27
radio input "true"
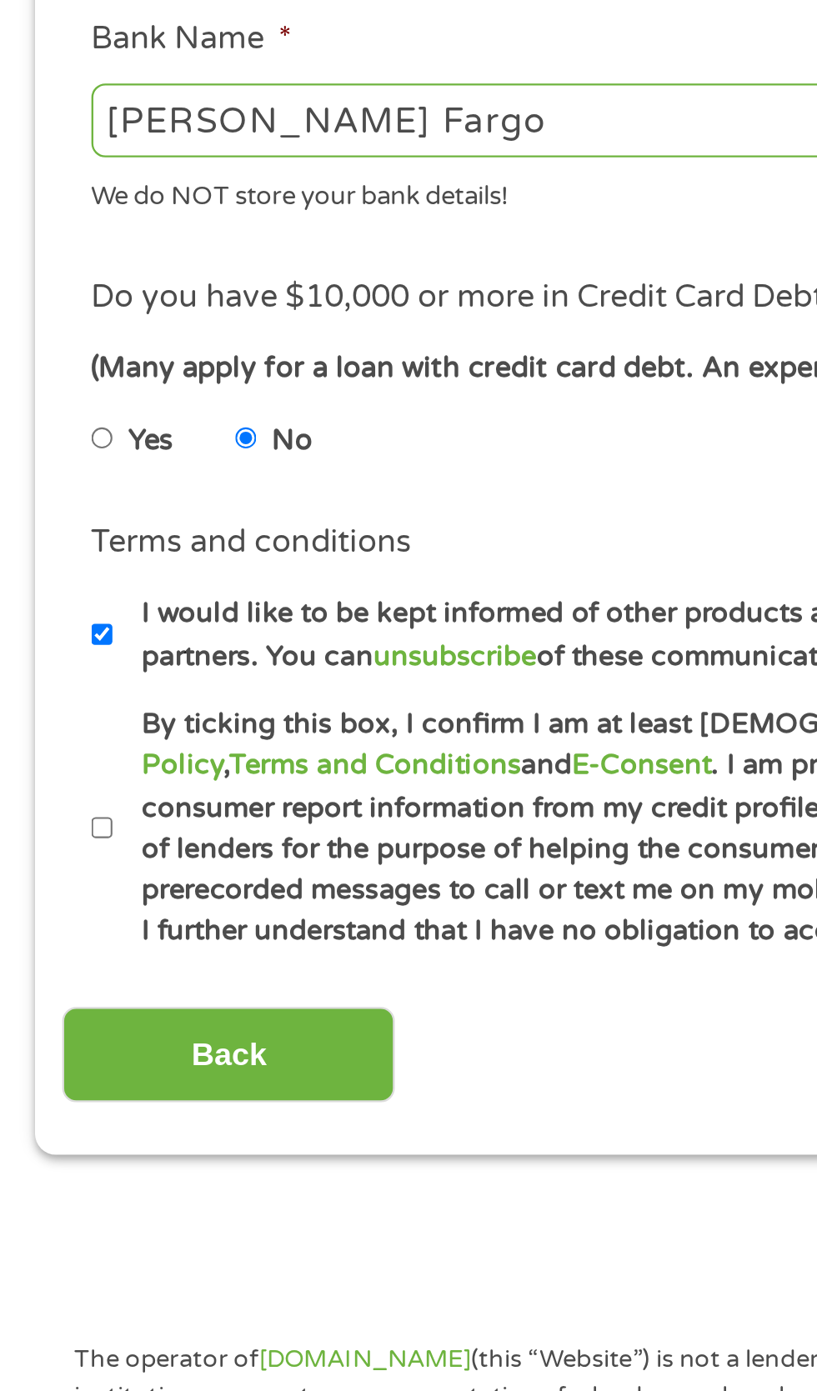
click at [56, 1057] on label "By ticking this box, I confirm I am at least 18 years old. I confirm I have rea…" at bounding box center [416, 1003] width 736 height 107
click at [49, 1017] on input "By ticking this box, I confirm I am at least 18 years old. I confirm I have rea…" at bounding box center [44, 1003] width 10 height 27
checkbox input "true"
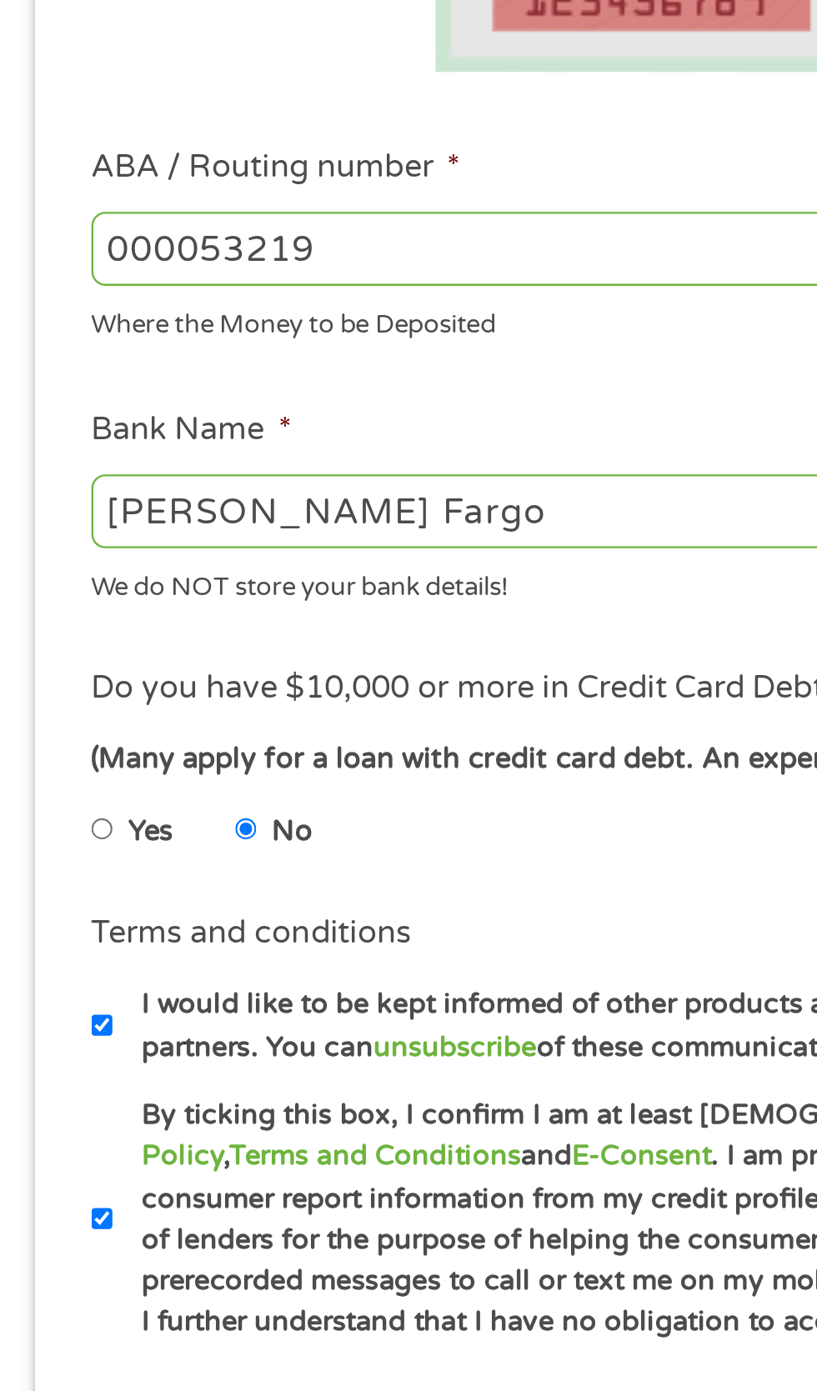
click at [121, 604] on input "000053219" at bounding box center [218, 588] width 358 height 32
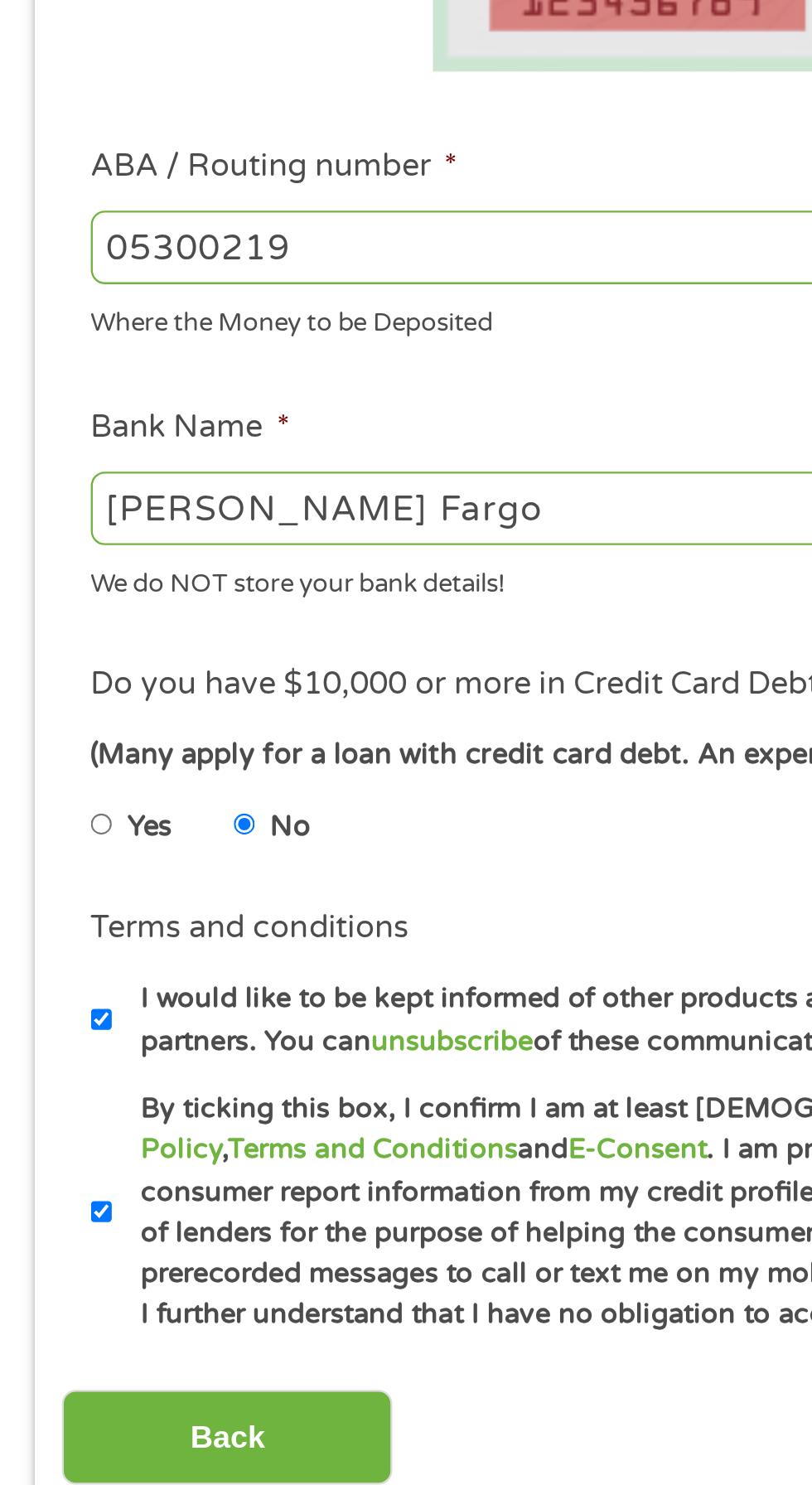
type input "053000219"
type input "WELLS FARGO BANK"
type input "053000219"
